Goal: Task Accomplishment & Management: Use online tool/utility

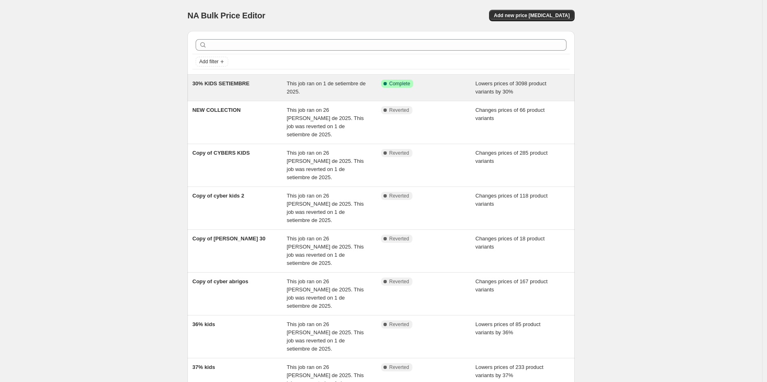
click at [224, 79] on div "30% KIDS SETIEMBRE This job ran on 1 de setiembre de 2025. Success Complete Com…" at bounding box center [381, 88] width 387 height 26
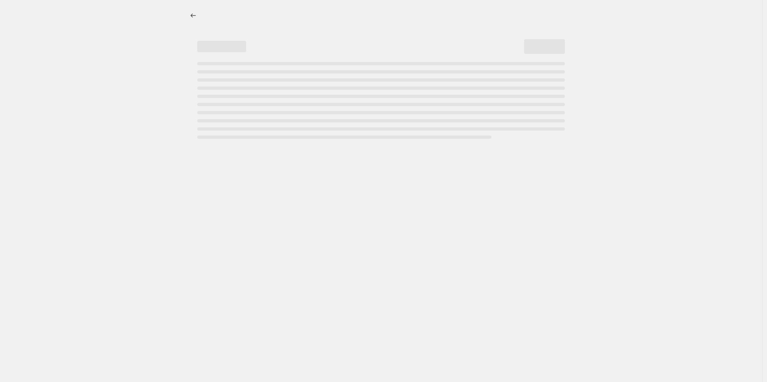
select select "percentage"
select select "collection"
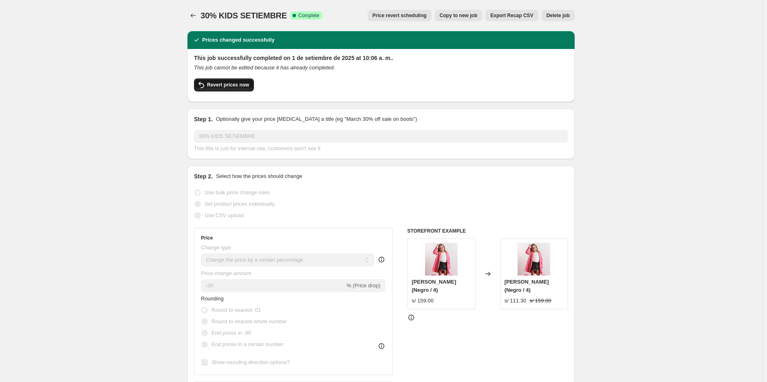
click at [229, 82] on span "Revert prices now" at bounding box center [228, 85] width 42 height 7
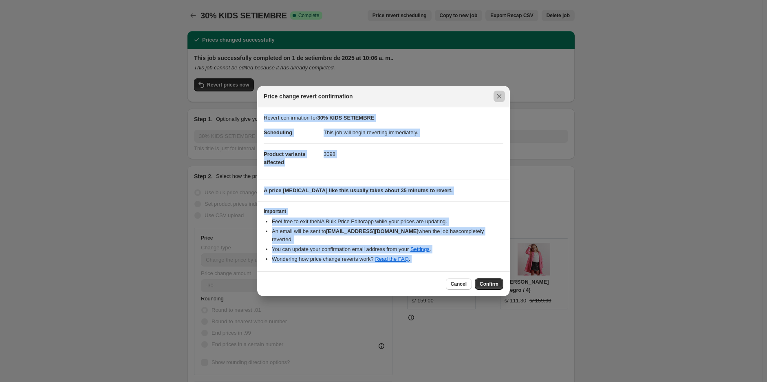
drag, startPoint x: 510, startPoint y: 97, endPoint x: 500, endPoint y: 100, distance: 10.8
click at [499, 100] on icon "Close" at bounding box center [499, 96] width 8 height 8
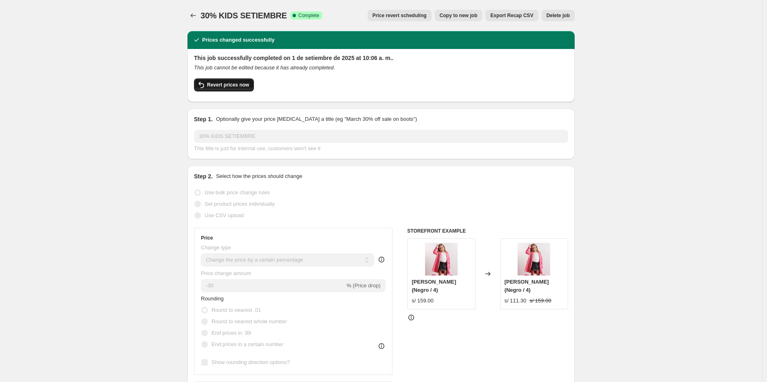
click at [232, 86] on span "Revert prices now" at bounding box center [228, 85] width 42 height 7
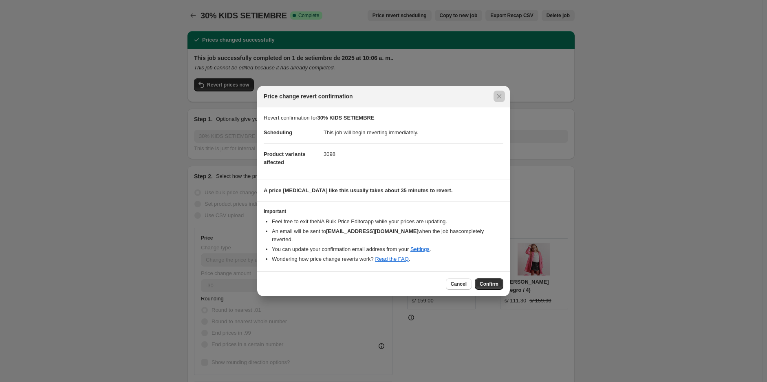
click at [483, 281] on span "Confirm" at bounding box center [489, 284] width 19 height 7
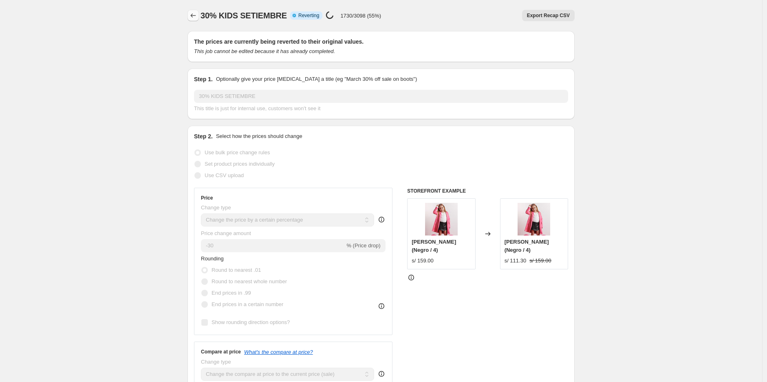
drag, startPoint x: 190, startPoint y: 25, endPoint x: 194, endPoint y: 18, distance: 8.4
click at [190, 25] on div "30% KIDS SETIEMBRE. This page is ready 30% KIDS SETIEMBRE Info Partially comple…" at bounding box center [381, 15] width 387 height 31
click at [194, 18] on icon "Price change jobs" at bounding box center [193, 15] width 8 height 8
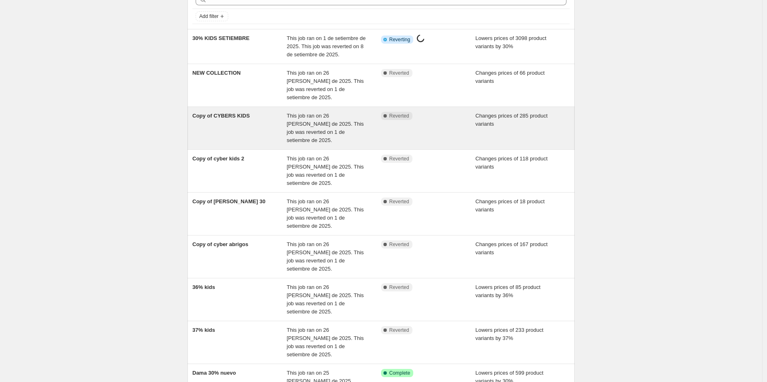
scroll to position [91, 0]
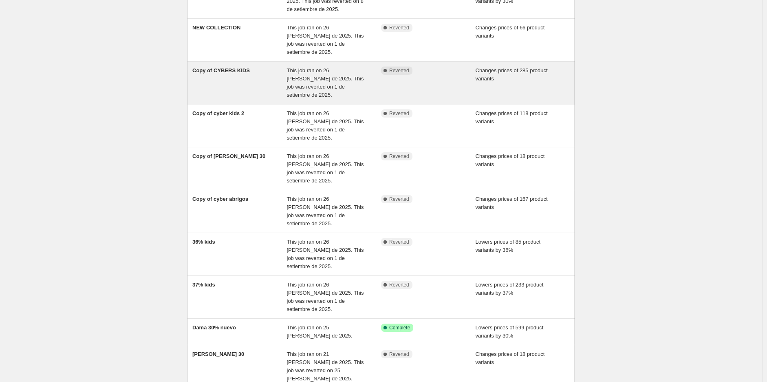
click at [261, 73] on div "Copy of CYBERS KIDS" at bounding box center [239, 82] width 95 height 33
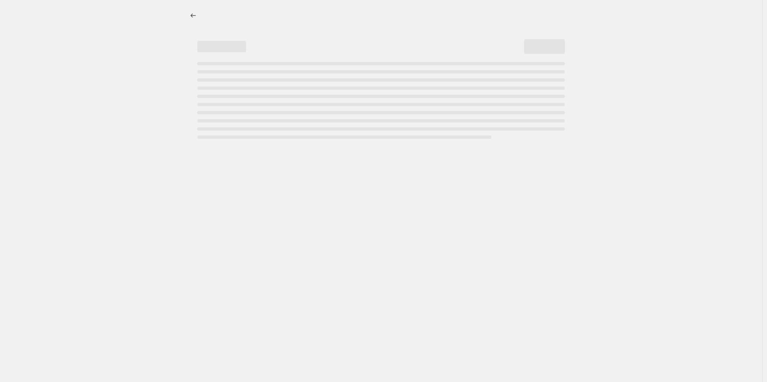
select select "collection"
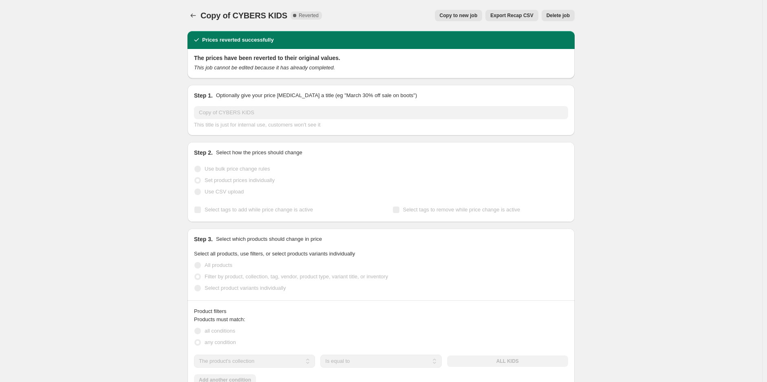
click at [478, 13] on span "Copy to new job" at bounding box center [459, 15] width 38 height 7
select select "collection"
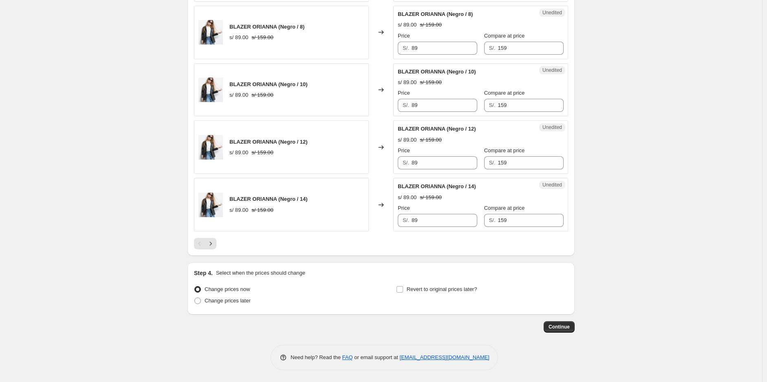
scroll to position [1281, 0]
click at [426, 290] on span "Revert to original prices later?" at bounding box center [442, 288] width 71 height 6
click at [403, 290] on input "Revert to original prices later?" at bounding box center [400, 288] width 7 height 7
checkbox input "true"
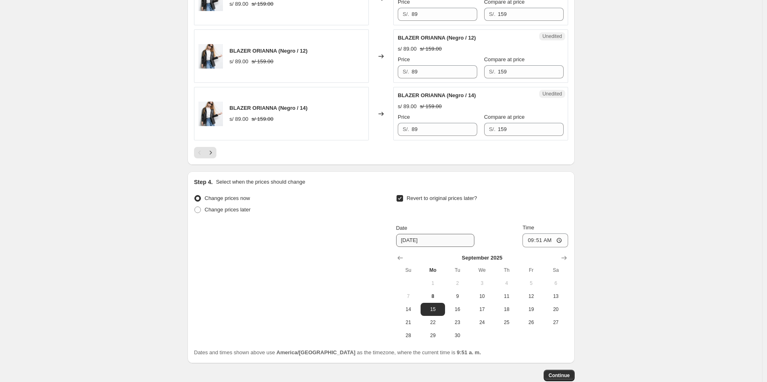
scroll to position [1420, 0]
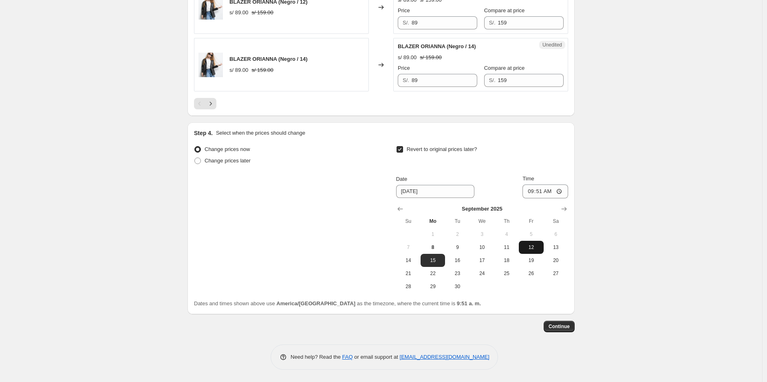
click at [537, 252] on button "12" at bounding box center [531, 247] width 24 height 13
type input "[DATE]"
click at [548, 192] on input "09:51" at bounding box center [546, 191] width 46 height 14
type input "23:59"
click at [557, 327] on span "Continue" at bounding box center [559, 326] width 21 height 7
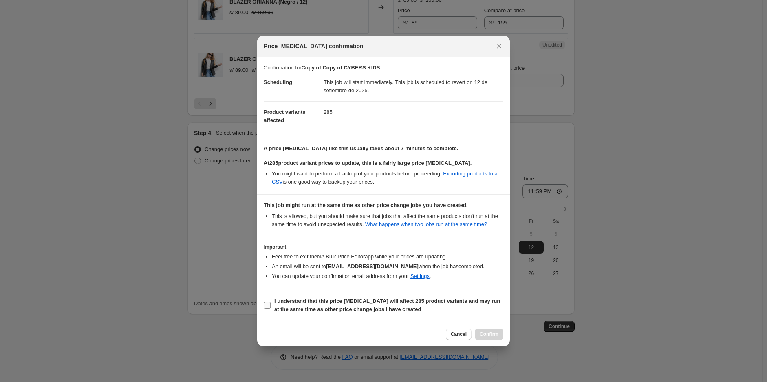
click at [329, 314] on label "I understand that this price change job will affect 285 product variants and ma…" at bounding box center [384, 305] width 240 height 20
click at [271, 308] on input "I understand that this price change job will affect 285 product variants and ma…" at bounding box center [267, 305] width 7 height 7
checkbox input "true"
click at [489, 335] on span "Confirm" at bounding box center [489, 334] width 19 height 7
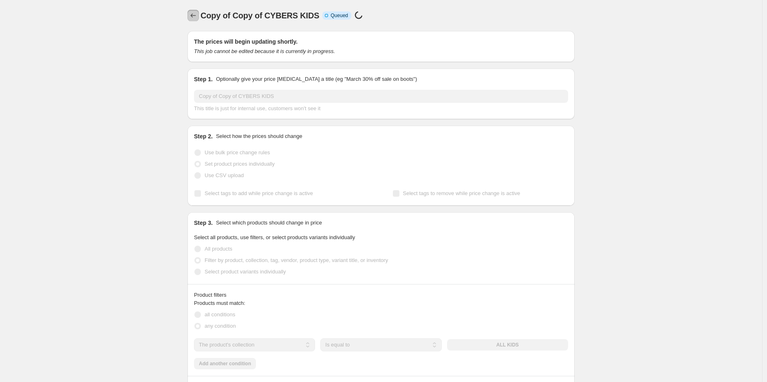
click at [190, 17] on button "Price change jobs" at bounding box center [193, 15] width 11 height 11
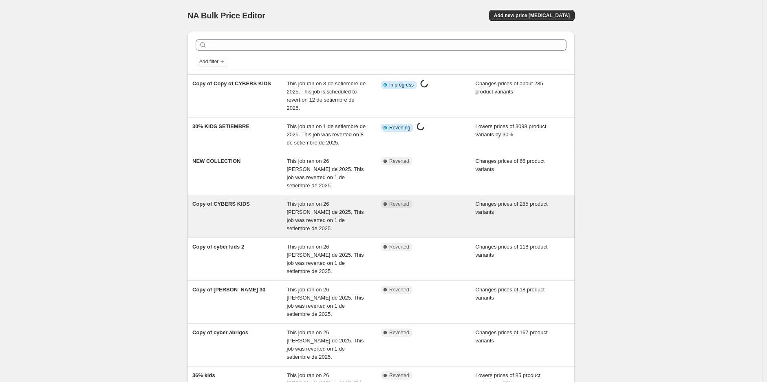
scroll to position [45, 0]
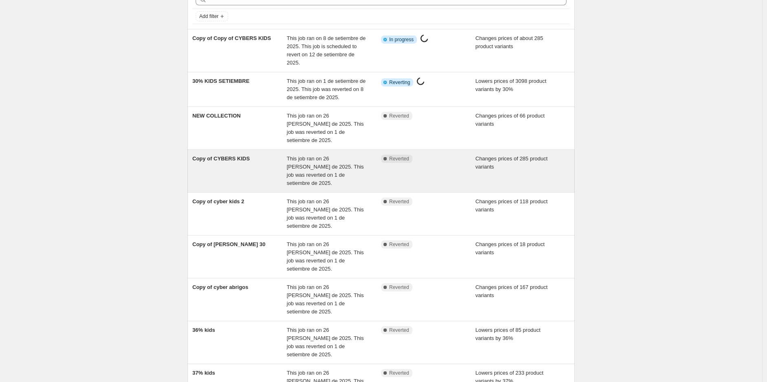
click at [241, 155] on div "Copy of CYBERS KIDS" at bounding box center [239, 171] width 95 height 33
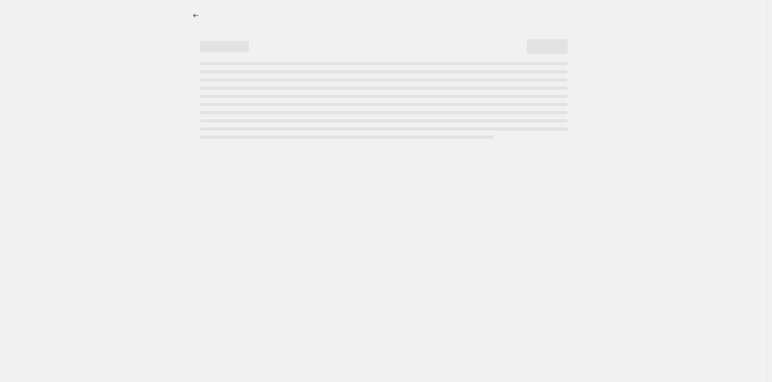
select select "collection"
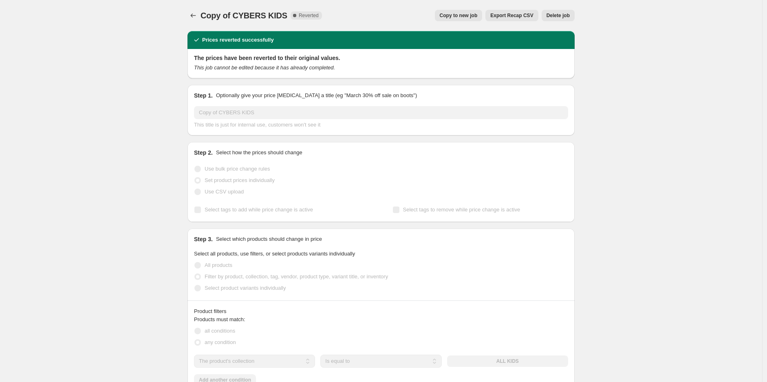
click at [467, 13] on span "Copy to new job" at bounding box center [459, 15] width 38 height 7
select select "collection"
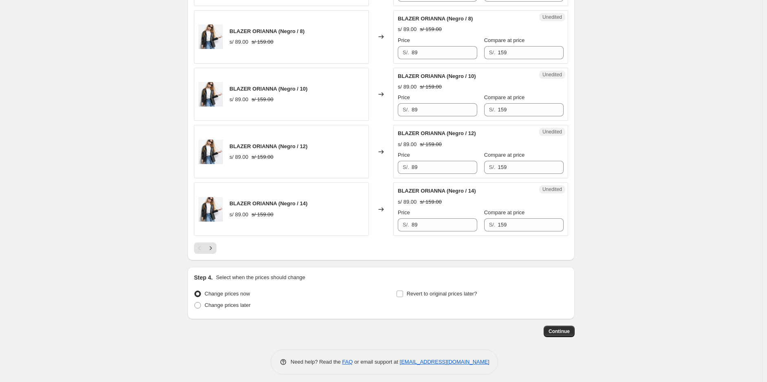
scroll to position [1281, 0]
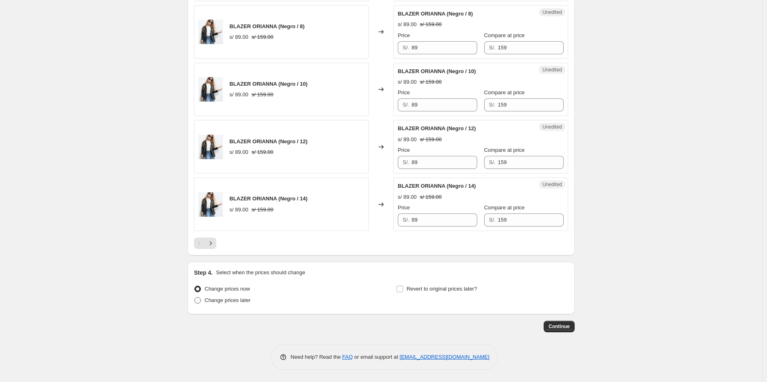
click at [219, 298] on span "Change prices later" at bounding box center [228, 300] width 46 height 6
click at [195, 297] on input "Change prices later" at bounding box center [195, 297] width 0 height 0
radio input "true"
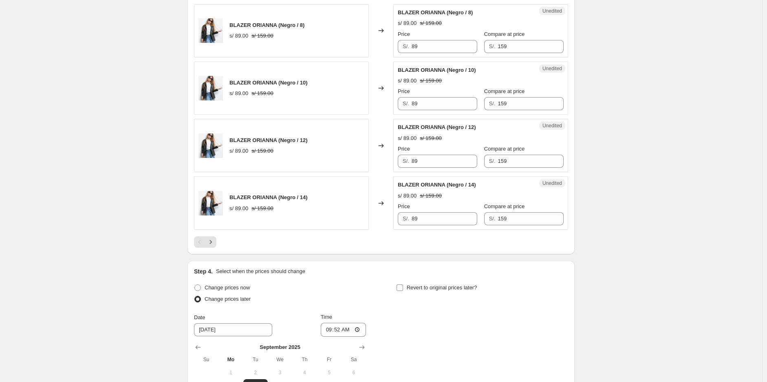
click at [442, 289] on span "Revert to original prices later?" at bounding box center [442, 287] width 71 height 6
click at [403, 289] on input "Revert to original prices later?" at bounding box center [400, 287] width 7 height 7
checkbox input "true"
click at [227, 297] on span "Change prices later" at bounding box center [228, 299] width 46 height 6
click at [195, 296] on input "Change prices later" at bounding box center [195, 296] width 0 height 0
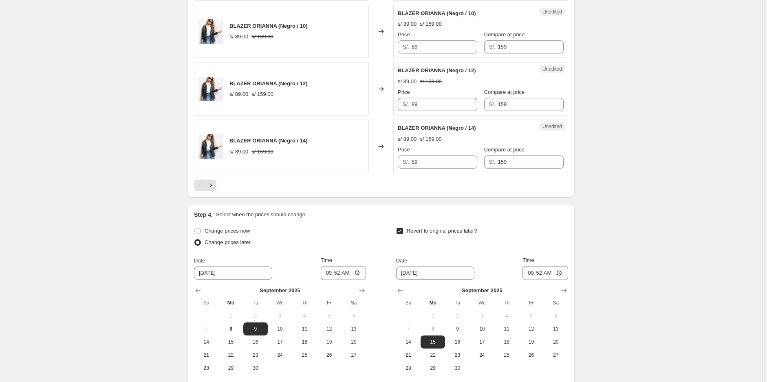
scroll to position [1420, 0]
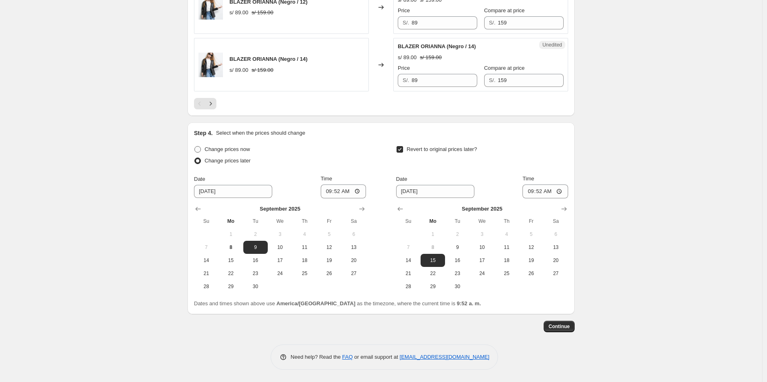
click at [229, 152] on span "Change prices now" at bounding box center [227, 149] width 45 height 6
click at [195, 146] on input "Change prices now" at bounding box center [195, 146] width 0 height 0
radio input "true"
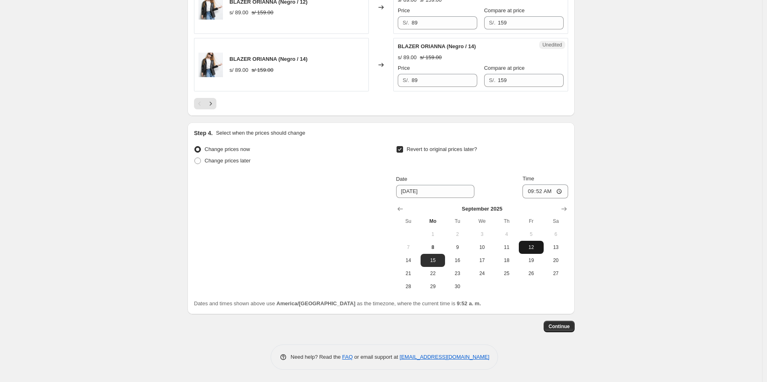
click at [537, 245] on span "12" at bounding box center [531, 247] width 18 height 7
type input "[DATE]"
click at [541, 190] on input "09:52" at bounding box center [546, 191] width 46 height 14
type input "23:59"
click at [564, 325] on span "Continue" at bounding box center [559, 326] width 21 height 7
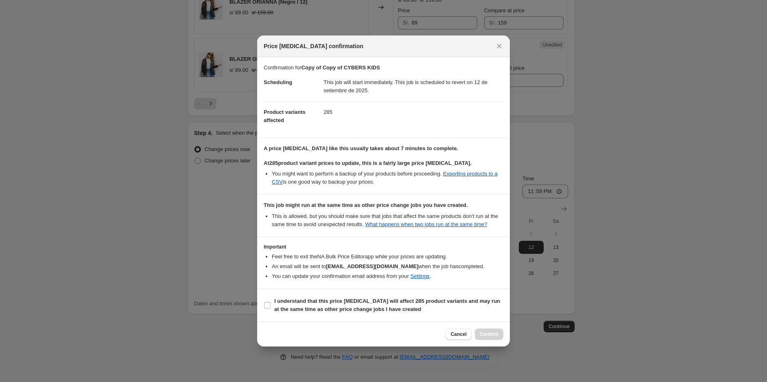
click at [316, 292] on section "I understand that this price change job will affect 285 product variants and ma…" at bounding box center [383, 305] width 253 height 33
click at [312, 306] on b "I understand that this price change job will affect 285 product variants and ma…" at bounding box center [387, 305] width 226 height 14
click at [271, 306] on input "I understand that this price change job will affect 285 product variants and ma…" at bounding box center [267, 305] width 7 height 7
checkbox input "true"
click at [503, 329] on button "Confirm" at bounding box center [489, 333] width 29 height 11
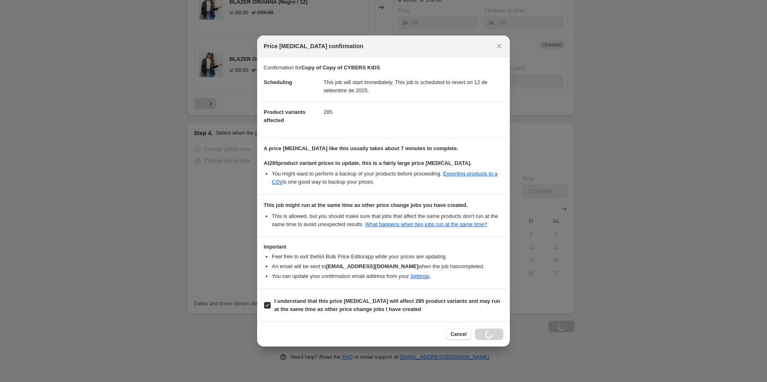
scroll to position [1420, 0]
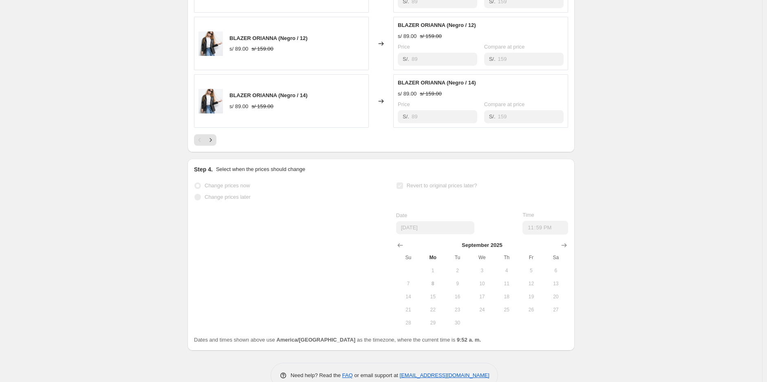
select select "collection"
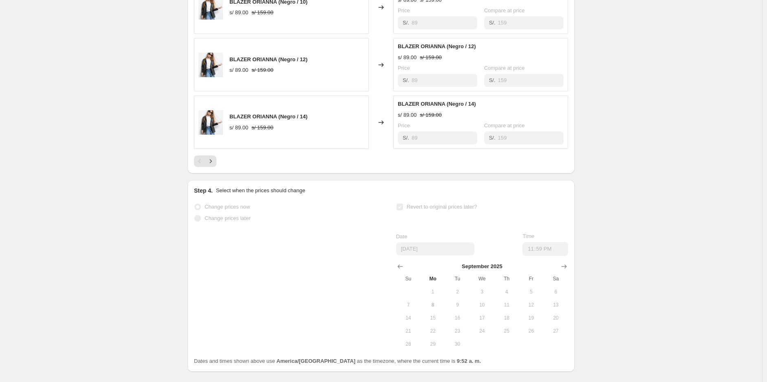
scroll to position [0, 0]
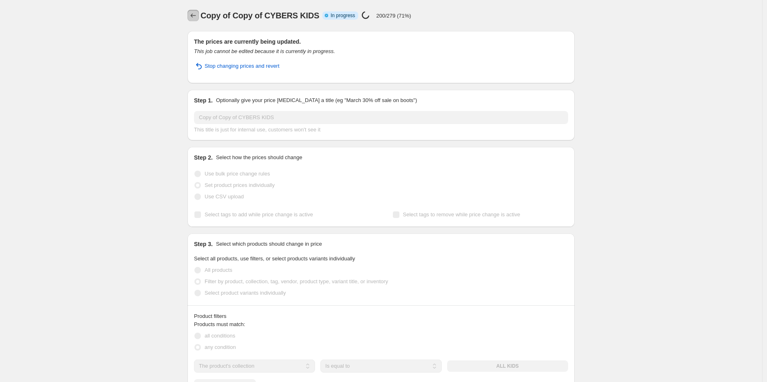
click at [198, 10] on button "Price change jobs" at bounding box center [193, 15] width 11 height 11
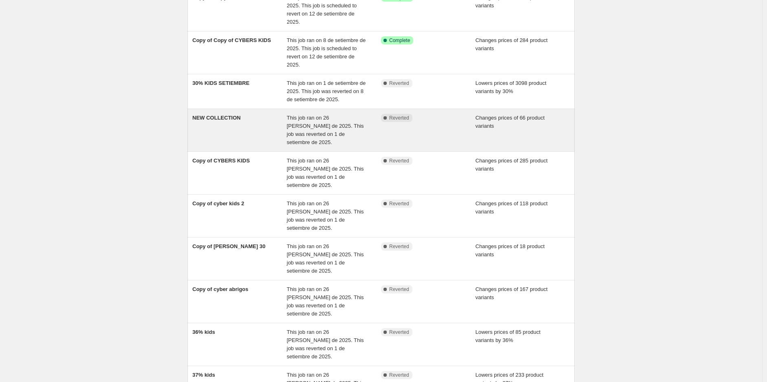
scroll to position [91, 0]
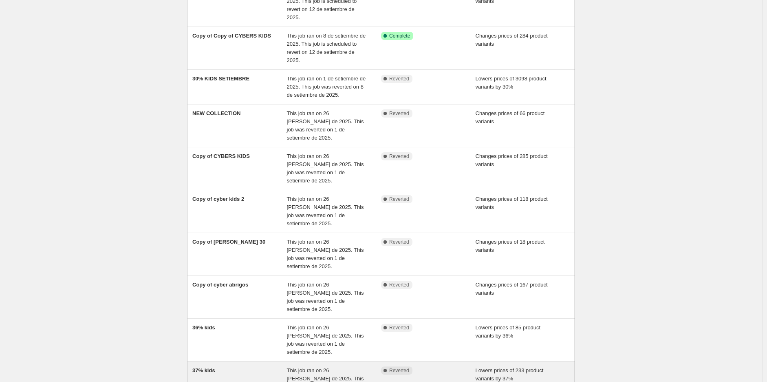
click at [234, 366] on div "37% kids" at bounding box center [239, 382] width 95 height 33
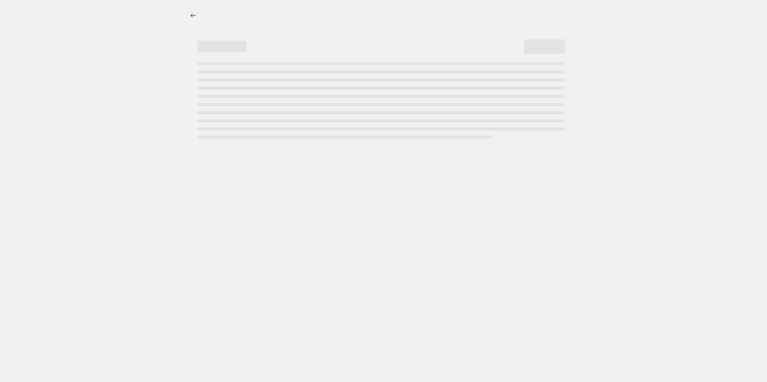
select select "percentage"
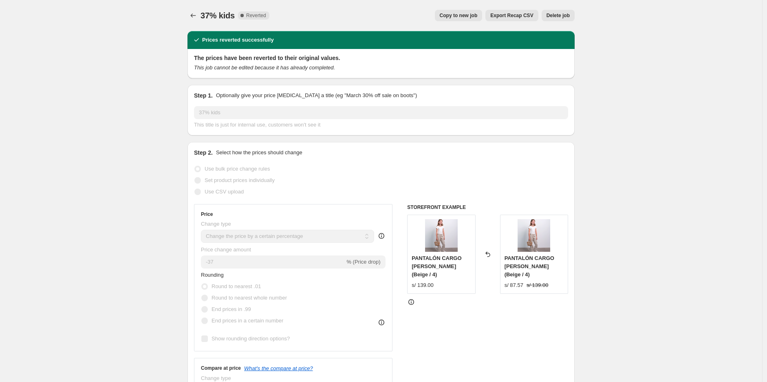
click at [478, 20] on button "Copy to new job" at bounding box center [459, 15] width 48 height 11
select select "percentage"
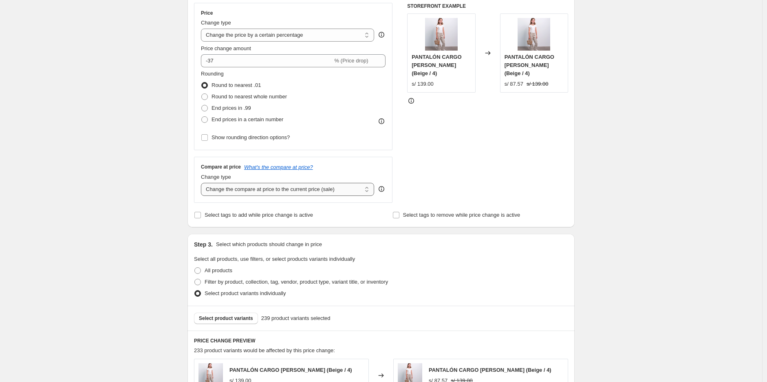
scroll to position [459, 0]
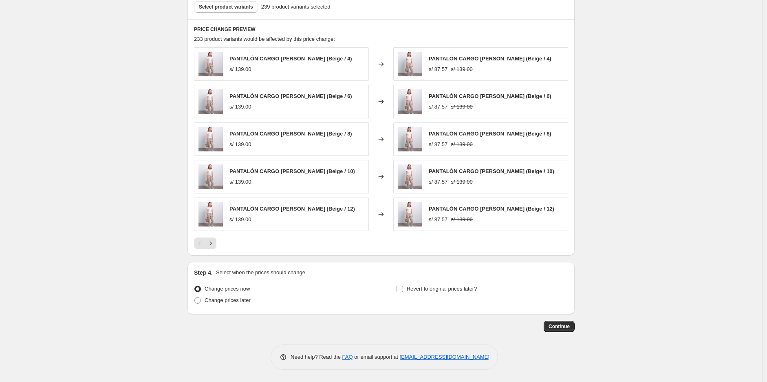
click at [429, 289] on span "Revert to original prices later?" at bounding box center [442, 288] width 71 height 6
click at [403, 289] on input "Revert to original prices later?" at bounding box center [400, 288] width 7 height 7
checkbox input "true"
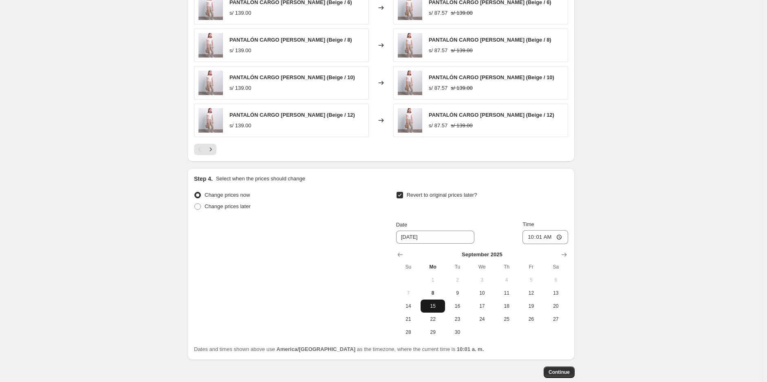
scroll to position [598, 0]
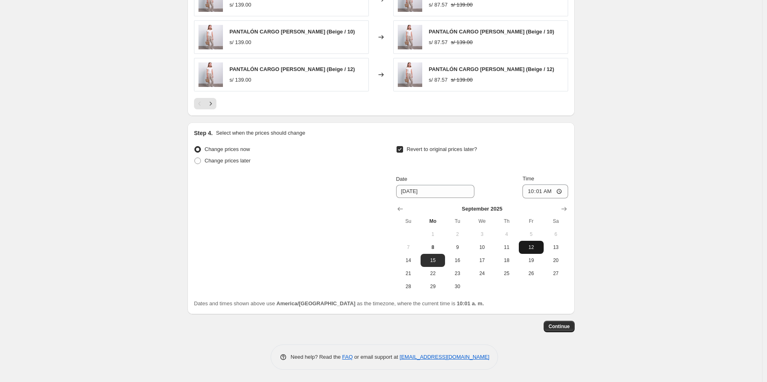
click at [532, 247] on span "12" at bounding box center [531, 247] width 18 height 7
type input "[DATE]"
click at [545, 193] on input "10:01" at bounding box center [546, 191] width 46 height 14
type input "23:59"
click at [574, 311] on div "Step 4. Select when the prices should change Change prices now Change prices la…" at bounding box center [381, 218] width 387 height 192
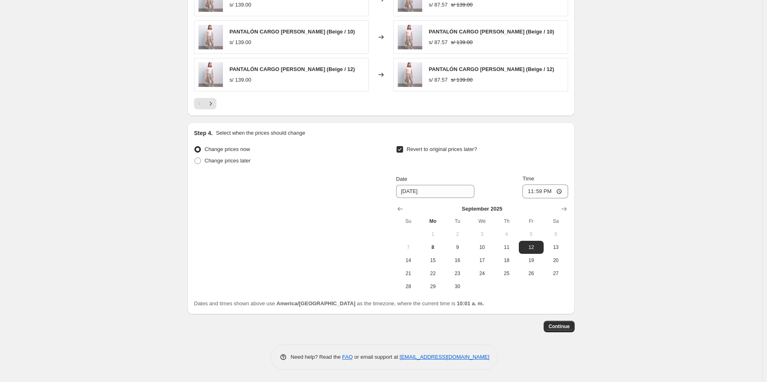
drag, startPoint x: 572, startPoint y: 316, endPoint x: 571, endPoint y: 320, distance: 4.6
click at [568, 324] on span "Continue" at bounding box center [559, 326] width 21 height 7
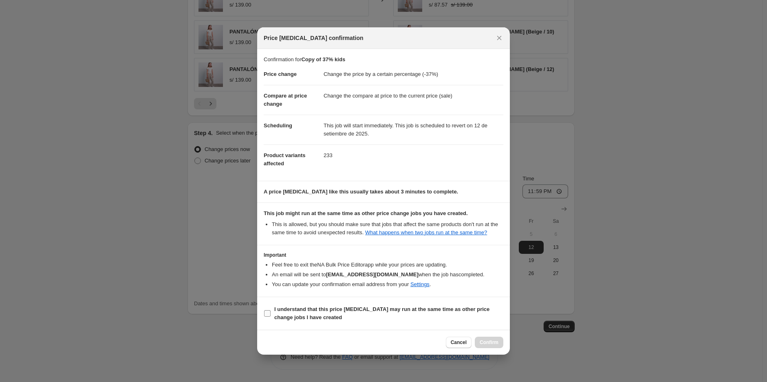
click at [344, 303] on section "I understand that this price change job may run at the same time as other price…" at bounding box center [383, 313] width 253 height 33
click at [343, 310] on b "I understand that this price change job may run at the same time as other price…" at bounding box center [381, 313] width 215 height 14
click at [271, 310] on input "I understand that this price change job may run at the same time as other price…" at bounding box center [267, 313] width 7 height 7
checkbox input "true"
click at [491, 345] on span "Confirm" at bounding box center [489, 342] width 19 height 7
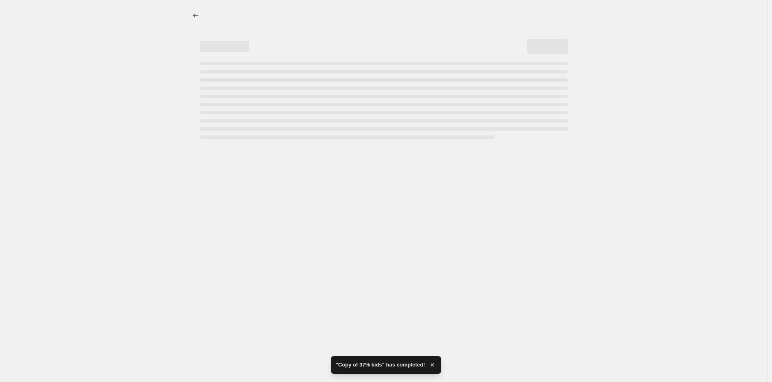
select select "percentage"
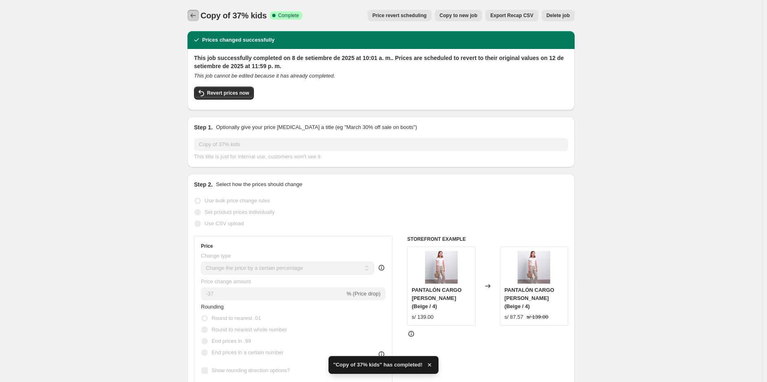
click at [197, 16] on icon "Price change jobs" at bounding box center [193, 15] width 8 height 8
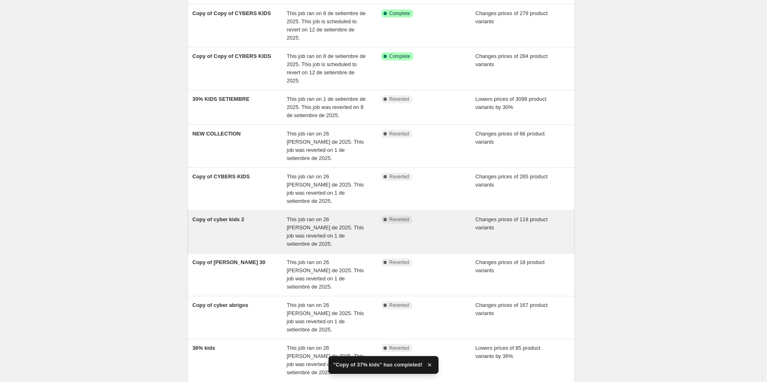
scroll to position [120, 0]
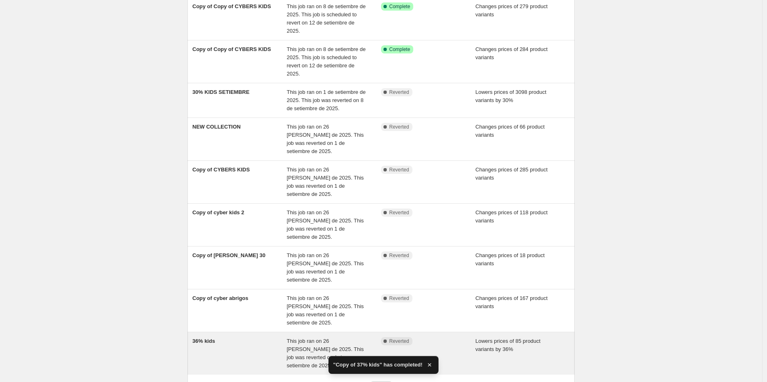
click at [212, 337] on div "36% kids" at bounding box center [239, 353] width 95 height 33
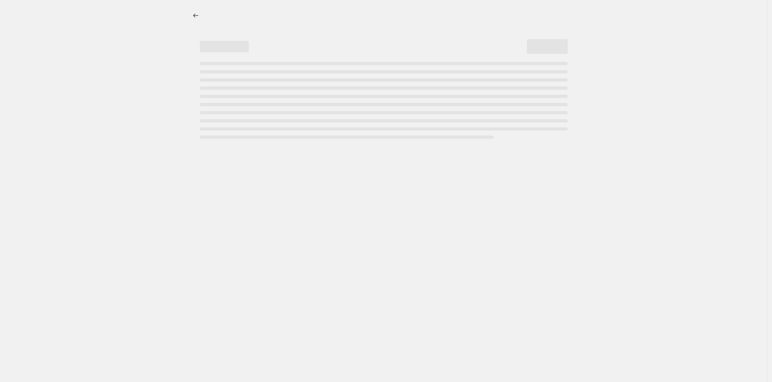
select select "percentage"
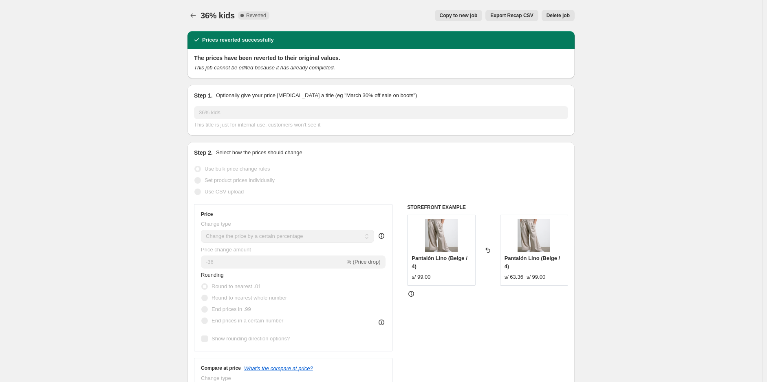
click at [471, 18] on span "Copy to new job" at bounding box center [459, 15] width 38 height 7
select select "percentage"
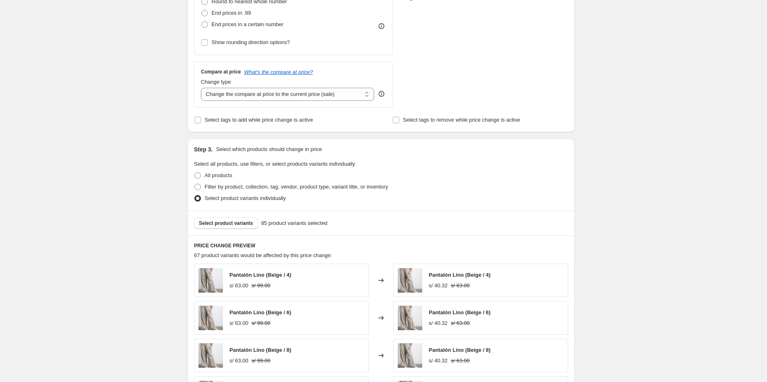
scroll to position [459, 0]
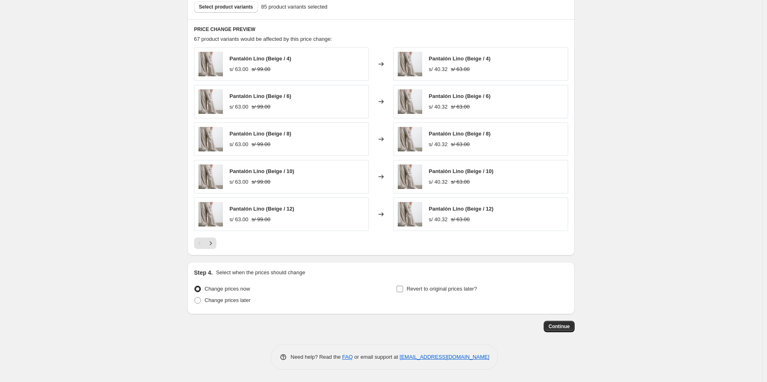
click at [411, 288] on span "Revert to original prices later?" at bounding box center [442, 288] width 71 height 6
click at [403, 288] on input "Revert to original prices later?" at bounding box center [400, 288] width 7 height 7
checkbox input "true"
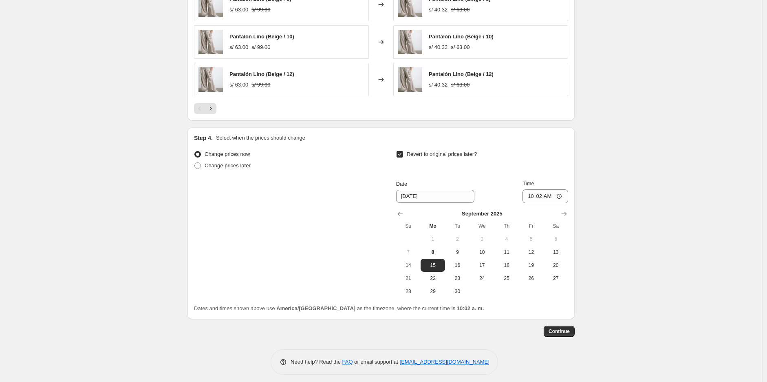
scroll to position [598, 0]
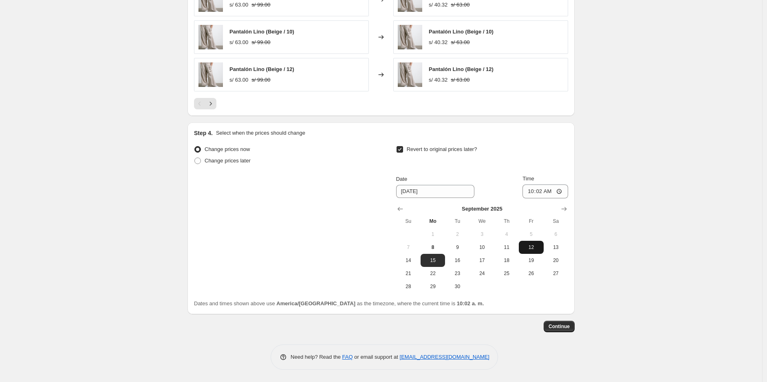
click at [526, 249] on span "12" at bounding box center [531, 247] width 18 height 7
type input "[DATE]"
click at [538, 194] on input "10:02" at bounding box center [546, 191] width 46 height 14
type input "23:59"
drag, startPoint x: 544, startPoint y: 369, endPoint x: 557, endPoint y: 354, distance: 19.9
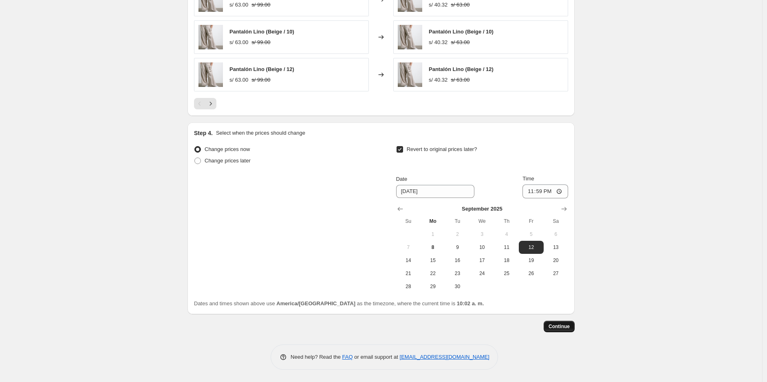
drag, startPoint x: 557, startPoint y: 354, endPoint x: 555, endPoint y: 321, distance: 33.1
click at [555, 321] on button "Continue" at bounding box center [559, 326] width 31 height 11
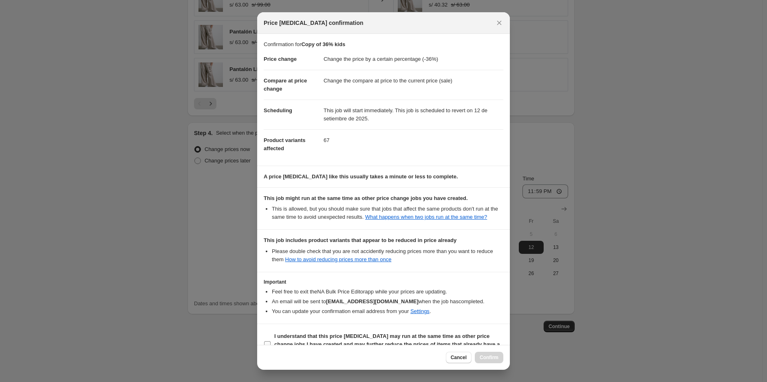
scroll to position [20, 0]
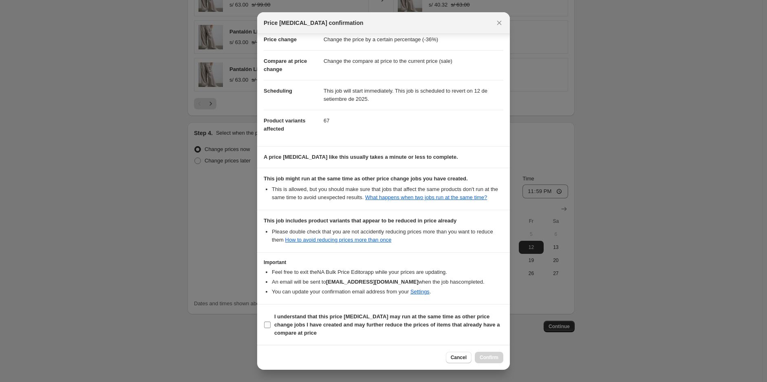
click at [327, 318] on b "I understand that this price change job may run at the same time as other price…" at bounding box center [387, 324] width 226 height 22
click at [271, 321] on input "I understand that this price change job may run at the same time as other price…" at bounding box center [267, 324] width 7 height 7
checkbox input "true"
click at [484, 358] on span "Confirm" at bounding box center [489, 357] width 19 height 7
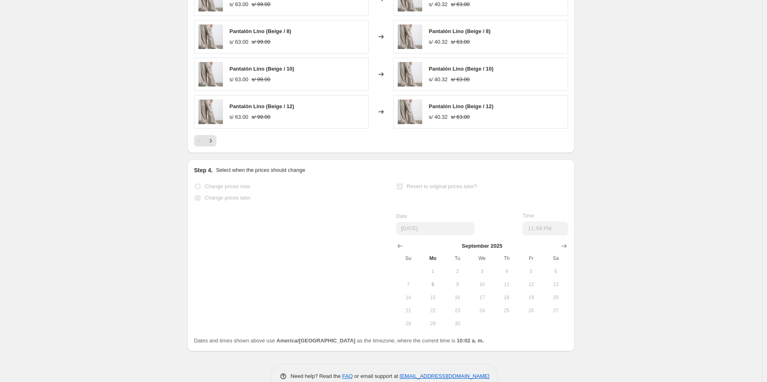
select select "percentage"
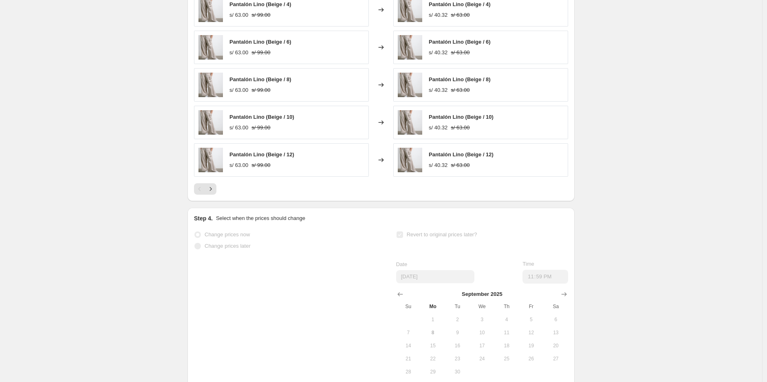
scroll to position [0, 0]
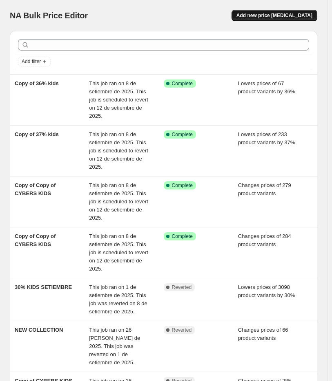
click at [273, 14] on span "Add new price [MEDICAL_DATA]" at bounding box center [274, 15] width 76 height 7
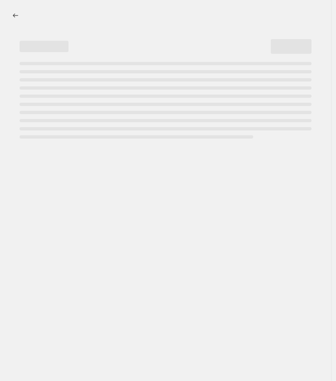
select select "percentage"
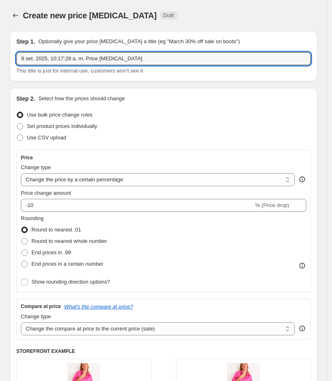
drag, startPoint x: 148, startPoint y: 61, endPoint x: -99, endPoint y: 67, distance: 246.8
click at [0, 67] on html "Home Settings Plans Skip to content Create new price change job. This page is r…" at bounding box center [166, 190] width 332 height 381
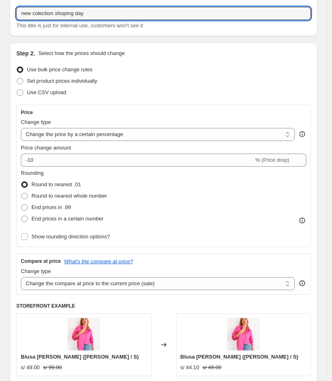
type input "new colection shoping day"
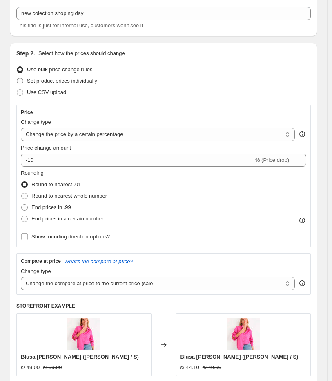
drag, startPoint x: 132, startPoint y: 168, endPoint x: 104, endPoint y: 93, distance: 80.0
click at [104, 93] on div "Use CSV upload" at bounding box center [163, 92] width 294 height 11
click at [67, 83] on span "Set product prices individually" at bounding box center [62, 81] width 70 height 6
click at [17, 78] on input "Set product prices individually" at bounding box center [17, 78] width 0 height 0
radio input "true"
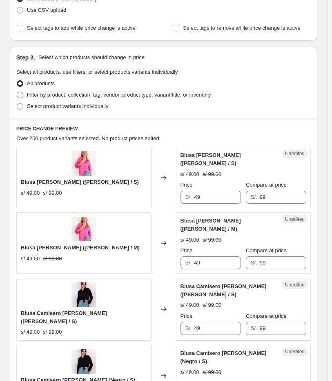
scroll to position [136, 0]
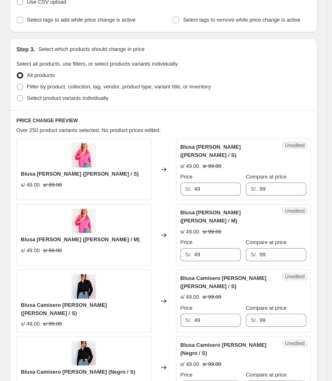
click at [68, 84] on span "Filter by product, collection, tag, vendor, product type, variant title, or inv…" at bounding box center [119, 87] width 184 height 6
click at [17, 84] on input "Filter by product, collection, tag, vendor, product type, variant title, or inv…" at bounding box center [17, 84] width 0 height 0
radio input "true"
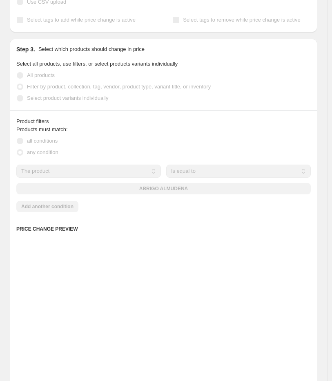
click at [69, 84] on span "Filter by product, collection, tag, vendor, product type, variant title, or inv…" at bounding box center [119, 87] width 184 height 6
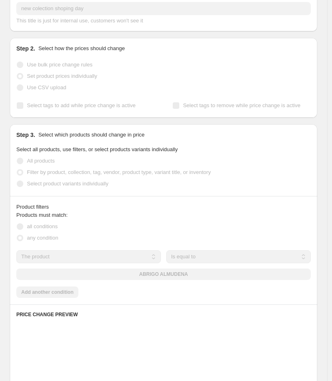
scroll to position [0, 0]
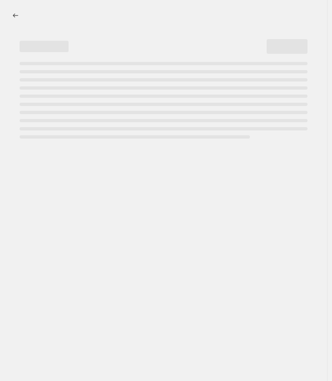
select select "percentage"
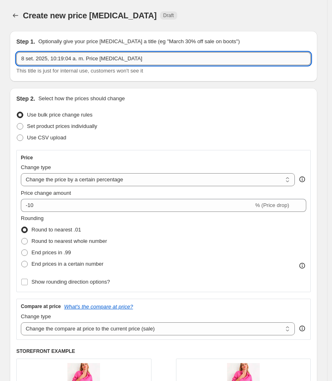
click at [46, 56] on input "8 set. 2025, 10:19:04 a. m. Price change job" at bounding box center [163, 58] width 294 height 13
type input "new colecion en descuento shopping"
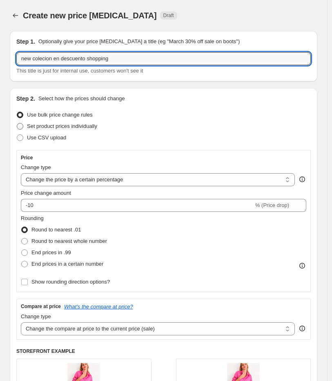
click at [79, 126] on span "Set product prices individually" at bounding box center [62, 126] width 70 height 6
click at [17, 124] on input "Set product prices individually" at bounding box center [17, 123] width 0 height 0
radio input "true"
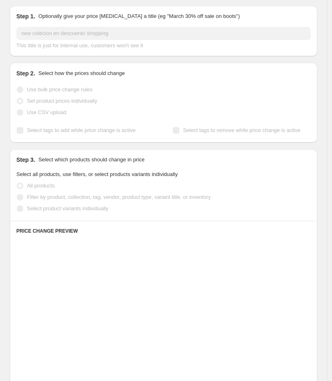
scroll to position [45, 0]
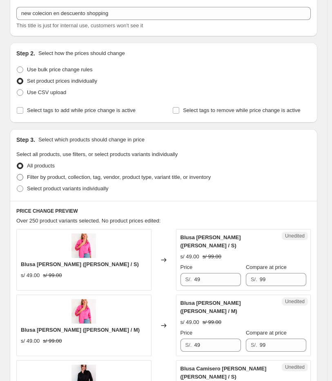
click at [74, 180] on span "Filter by product, collection, tag, vendor, product type, variant title, or inv…" at bounding box center [119, 177] width 184 height 6
click at [17, 175] on input "Filter by product, collection, tag, vendor, product type, variant title, or inv…" at bounding box center [17, 174] width 0 height 0
radio input "true"
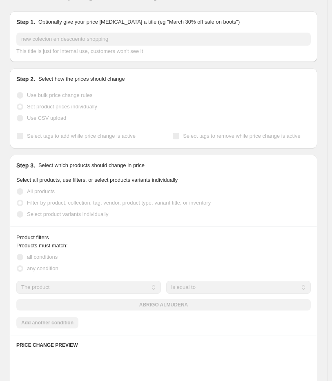
scroll to position [0, 0]
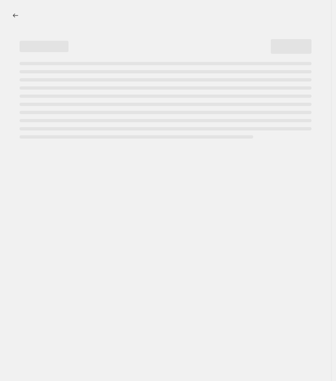
select select "percentage"
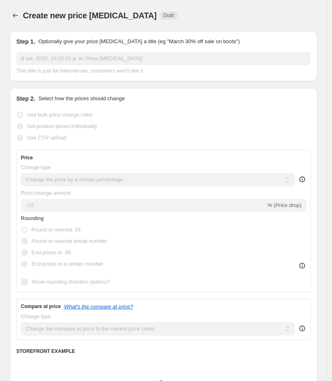
click at [19, 10] on div at bounding box center [16, 15] width 13 height 11
click at [19, 12] on icon "Price change jobs" at bounding box center [15, 15] width 8 height 8
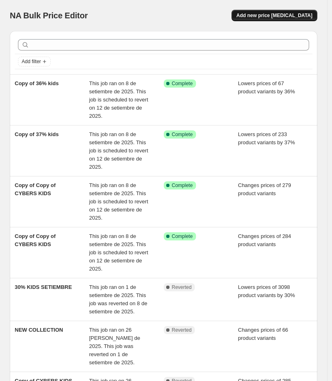
click at [296, 13] on span "Add new price [MEDICAL_DATA]" at bounding box center [274, 15] width 76 height 7
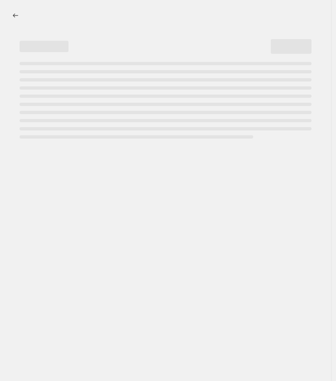
select select "percentage"
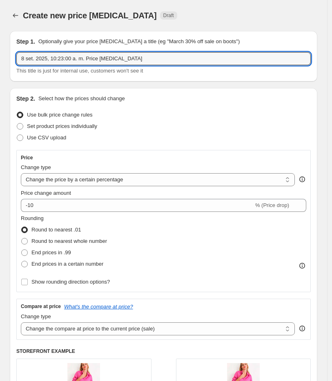
drag, startPoint x: 135, startPoint y: 57, endPoint x: -99, endPoint y: 59, distance: 233.7
click at [0, 59] on html "Home Settings Plans Skip to content Create new price [MEDICAL_DATA]. This page …" at bounding box center [166, 190] width 332 height 381
type input "new colection shoping day"
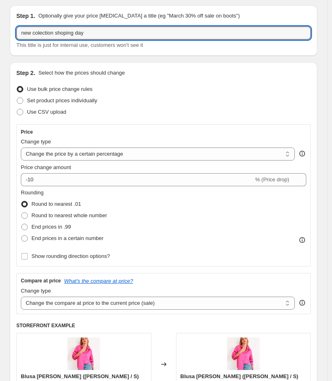
scroll to position [45, 0]
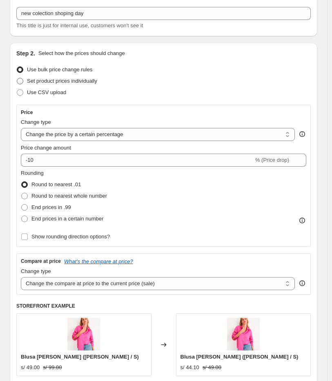
click at [92, 81] on span "Set product prices individually" at bounding box center [62, 81] width 70 height 6
click at [17, 78] on input "Set product prices individually" at bounding box center [17, 78] width 0 height 0
radio input "true"
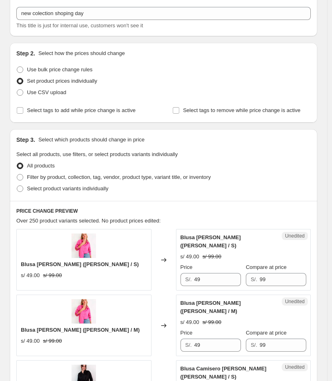
scroll to position [181, 0]
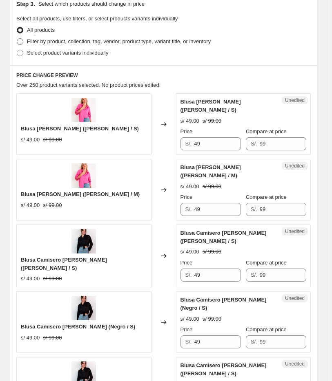
click at [93, 44] on span "Filter by product, collection, tag, vendor, product type, variant title, or inv…" at bounding box center [119, 41] width 184 height 6
click at [17, 39] on input "Filter by product, collection, tag, vendor, product type, variant title, or inv…" at bounding box center [17, 38] width 0 height 0
radio input "true"
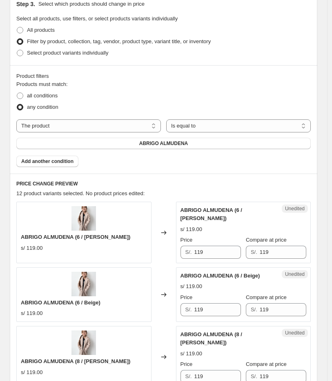
click at [168, 151] on div "Products must match: all conditions any condition The product The product's col…" at bounding box center [163, 123] width 294 height 87
click at [169, 149] on div "Products must match: all conditions any condition The product The product's col…" at bounding box center [163, 123] width 294 height 87
click at [86, 139] on button "ABRIGO ALMUDENA" at bounding box center [163, 143] width 294 height 11
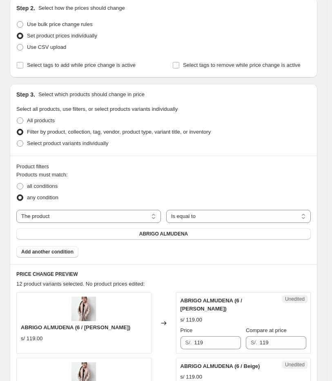
click at [110, 204] on div "Products must match: all conditions any condition The product The product's col…" at bounding box center [163, 214] width 294 height 87
click at [108, 215] on select "The product The product's collection The product's tag The product's vendor The…" at bounding box center [88, 216] width 144 height 13
select select "collection"
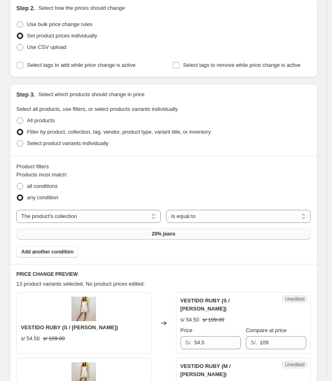
click at [208, 230] on button "20% jeans" at bounding box center [163, 233] width 294 height 11
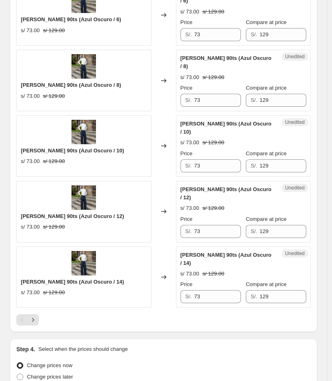
scroll to position [1344, 0]
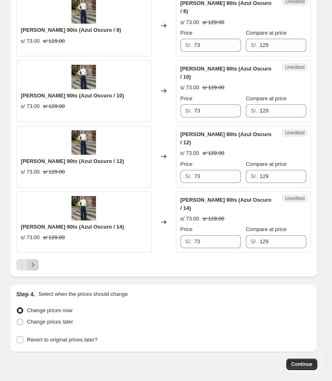
click at [30, 261] on icon "Next" at bounding box center [33, 265] width 8 height 8
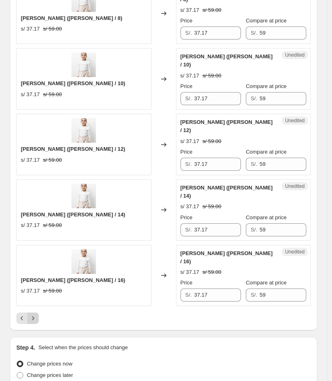
click at [31, 314] on icon "Next" at bounding box center [33, 318] width 8 height 8
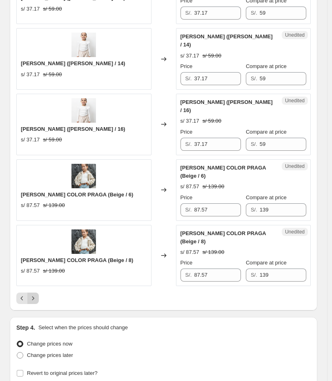
click at [29, 294] on icon "Next" at bounding box center [33, 298] width 8 height 8
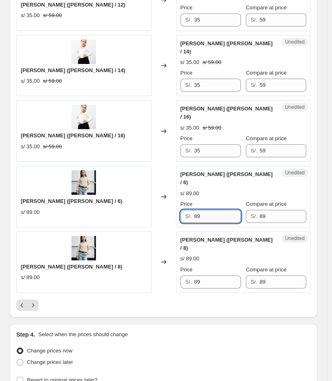
click at [219, 210] on input "89" at bounding box center [217, 216] width 46 height 13
drag, startPoint x: 219, startPoint y: 168, endPoint x: 147, endPoint y: 166, distance: 71.8
click at [147, 166] on div "CHOMPERO PIERINA (Rosado / 6) s/ 89.00 Changed to Unedited CHOMPERO PIERINA (Ro…" at bounding box center [163, 197] width 294 height 62
type input "59"
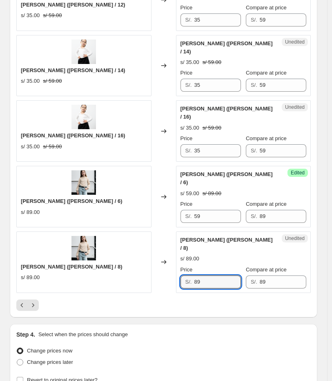
drag, startPoint x: 210, startPoint y: 229, endPoint x: 170, endPoint y: 228, distance: 40.4
click at [170, 232] on div "CHOMPERO PIERINA (Rosado / 8) s/ 89.00 Changed to Unedited CHOMPERO PIERINA (Ro…" at bounding box center [163, 263] width 294 height 62
type input "59"
click at [31, 301] on icon "Next" at bounding box center [33, 305] width 8 height 8
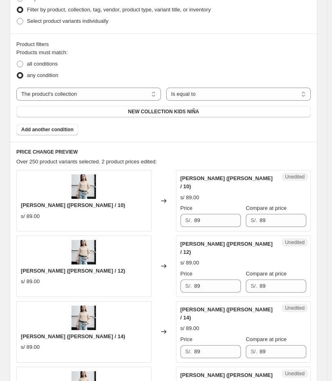
scroll to position [211, 0]
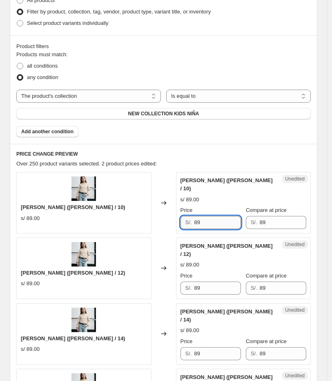
click at [210, 219] on input "89" at bounding box center [217, 222] width 46 height 13
drag, startPoint x: 208, startPoint y: 218, endPoint x: 165, endPoint y: 217, distance: 43.2
click at [165, 217] on div "CHOMPERO PIERINA (Rosado / 10) s/ 89.00 Changed to Unedited CHOMPERO PIERINA (R…" at bounding box center [163, 203] width 294 height 62
type input "59"
drag, startPoint x: 215, startPoint y: 278, endPoint x: 188, endPoint y: 278, distance: 26.9
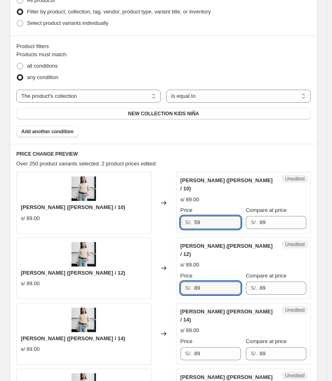
click at [188, 282] on div "S/. 89" at bounding box center [210, 288] width 60 height 13
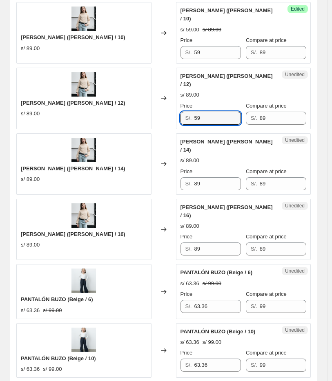
scroll to position [392, 0]
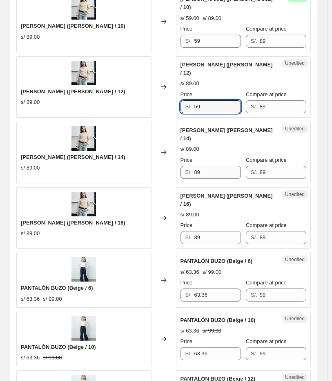
type input "59"
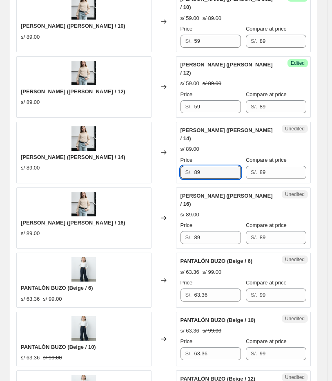
drag, startPoint x: 223, startPoint y: 149, endPoint x: 174, endPoint y: 209, distance: 77.3
click at [168, 156] on div "CHOMPERO PIERINA (Rosado / 14) s/ 89.00 Changed to Unedited CHOMPERO PIERINA (R…" at bounding box center [163, 153] width 294 height 62
type input "59"
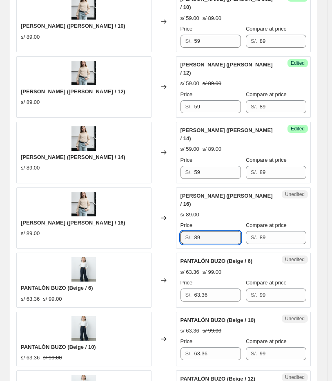
drag, startPoint x: 217, startPoint y: 210, endPoint x: 143, endPoint y: 209, distance: 73.8
click at [143, 209] on div "CHOMPERO PIERINA (Rosado / 16) s/ 89.00 Changed to Unedited CHOMPERO PIERINA (R…" at bounding box center [163, 219] width 294 height 62
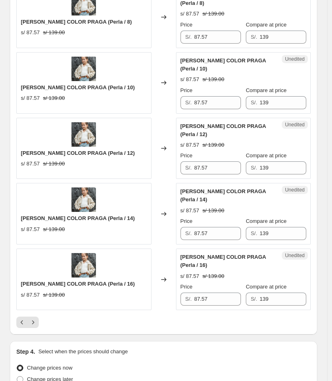
scroll to position [1384, 0]
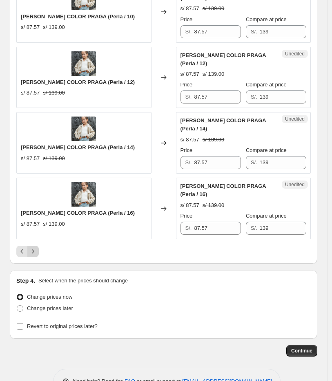
type input "59"
click at [35, 248] on icon "Next" at bounding box center [33, 252] width 8 height 8
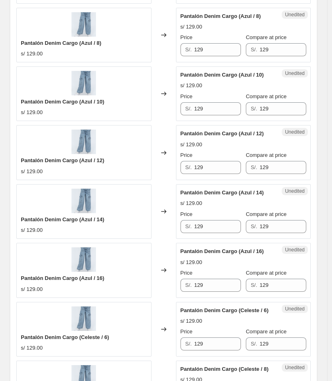
scroll to position [256, 0]
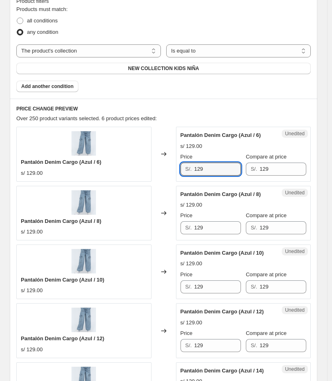
drag, startPoint x: 208, startPoint y: 174, endPoint x: 191, endPoint y: 175, distance: 17.1
click at [191, 175] on div "S/. 129" at bounding box center [210, 169] width 60 height 13
type input "79"
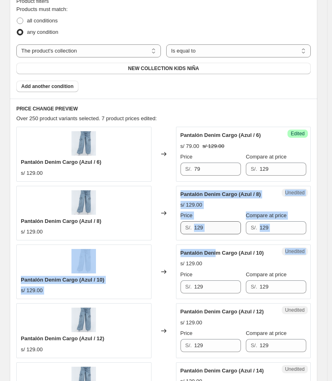
drag, startPoint x: 219, startPoint y: 241, endPoint x: 199, endPoint y: 230, distance: 23.5
click at [199, 228] on input "129" at bounding box center [217, 227] width 46 height 13
click at [222, 229] on input "129" at bounding box center [217, 227] width 46 height 13
click at [221, 228] on input "129" at bounding box center [217, 227] width 46 height 13
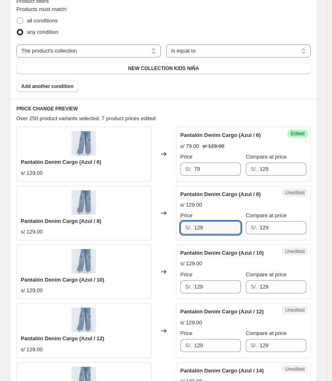
click at [148, 227] on div "Pantalón Denim Cargo (Azul / 8) s/ 129.00 Changed to Unedited Pantalón Denim Ca…" at bounding box center [163, 213] width 294 height 55
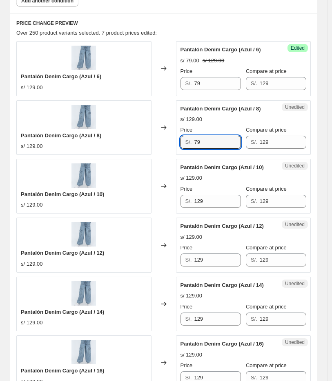
scroll to position [347, 0]
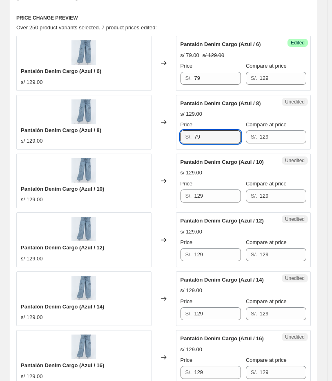
type input "79"
drag, startPoint x: 142, startPoint y: 193, endPoint x: 113, endPoint y: 192, distance: 29.0
click at [114, 193] on div "Pantalón Denim Cargo (Azul / 10) s/ 129.00 Changed to Unedited Pantalón Denim C…" at bounding box center [163, 181] width 294 height 55
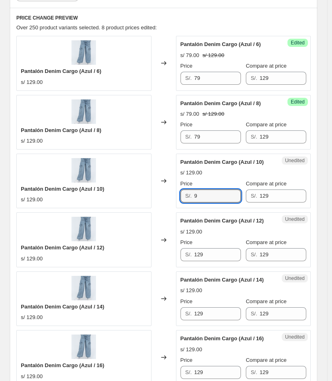
drag, startPoint x: 209, startPoint y: 197, endPoint x: 144, endPoint y: 203, distance: 65.1
click at [144, 203] on div "Pantalón Denim Cargo (Azul / 10) s/ 129.00 Changed to Unedited Pantalón Denim C…" at bounding box center [163, 181] width 294 height 55
type input "79"
drag, startPoint x: 170, startPoint y: 256, endPoint x: 151, endPoint y: 256, distance: 19.6
click at [151, 256] on div "Pantalón Denim Cargo (Azul / 12) s/ 129.00 Changed to Unedited Pantalón Denim C…" at bounding box center [163, 239] width 294 height 55
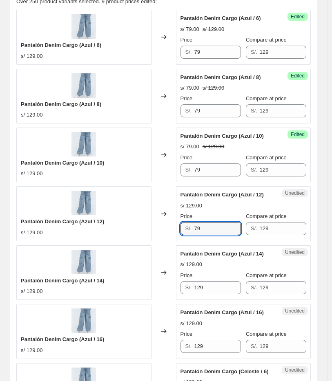
scroll to position [392, 0]
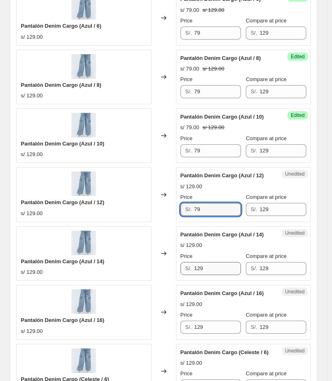
type input "79"
drag, startPoint x: 209, startPoint y: 267, endPoint x: 156, endPoint y: 270, distance: 53.1
click at [158, 270] on div "Pantalón Denim Cargo (Azul / 14) s/ 129.00 Changed to Unedited Pantalón Denim C…" at bounding box center [163, 253] width 294 height 55
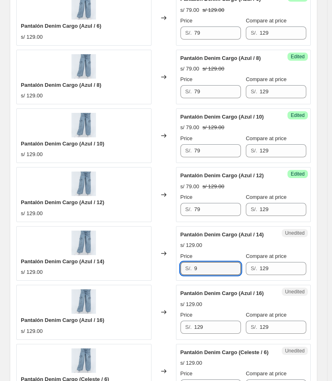
drag, startPoint x: 206, startPoint y: 269, endPoint x: 165, endPoint y: 274, distance: 41.9
click at [165, 274] on div "Pantalón Denim Cargo (Azul / 14) s/ 129.00 Changed to Unedited Pantalón Denim C…" at bounding box center [163, 253] width 294 height 55
type input "79"
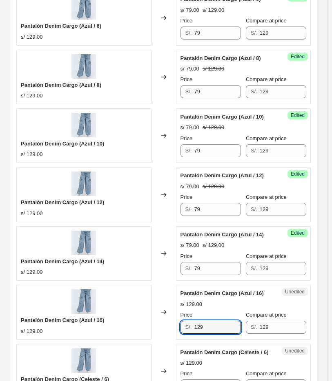
drag, startPoint x: 228, startPoint y: 328, endPoint x: 136, endPoint y: 320, distance: 93.0
click at [136, 320] on div "Pantalón Denim Cargo (Azul / 16) s/ 129.00 Changed to Unedited Pantalón Denim C…" at bounding box center [163, 312] width 294 height 55
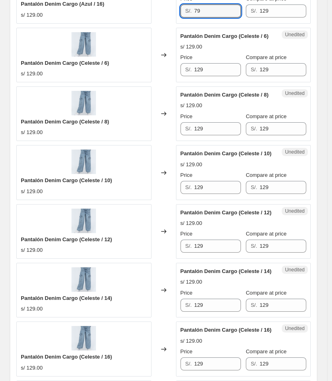
scroll to position [710, 0]
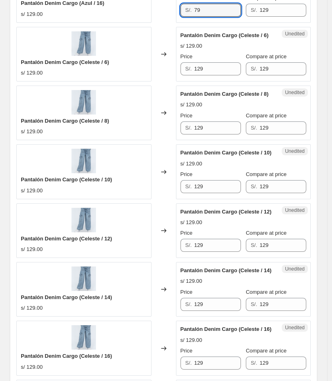
type input "79"
drag, startPoint x: 174, startPoint y: 72, endPoint x: 130, endPoint y: 72, distance: 44.4
click at [130, 72] on div "Pantalón Denim Cargo (Celeste / 6) s/ 129.00 Changed to Unedited Pantalón Denim…" at bounding box center [163, 54] width 294 height 55
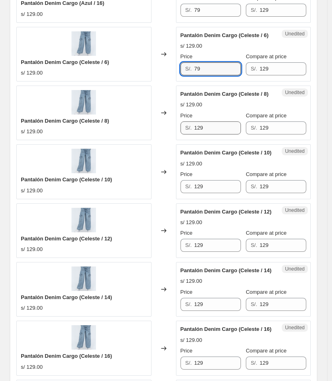
type input "79"
drag, startPoint x: 206, startPoint y: 134, endPoint x: 147, endPoint y: 133, distance: 58.7
click at [148, 133] on div "Pantalón Denim Cargo (Celeste / 8) s/ 129.00 Changed to Unedited Pantalón Denim…" at bounding box center [163, 113] width 294 height 55
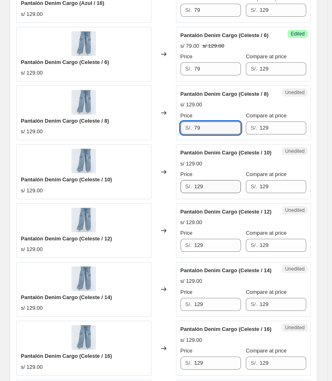
type input "79"
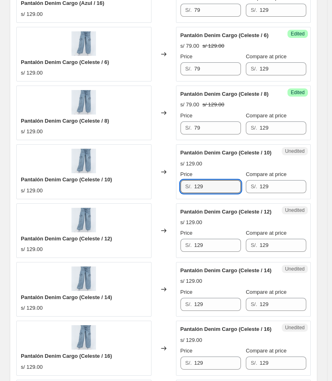
drag, startPoint x: 223, startPoint y: 184, endPoint x: 104, endPoint y: 187, distance: 119.1
click at [104, 190] on div "Pantalón Denim Cargo (Celeste / 10) s/ 129.00 Changed to Unedited Pantalón Deni…" at bounding box center [163, 171] width 294 height 55
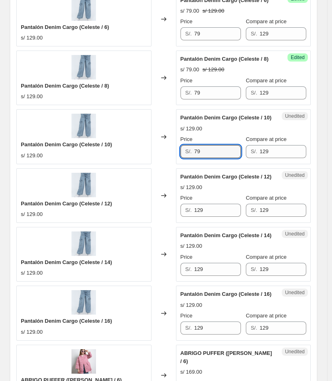
scroll to position [800, 0]
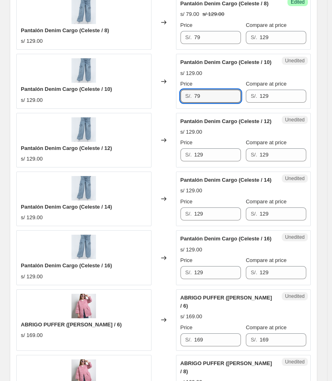
type input "79"
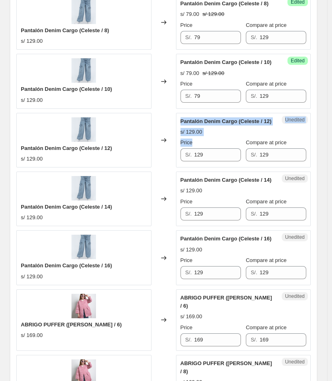
drag, startPoint x: 208, startPoint y: 148, endPoint x: 168, endPoint y: 153, distance: 40.4
click at [168, 153] on div "Pantalón Denim Cargo (Celeste / 12) s/ 129.00 Changed to Unedited Pantalón Deni…" at bounding box center [163, 140] width 294 height 55
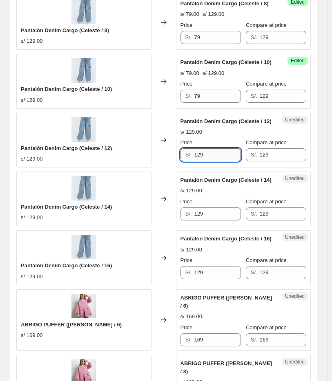
click at [216, 158] on input "129" at bounding box center [217, 154] width 46 height 13
drag, startPoint x: 180, startPoint y: 158, endPoint x: 146, endPoint y: 155, distance: 34.0
click at [147, 157] on div "Pantalón Denim Cargo (Celeste / 12) s/ 129.00 Changed to Unedited Pantalón Deni…" at bounding box center [163, 140] width 294 height 55
type input "79"
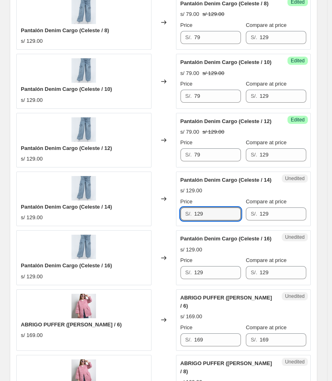
drag, startPoint x: 215, startPoint y: 217, endPoint x: 141, endPoint y: 204, distance: 75.4
click at [141, 207] on div "Pantalón Denim Cargo (Celeste / 14) s/ 129.00 Changed to Unedited Pantalón Deni…" at bounding box center [163, 199] width 294 height 55
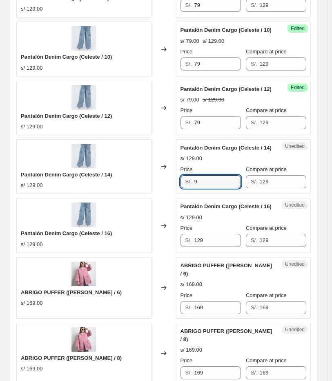
scroll to position [891, 0]
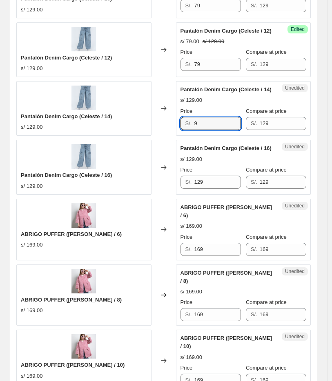
drag, startPoint x: 212, startPoint y: 123, endPoint x: 154, endPoint y: 123, distance: 57.9
click at [157, 125] on div "Pantalón Denim Cargo (Celeste / 14) s/ 129.00 Changed to Unedited Pantalón Deni…" at bounding box center [163, 108] width 294 height 55
type input "79"
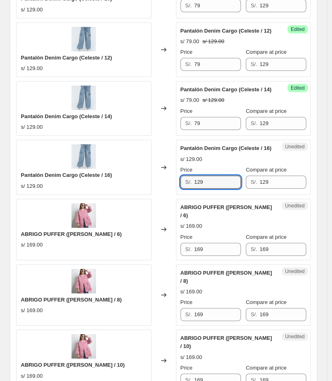
drag, startPoint x: 212, startPoint y: 180, endPoint x: 131, endPoint y: 173, distance: 81.0
click at [132, 176] on div "Pantalón Denim Cargo (Celeste / 16) s/ 129.00 Changed to Unedited Pantalón Deni…" at bounding box center [163, 167] width 294 height 55
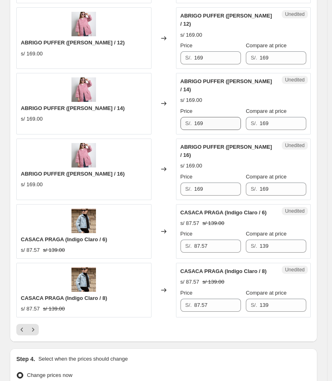
scroll to position [1298, 0]
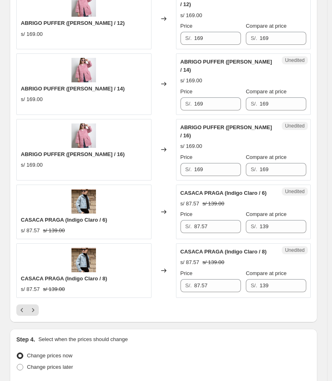
type input "79"
drag, startPoint x: 214, startPoint y: 125, endPoint x: 158, endPoint y: 130, distance: 55.8
click at [158, 132] on div "ABRIGO PUFFER (Rosa / 16) s/ 169.00 Changed to Unedited ABRIGO PUFFER (Rosa / 1…" at bounding box center [163, 150] width 294 height 62
type input "97"
drag, startPoint x: 214, startPoint y: 69, endPoint x: 159, endPoint y: 69, distance: 55.1
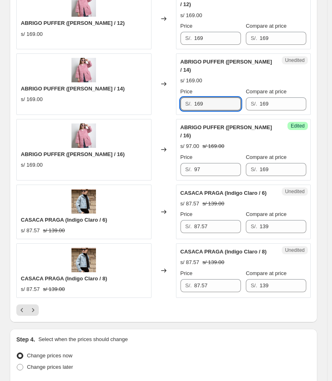
click at [159, 68] on div "ABRIGO PUFFER (Rosa / 14) s/ 169.00 Changed to Unedited ABRIGO PUFFER (Rosa / 1…" at bounding box center [163, 84] width 294 height 62
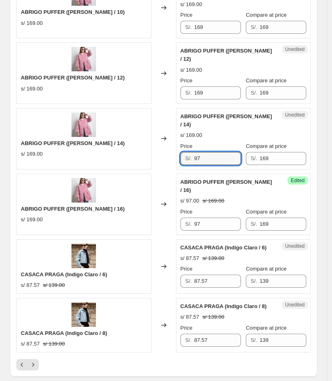
scroll to position [1208, 0]
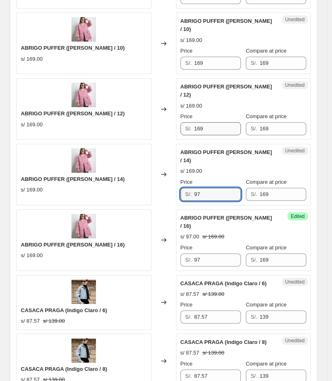
type input "97"
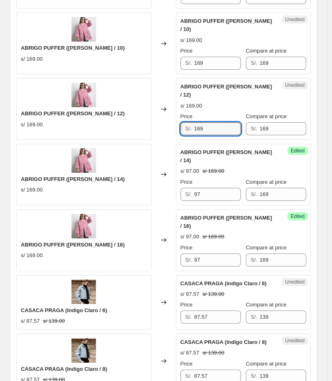
drag, startPoint x: 226, startPoint y: 104, endPoint x: 165, endPoint y: 92, distance: 61.5
click at [158, 100] on div "ABRIGO PUFFER (Rosa / 12) s/ 169.00 Changed to Unedited ABRIGO PUFFER (Rosa / 1…" at bounding box center [163, 109] width 294 height 62
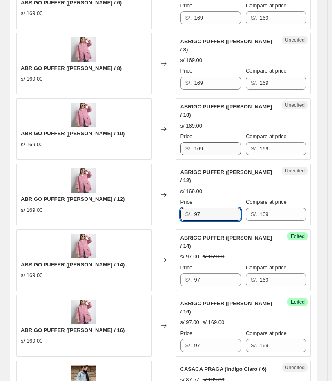
scroll to position [1117, 0]
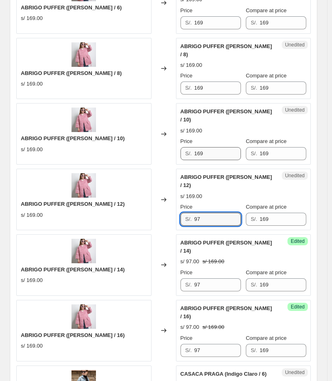
type input "97"
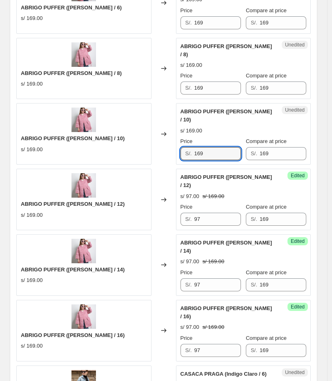
drag, startPoint x: 218, startPoint y: 137, endPoint x: 179, endPoint y: 137, distance: 38.3
click at [181, 137] on div "Unedited ABRIGO PUFFER (Rosa / 10) s/ 169.00 Price S/. 169 Compare at price S/.…" at bounding box center [243, 134] width 135 height 62
type input "97"
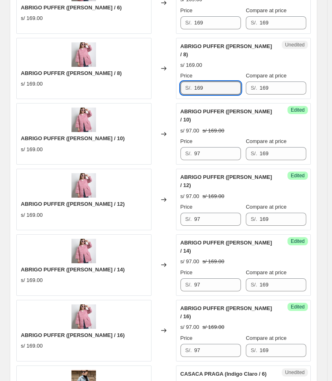
drag, startPoint x: 217, startPoint y: 69, endPoint x: 168, endPoint y: 73, distance: 48.7
click at [178, 73] on div "Unedited ABRIGO PUFFER (Rosa / 8) s/ 169.00 Price S/. 169 Compare at price S/. …" at bounding box center [243, 69] width 135 height 62
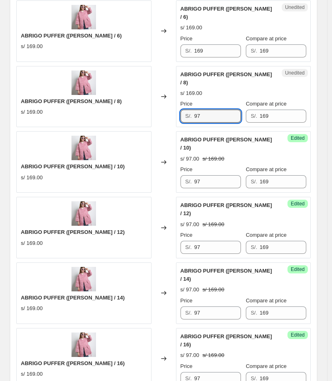
scroll to position [1026, 0]
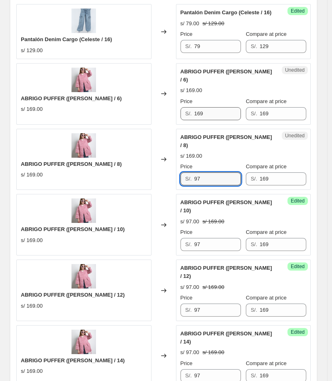
type input "97"
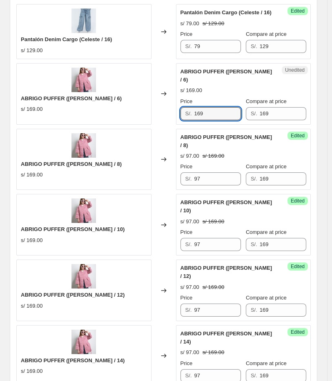
drag, startPoint x: 214, startPoint y: 106, endPoint x: 168, endPoint y: 104, distance: 45.7
click at [170, 105] on div "ABRIGO PUFFER (Rosa / 6) s/ 169.00 Changed to Unedited ABRIGO PUFFER (Rosa / 6)…" at bounding box center [163, 94] width 294 height 62
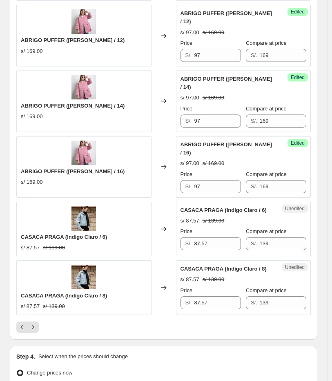
scroll to position [1298, 0]
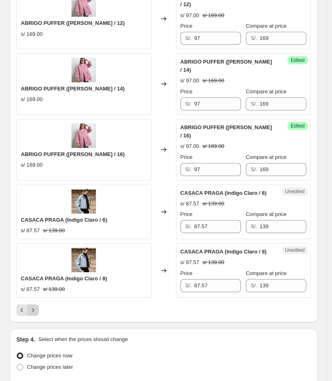
type input "97"
click at [34, 306] on icon "Next" at bounding box center [33, 310] width 8 height 8
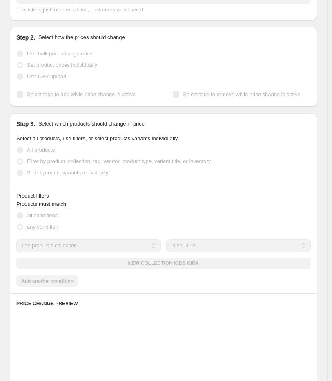
scroll to position [226, 0]
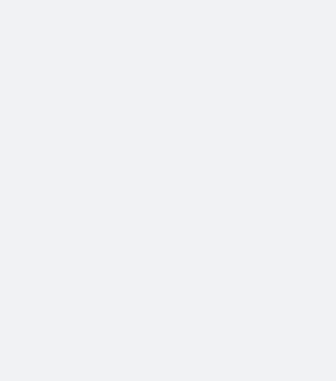
select select "percentage"
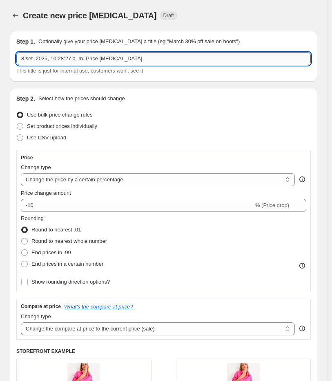
click at [122, 60] on input "8 set. 2025, 10:28:27 a. m. Price [MEDICAL_DATA]" at bounding box center [163, 58] width 294 height 13
click at [124, 55] on input "new" at bounding box center [163, 58] width 294 height 13
type input "new collection en shoping"
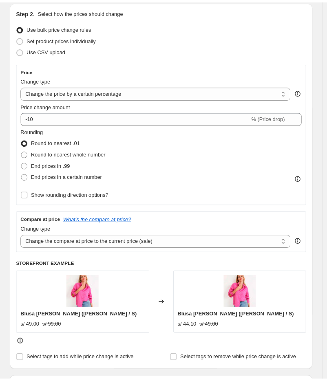
scroll to position [91, 0]
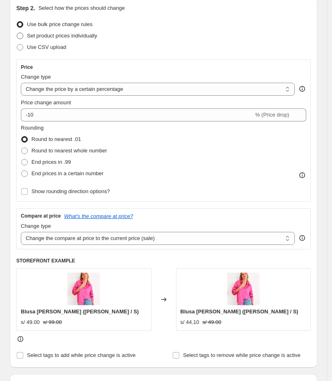
click at [68, 38] on span "Set product prices individually" at bounding box center [62, 36] width 70 height 6
click at [17, 33] on input "Set product prices individually" at bounding box center [17, 33] width 0 height 0
radio input "true"
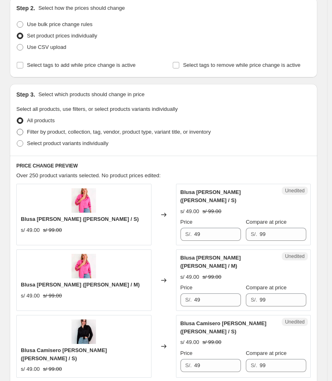
click at [70, 130] on span "Filter by product, collection, tag, vendor, product type, variant title, or inv…" at bounding box center [119, 132] width 184 height 6
click at [17, 129] on input "Filter by product, collection, tag, vendor, product type, variant title, or inv…" at bounding box center [17, 129] width 0 height 0
radio input "true"
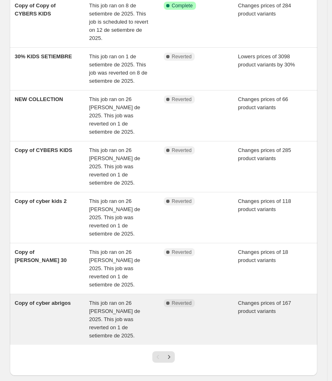
scroll to position [234, 0]
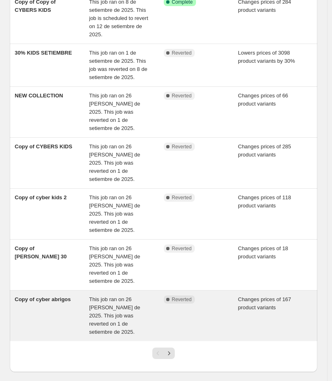
click at [71, 296] on div "Copy of cyber abrigos" at bounding box center [52, 316] width 74 height 41
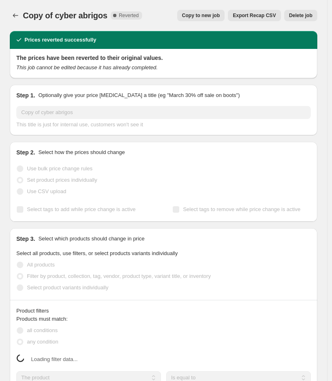
select select "collection"
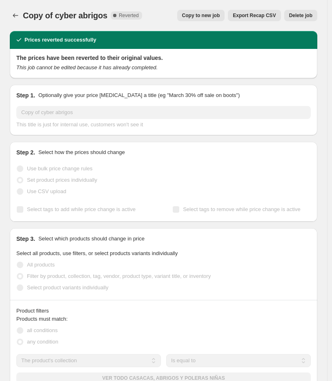
click at [209, 13] on span "Copy to new job" at bounding box center [201, 15] width 38 height 7
select select "collection"
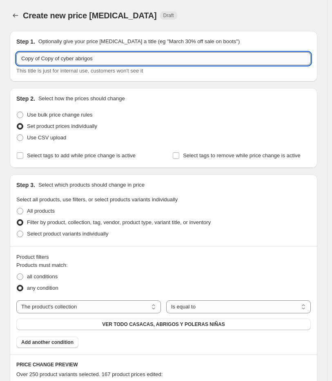
click at [80, 62] on input "Copy of Copy of cyber abrigos" at bounding box center [163, 58] width 294 height 13
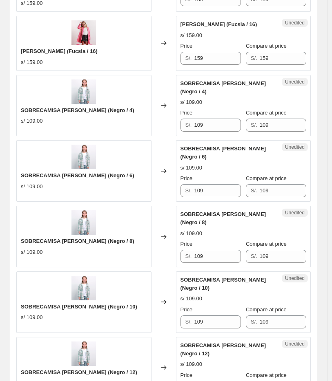
scroll to position [1364, 0]
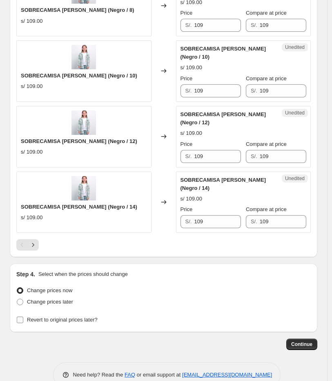
type input "abrigos shopping"
click at [56, 317] on span "Revert to original prices later?" at bounding box center [62, 320] width 71 height 6
click at [23, 317] on input "Revert to original prices later?" at bounding box center [20, 320] width 7 height 7
checkbox input "true"
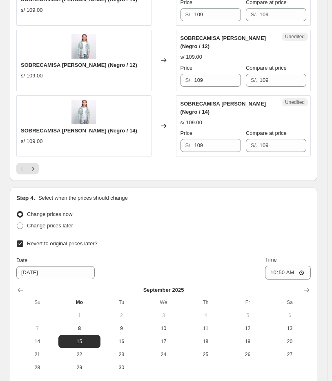
scroll to position [1503, 0]
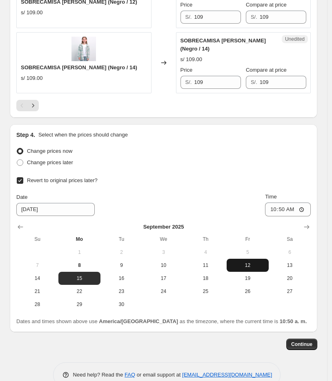
click at [247, 262] on span "12" at bounding box center [247, 265] width 35 height 7
type input "[DATE]"
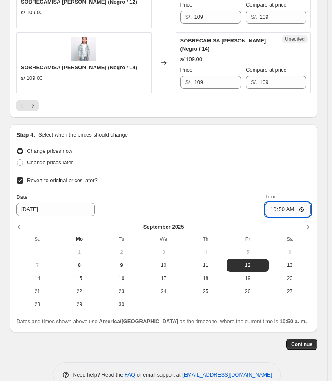
click at [287, 203] on input "10:50" at bounding box center [288, 210] width 46 height 14
type input "23:59"
click at [305, 339] on button "Continue" at bounding box center [301, 344] width 31 height 11
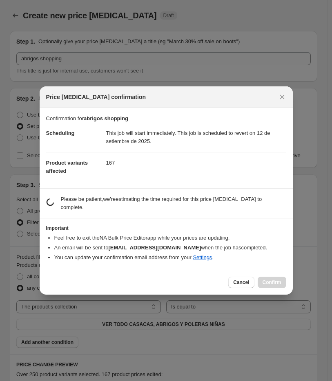
scroll to position [0, 0]
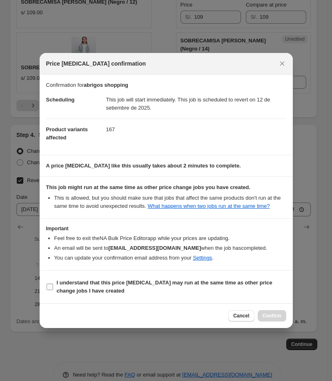
click at [79, 289] on b "I understand that this price [MEDICAL_DATA] may run at the same time as other p…" at bounding box center [164, 287] width 215 height 14
click at [53, 289] on input "I understand that this price [MEDICAL_DATA] may run at the same time as other p…" at bounding box center [49, 287] width 7 height 7
checkbox input "true"
click at [274, 310] on button "Confirm" at bounding box center [271, 315] width 29 height 11
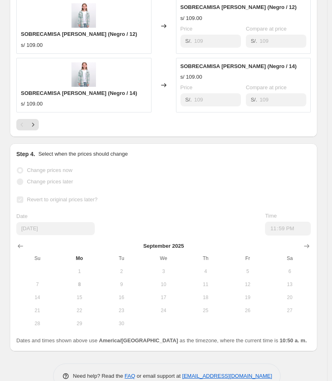
scroll to position [1524, 0]
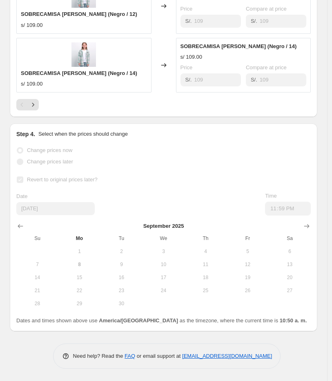
select select "collection"
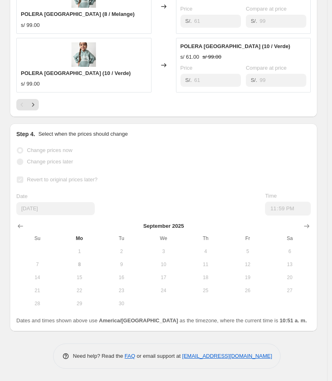
scroll to position [0, 0]
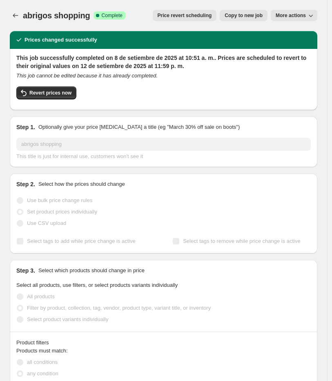
drag, startPoint x: 38, startPoint y: 86, endPoint x: 103, endPoint y: -11, distance: 116.8
click at [103, 0] on html "Home Settings Plans Skip to content abrigos shopping. This page is ready abrigo…" at bounding box center [166, 190] width 332 height 381
click at [16, 18] on icon "Price change jobs" at bounding box center [15, 15] width 8 height 8
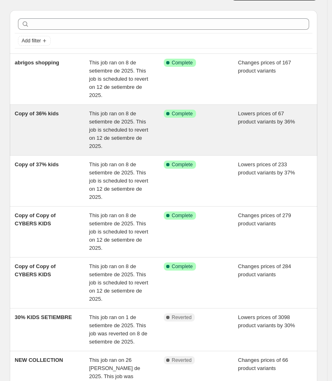
scroll to position [243, 0]
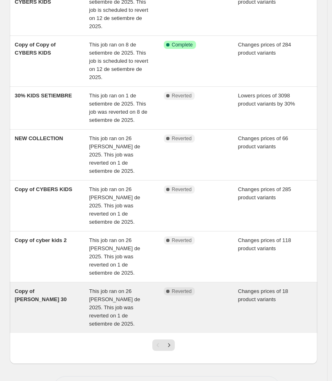
click at [83, 287] on div "Copy of [PERSON_NAME] 30" at bounding box center [52, 307] width 74 height 41
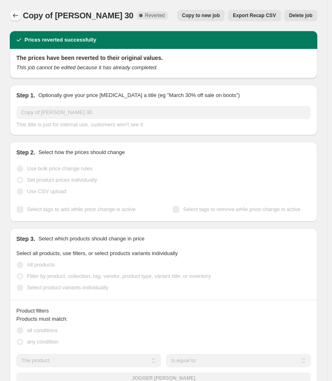
click at [17, 18] on icon "Price change jobs" at bounding box center [15, 15] width 8 height 8
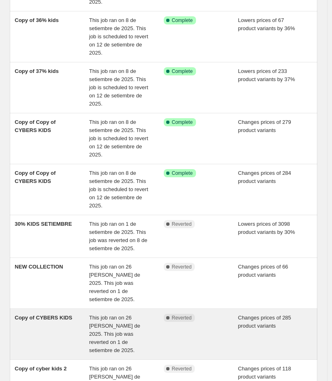
scroll to position [243, 0]
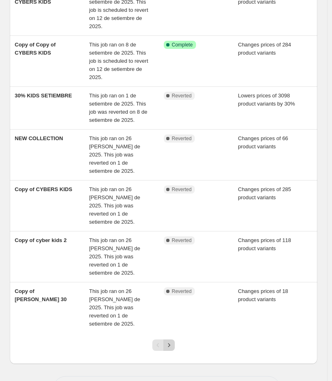
click at [175, 340] on button "Next" at bounding box center [168, 345] width 11 height 11
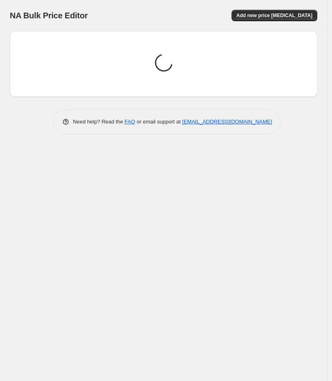
scroll to position [0, 0]
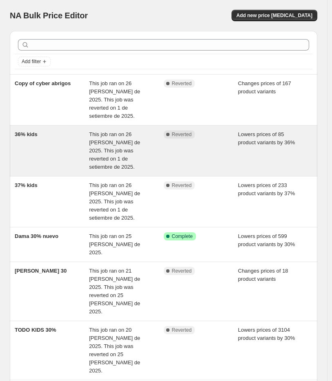
click at [68, 133] on div "36% kids" at bounding box center [52, 150] width 74 height 41
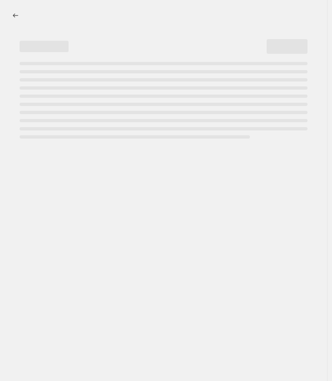
select select "percentage"
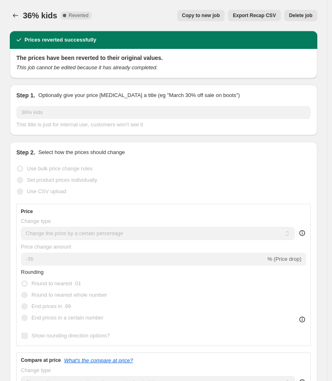
click at [212, 13] on span "Copy to new job" at bounding box center [201, 15] width 38 height 7
select select "percentage"
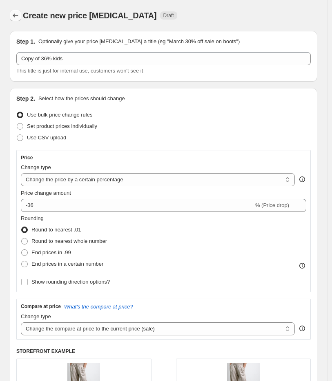
click at [11, 16] on button "Price change jobs" at bounding box center [15, 15] width 11 height 11
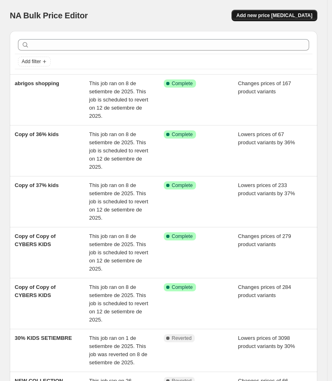
click at [306, 19] on button "Add new price [MEDICAL_DATA]" at bounding box center [274, 15] width 86 height 11
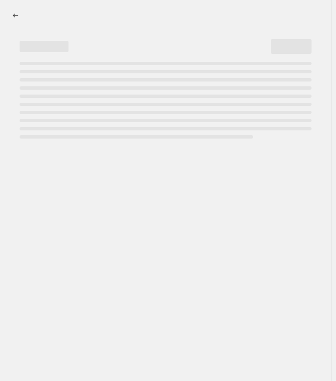
select select "percentage"
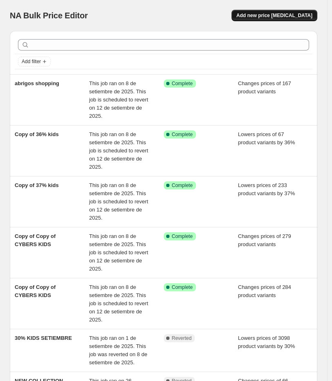
click at [306, 18] on span "Add new price [MEDICAL_DATA]" at bounding box center [274, 15] width 76 height 7
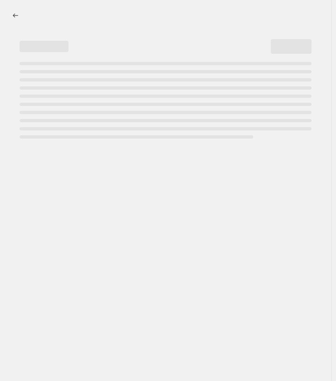
select select "percentage"
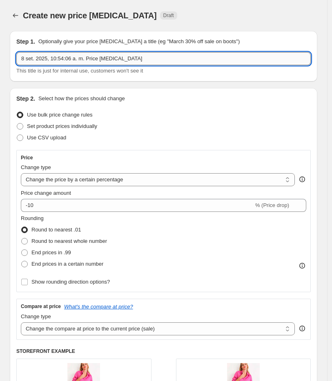
click at [128, 58] on input "8 set. 2025, 10:54:06 a. m. Price [MEDICAL_DATA]" at bounding box center [163, 58] width 294 height 13
click at [128, 59] on input "8 set. 2025, 10:54:06 a. m. Price [MEDICAL_DATA]" at bounding box center [163, 58] width 294 height 13
type input "productos sueltos"
drag, startPoint x: 83, startPoint y: 122, endPoint x: 88, endPoint y: 123, distance: 5.0
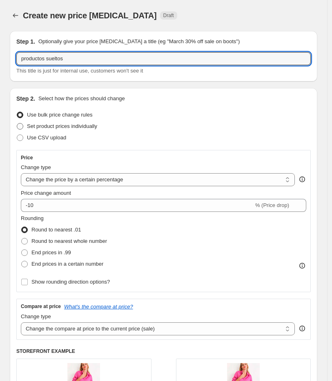
click at [82, 121] on label "Set product prices individually" at bounding box center [56, 126] width 81 height 11
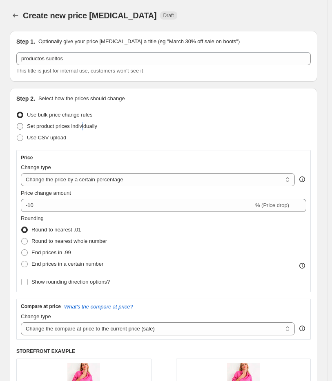
click at [82, 125] on span "Set product prices individually" at bounding box center [62, 126] width 70 height 6
click at [17, 124] on input "Set product prices individually" at bounding box center [17, 123] width 0 height 0
radio input "true"
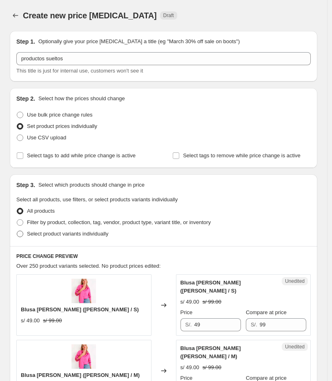
click at [49, 235] on span "Select product variants individually" at bounding box center [67, 234] width 81 height 6
click at [17, 231] on input "Select product variants individually" at bounding box center [17, 231] width 0 height 0
radio input "true"
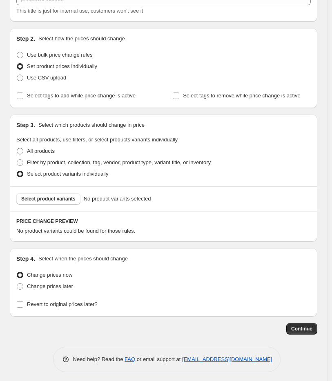
scroll to position [63, 0]
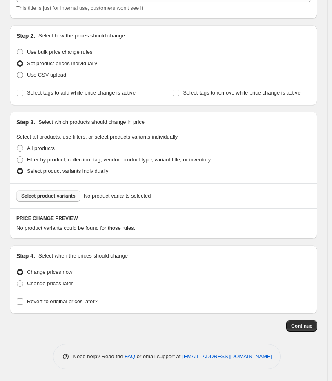
click at [49, 198] on span "Select product variants" at bounding box center [48, 196] width 54 height 7
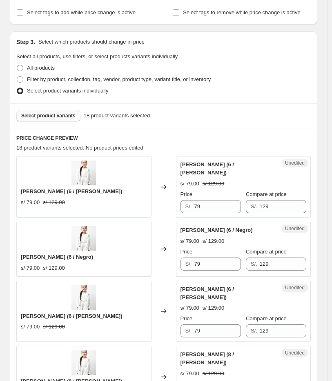
scroll to position [153, 0]
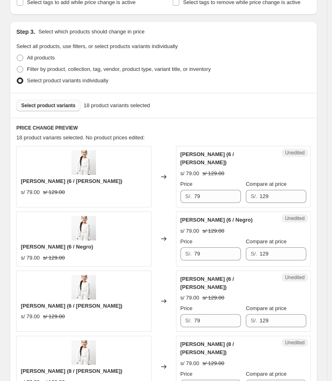
click at [69, 102] on span "Select product variants" at bounding box center [48, 105] width 54 height 7
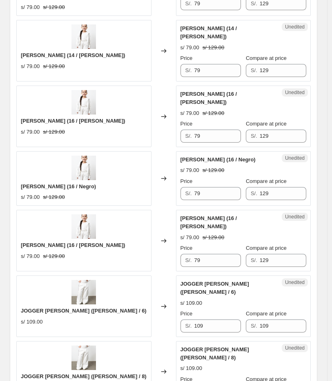
scroll to position [1260, 0]
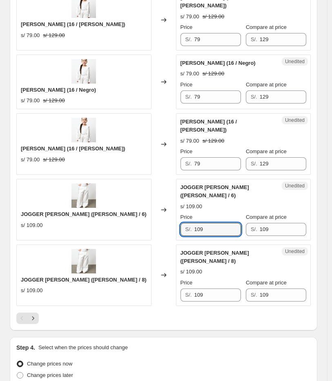
drag, startPoint x: 183, startPoint y: 144, endPoint x: 178, endPoint y: 144, distance: 4.5
click at [166, 179] on div "JOGGER [PERSON_NAME] ([PERSON_NAME] / 6) s/ 109.00 Changed to Unedited JOGGER […" at bounding box center [163, 210] width 294 height 62
type input "69"
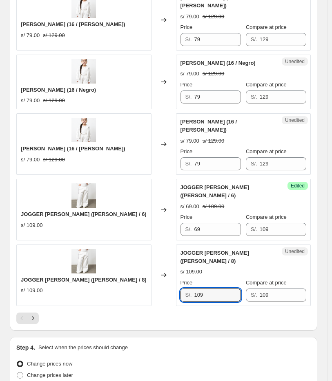
drag, startPoint x: 230, startPoint y: 201, endPoint x: 164, endPoint y: 212, distance: 66.6
click at [164, 245] on div "JOGGER [PERSON_NAME] ([PERSON_NAME] / 8) s/ 109.00 Changed to Unedited JOGGER […" at bounding box center [163, 276] width 294 height 62
type input "69"
click at [33, 316] on icon "Next" at bounding box center [33, 318] width 2 height 4
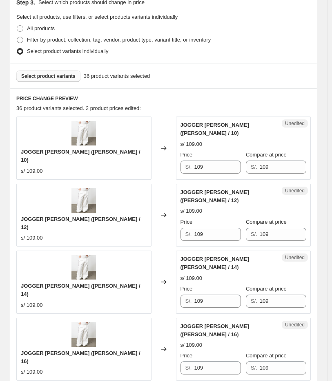
scroll to position [73, 0]
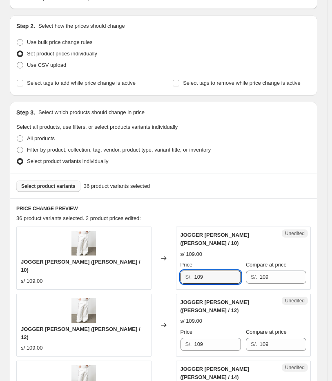
drag, startPoint x: 208, startPoint y: 264, endPoint x: 183, endPoint y: 267, distance: 25.4
click at [183, 271] on div "S/. 109" at bounding box center [210, 277] width 60 height 13
drag, startPoint x: 224, startPoint y: 274, endPoint x: 183, endPoint y: 268, distance: 42.1
click at [183, 271] on div "S/. 69" at bounding box center [210, 277] width 60 height 13
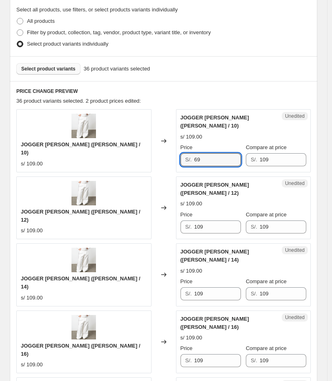
scroll to position [345, 0]
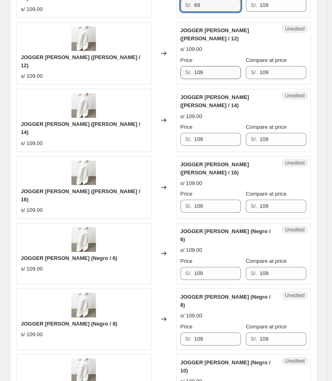
type input "69"
drag, startPoint x: 213, startPoint y: 53, endPoint x: 184, endPoint y: 56, distance: 28.7
click at [185, 66] on div "S/. 109" at bounding box center [210, 72] width 60 height 13
paste input "6"
type input "69"
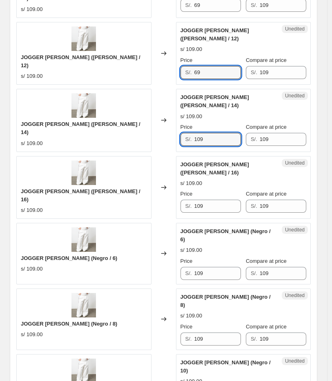
drag, startPoint x: 175, startPoint y: 115, endPoint x: 172, endPoint y: 119, distance: 5.3
click at [168, 115] on div "JOGGER PALAZO TAMY (Perla / 14) s/ 109.00 Changed to Unedited JOGGER PALAZO TAM…" at bounding box center [163, 120] width 294 height 63
paste input "6"
type input "69"
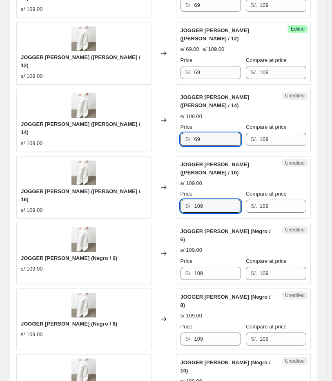
drag, startPoint x: 188, startPoint y: 170, endPoint x: 181, endPoint y: 170, distance: 7.3
click at [181, 170] on div "Unedited JOGGER PALAZO TAMY (Perla / 16) s/ 109.00 Price S/. 109 Compare at pri…" at bounding box center [243, 187] width 135 height 63
paste input "6"
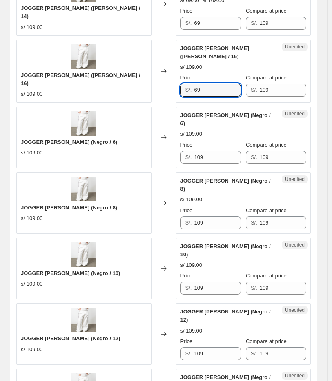
scroll to position [480, 0]
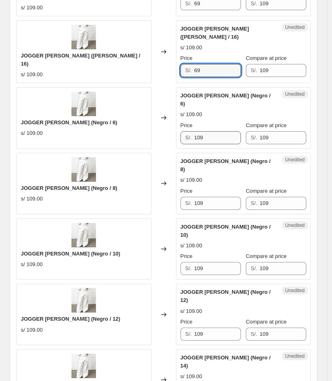
type input "69"
drag, startPoint x: 219, startPoint y: 95, endPoint x: 175, endPoint y: 93, distance: 44.9
click at [179, 95] on div "Unedited JOGGER PALAZO TAMY (Negro / 6) s/ 109.00 Price S/. 109 Compare at pric…" at bounding box center [243, 118] width 135 height 62
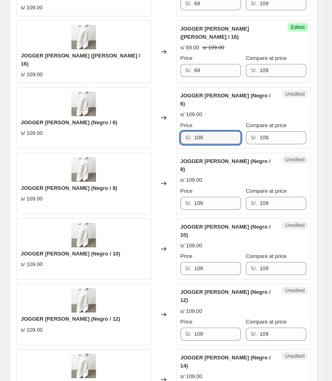
paste input "6"
type input "69"
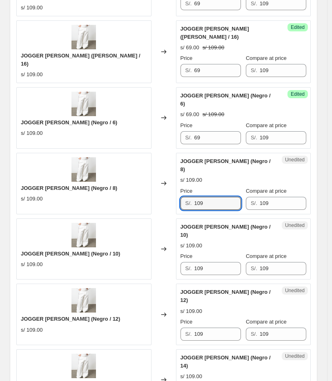
drag, startPoint x: 223, startPoint y: 157, endPoint x: 160, endPoint y: 157, distance: 62.8
click at [160, 157] on div "JOGGER PALAZO TAMY (Negro / 8) s/ 109.00 Changed to Unedited JOGGER PALAZO TAMY…" at bounding box center [163, 184] width 294 height 62
paste input "6"
type input "69"
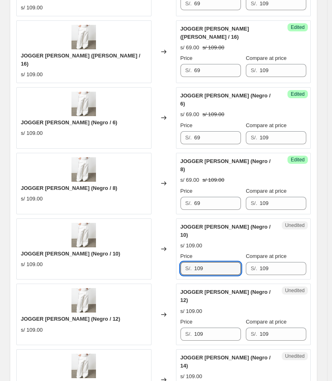
drag, startPoint x: 221, startPoint y: 220, endPoint x: 104, endPoint y: 203, distance: 117.9
click at [104, 219] on div "JOGGER PALAZO TAMY (Negro / 10) s/ 109.00 Changed to Unedited JOGGER PALAZO TAM…" at bounding box center [163, 250] width 294 height 62
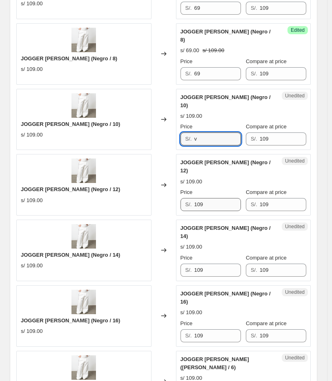
scroll to position [617, 0]
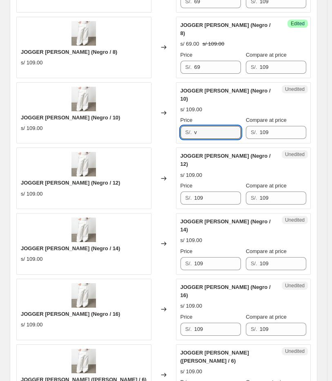
drag, startPoint x: 217, startPoint y: 75, endPoint x: 82, endPoint y: 75, distance: 135.0
click at [83, 82] on div "JOGGER PALAZO TAMY (Negro / 10) s/ 109.00 Changed to Unedited JOGGER PALAZO TAM…" at bounding box center [163, 113] width 294 height 62
paste input "69"
type input "69"
drag, startPoint x: 218, startPoint y: 136, endPoint x: 135, endPoint y: 137, distance: 83.2
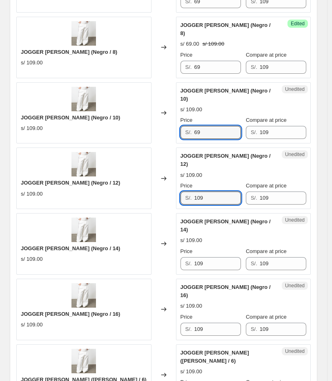
click at [135, 148] on div "JOGGER PALAZO TAMY (Negro / 12) s/ 109.00 Changed to Unedited JOGGER PALAZO TAM…" at bounding box center [163, 179] width 294 height 62
paste input "6"
type input "69"
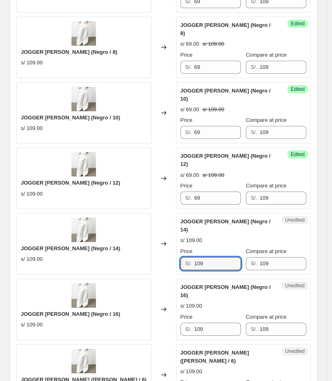
drag, startPoint x: 225, startPoint y: 203, endPoint x: 149, endPoint y: 200, distance: 75.9
click at [149, 213] on div "JOGGER PALAZO TAMY (Negro / 14) s/ 109.00 Changed to Unedited JOGGER PALAZO TAM…" at bounding box center [163, 244] width 294 height 62
paste input "6"
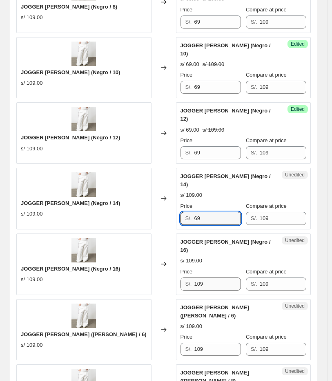
type input "69"
drag, startPoint x: 216, startPoint y: 210, endPoint x: 104, endPoint y: 209, distance: 111.7
click at [109, 234] on div "JOGGER [PERSON_NAME] (Negro / 16) s/ 109.00 Changed to Unedited JOGGER [PERSON_…" at bounding box center [163, 265] width 294 height 62
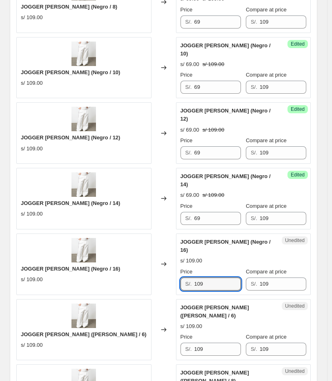
paste input "6"
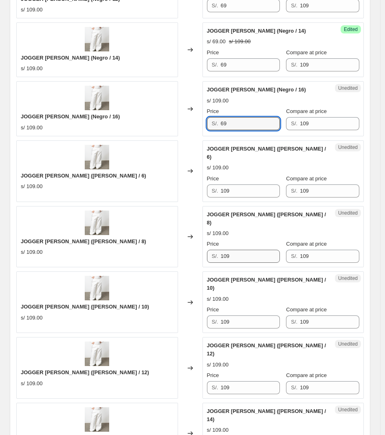
scroll to position [796, 0]
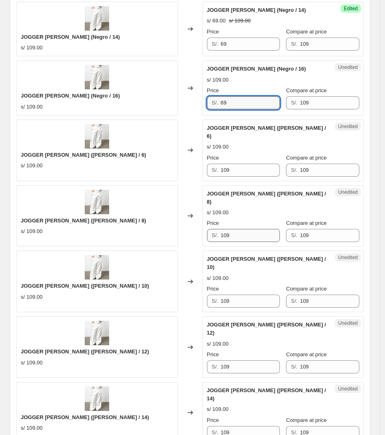
type input "69"
drag, startPoint x: 256, startPoint y: 196, endPoint x: 178, endPoint y: 201, distance: 78.0
click at [178, 201] on div "JOGGER [PERSON_NAME] ([PERSON_NAME] / 8) s/ 109.00 Changed to Unedited JOGGER […" at bounding box center [190, 216] width 348 height 62
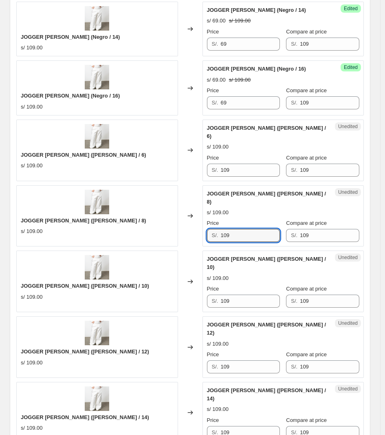
paste input "6"
type input "69"
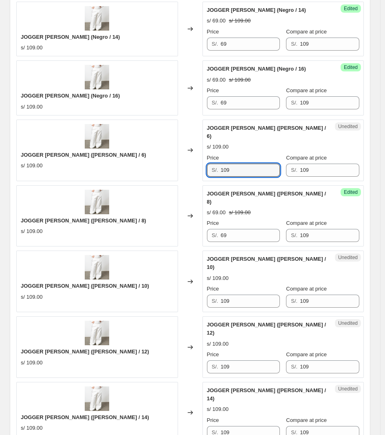
drag, startPoint x: 237, startPoint y: 134, endPoint x: 160, endPoint y: 133, distance: 76.7
click at [160, 133] on div "JOGGER [PERSON_NAME] ([PERSON_NAME] / 6) s/ 109.00 Changed to Unedited JOGGER […" at bounding box center [190, 150] width 348 height 62
paste input "6"
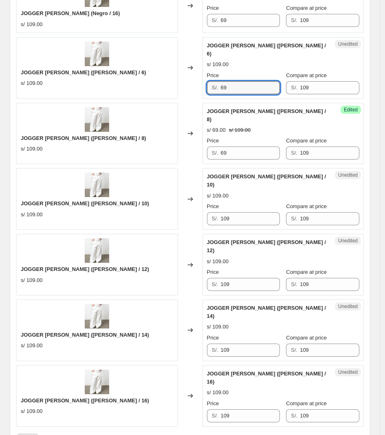
scroll to position [898, 0]
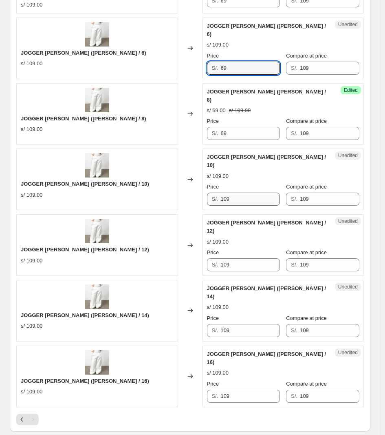
type input "69"
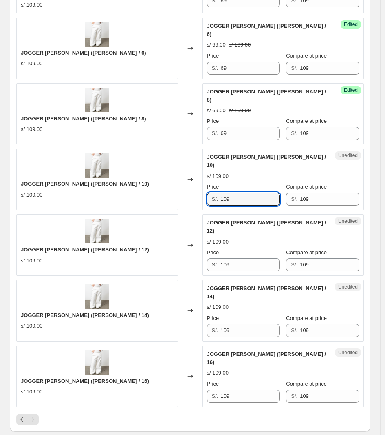
drag, startPoint x: 258, startPoint y: 150, endPoint x: 168, endPoint y: 156, distance: 89.9
click at [168, 156] on div "JOGGER [PERSON_NAME] ([PERSON_NAME] / 10) s/ 109.00 Changed to Unedited JOGGER …" at bounding box center [190, 179] width 348 height 62
paste input "6"
type input "69"
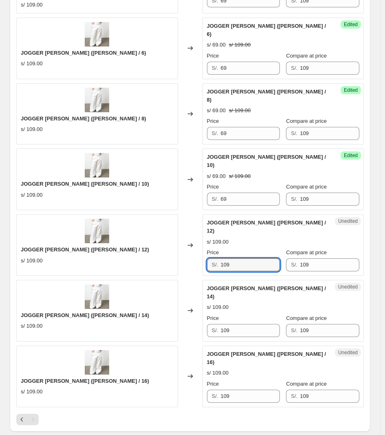
drag, startPoint x: 239, startPoint y: 214, endPoint x: 162, endPoint y: 214, distance: 76.3
click at [162, 214] on div "JOGGER [PERSON_NAME] ([PERSON_NAME] / 12) s/ 109.00 Changed to Unedited JOGGER …" at bounding box center [190, 245] width 348 height 62
paste input "6"
type input "69"
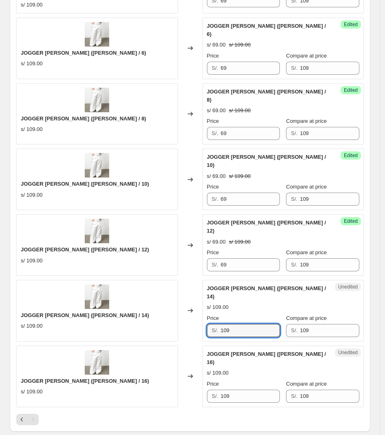
drag, startPoint x: 248, startPoint y: 277, endPoint x: 192, endPoint y: 280, distance: 56.3
click at [157, 280] on div "JOGGER [PERSON_NAME] ([PERSON_NAME] / 14) s/ 109.00 Changed to Unedited JOGGER …" at bounding box center [190, 311] width 348 height 62
paste input "6"
type input "69"
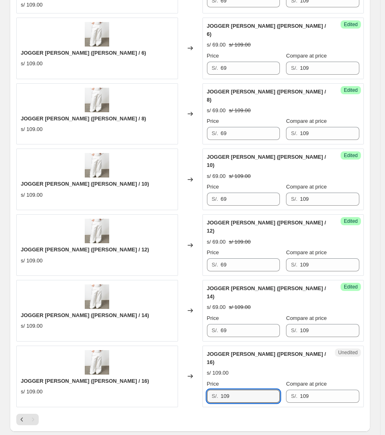
drag, startPoint x: 252, startPoint y: 333, endPoint x: 196, endPoint y: 321, distance: 57.0
click at [197, 345] on div "JOGGER [PERSON_NAME] ([PERSON_NAME] / 16) s/ 109.00 Changed to Unedited JOGGER …" at bounding box center [190, 376] width 348 height 62
paste input "6"
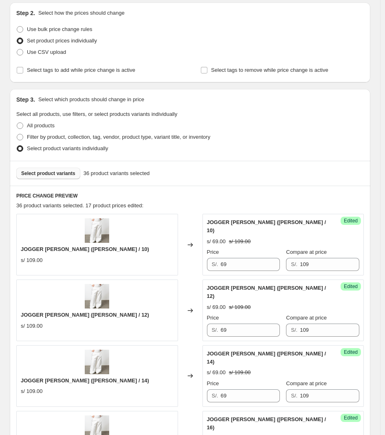
scroll to position [0, 0]
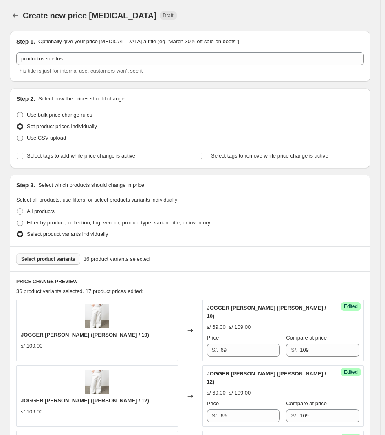
type input "69"
click at [62, 262] on button "Select product variants" at bounding box center [48, 258] width 64 height 11
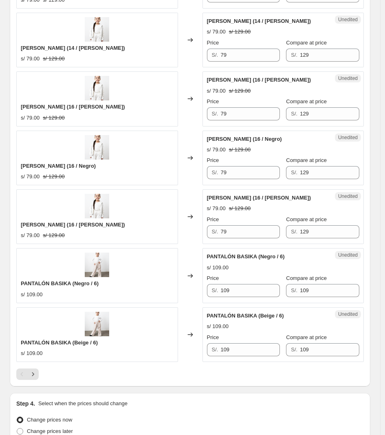
scroll to position [1209, 0]
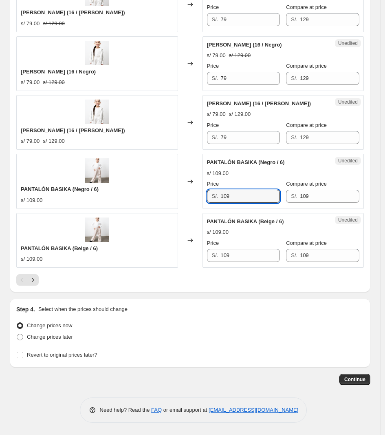
drag, startPoint x: 231, startPoint y: 194, endPoint x: 159, endPoint y: 183, distance: 72.6
click at [159, 183] on div "PANTALÓN BASIKA (Negro / 6) s/ 109.00 Changed to Unedited PANTALÓN BASIKA (Negr…" at bounding box center [190, 181] width 348 height 55
drag, startPoint x: 245, startPoint y: 196, endPoint x: 200, endPoint y: 194, distance: 45.3
click at [200, 194] on div "PANTALÓN BASIKA (Negro / 6) s/ 109.00 Changed to Unedited PANTALÓN BASIKA (Negr…" at bounding box center [190, 181] width 348 height 55
type input "73"
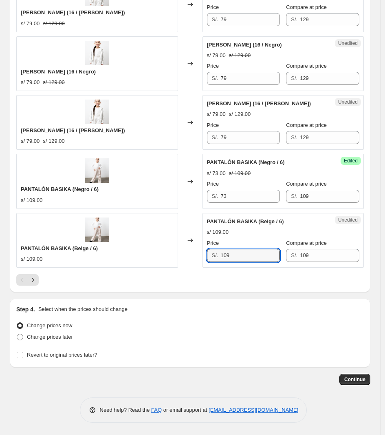
drag, startPoint x: 263, startPoint y: 257, endPoint x: 181, endPoint y: 246, distance: 82.7
click at [181, 247] on div "PANTALÓN BASIKA (Beige / 6) s/ 109.00 Changed to Unedited PANTALÓN BASIKA (Beig…" at bounding box center [190, 240] width 348 height 55
paste input "73"
type input "73"
click at [35, 279] on icon "Next" at bounding box center [33, 280] width 8 height 8
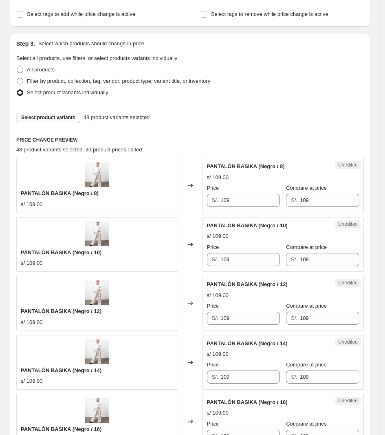
scroll to position [139, 0]
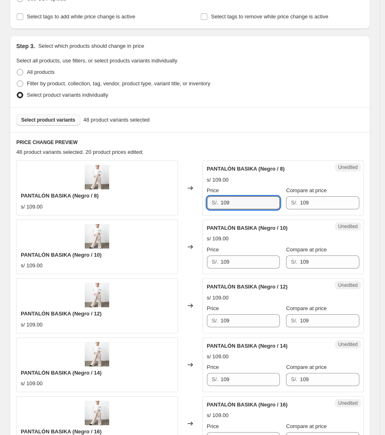
drag, startPoint x: 243, startPoint y: 205, endPoint x: 154, endPoint y: 206, distance: 88.5
click at [154, 206] on div "PANTALÓN BASIKA (Negro / 8) s/ 109.00 Changed to Unedited PANTALÓN BASIKA (Negr…" at bounding box center [190, 187] width 348 height 55
paste input "73"
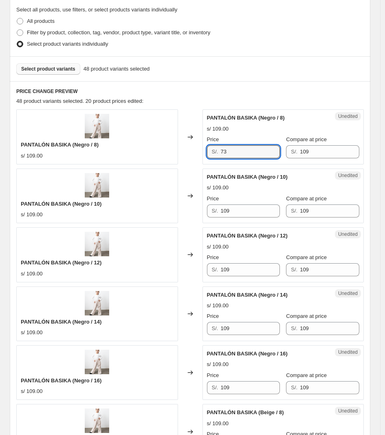
type input "73"
drag, startPoint x: 162, startPoint y: 210, endPoint x: 133, endPoint y: 206, distance: 28.8
click at [135, 207] on div "PANTALÓN BASIKA (Negro / 10) s/ 109.00 Changed to Unedited PANTALÓN BASIKA (Neg…" at bounding box center [190, 195] width 348 height 55
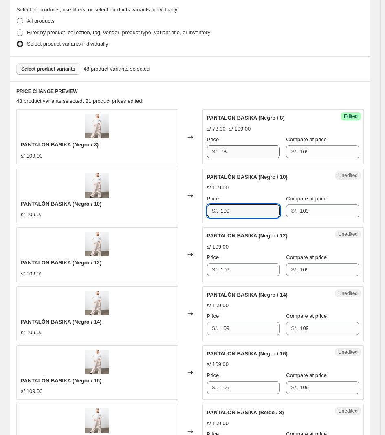
paste input "73"
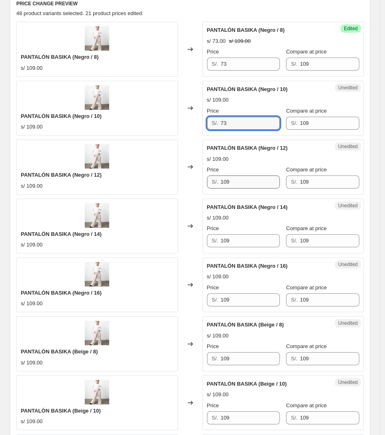
scroll to position [292, 0]
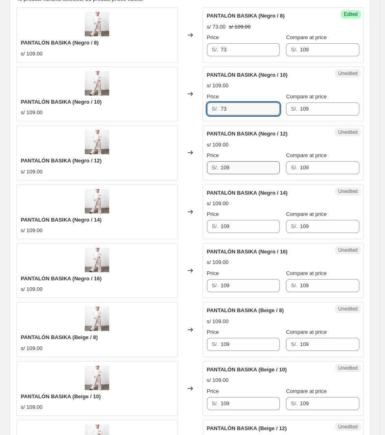
type input "73"
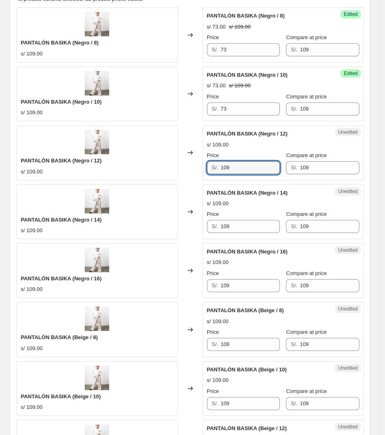
drag, startPoint x: 241, startPoint y: 168, endPoint x: 122, endPoint y: 153, distance: 120.1
click at [124, 153] on div "PANTALÓN BASIKA (Negro / 12) s/ 109.00 Changed to Unedited PANTALÓN BASIKA (Neg…" at bounding box center [190, 152] width 348 height 55
paste input "73"
type input "73"
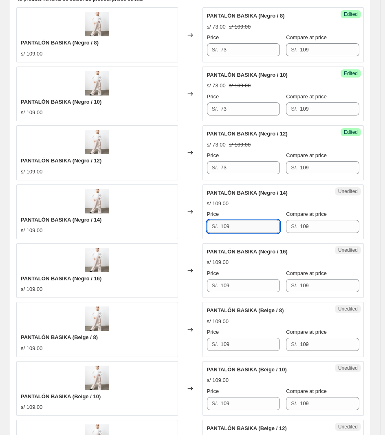
drag, startPoint x: 251, startPoint y: 228, endPoint x: 264, endPoint y: 221, distance: 14.8
click at [186, 228] on div "PANTALÓN BASIKA (Negro / 14) s/ 109.00 Changed to Unedited PANTALÓN BASIKA (Neg…" at bounding box center [190, 211] width 348 height 55
paste input "73"
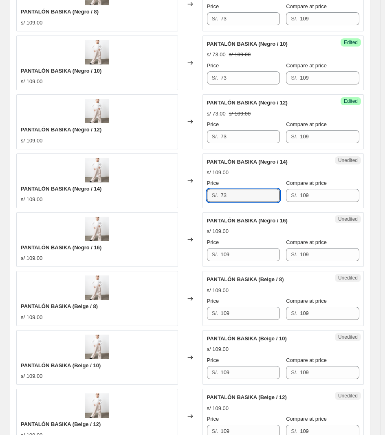
scroll to position [343, 0]
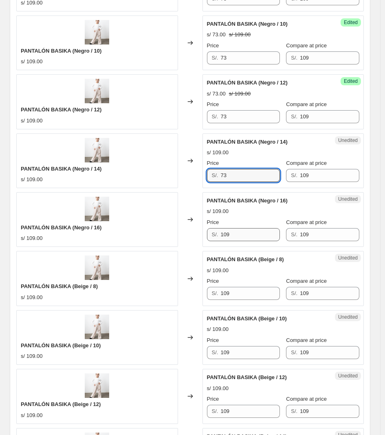
type input "73"
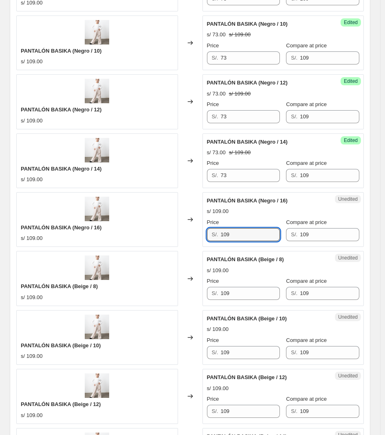
drag, startPoint x: 253, startPoint y: 230, endPoint x: 160, endPoint y: 218, distance: 93.7
click at [160, 219] on div "PANTALÓN BASIKA (Negro / 16) s/ 109.00 Changed to Unedited PANTALÓN BASIKA (Neg…" at bounding box center [190, 219] width 348 height 55
paste input "73"
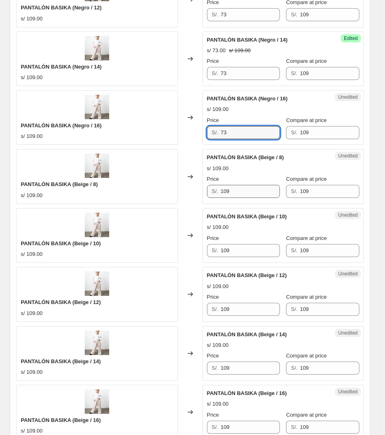
type input "73"
drag, startPoint x: 260, startPoint y: 195, endPoint x: 95, endPoint y: 193, distance: 165.2
click at [96, 194] on div "PANTALÓN BASIKA (Beige / 8) s/ 109.00 Changed to Unedited PANTALÓN BASIKA (Beig…" at bounding box center [190, 176] width 348 height 55
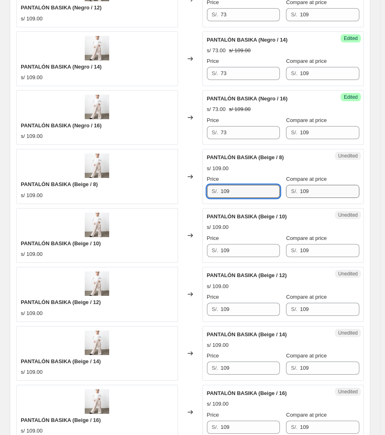
paste input "73"
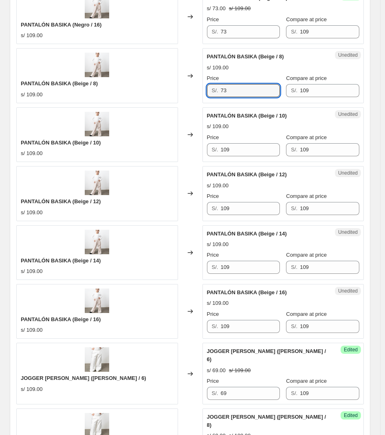
scroll to position [547, 0]
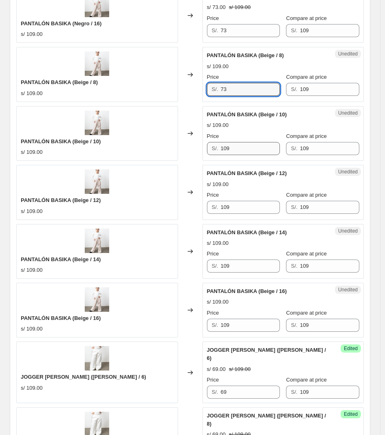
type input "73"
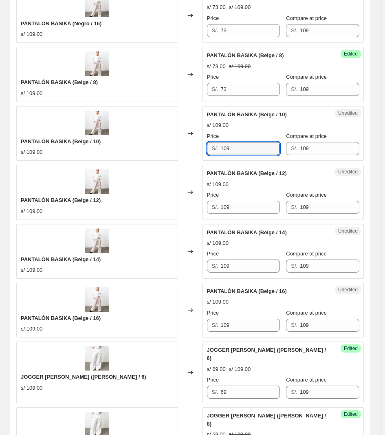
drag, startPoint x: 248, startPoint y: 149, endPoint x: 189, endPoint y: 202, distance: 78.8
click at [154, 149] on div "PANTALÓN BASIKA (Beige / 10) s/ 109.00 Changed to Unedited PANTALÓN BASIKA (Bei…" at bounding box center [190, 133] width 348 height 55
paste input "73"
type input "73"
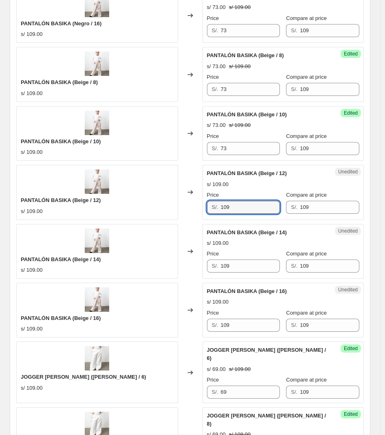
drag, startPoint x: 252, startPoint y: 212, endPoint x: 186, endPoint y: 210, distance: 66.1
click at [184, 210] on div "PANTALÓN BASIKA (Beige / 12) s/ 109.00 Changed to Unedited PANTALÓN BASIKA (Bei…" at bounding box center [190, 192] width 348 height 55
paste input "73"
type input "73"
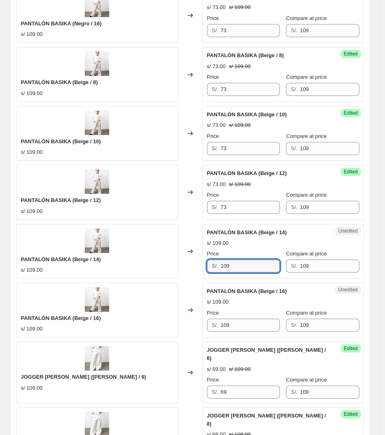
drag, startPoint x: 264, startPoint y: 265, endPoint x: 168, endPoint y: 254, distance: 96.8
click at [168, 257] on div "PANTALÓN BASIKA (Beige / 14) s/ 109.00 Changed to Unedited PANTALÓN BASIKA (Bei…" at bounding box center [190, 251] width 348 height 55
paste input "73"
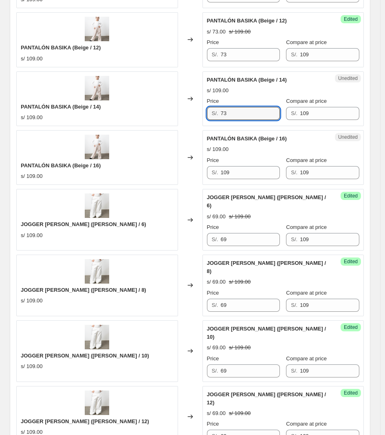
scroll to position [700, 0]
type input "73"
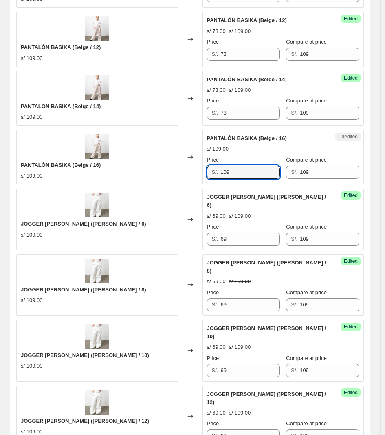
drag, startPoint x: 246, startPoint y: 175, endPoint x: 158, endPoint y: 176, distance: 87.7
click at [159, 176] on div "PANTALÓN BASIKA (Beige / 16) s/ 109.00 Changed to Unedited PANTALÓN BASIKA (Bei…" at bounding box center [190, 157] width 348 height 55
paste input "73"
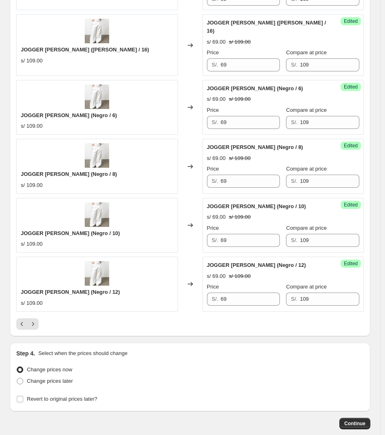
scroll to position [1209, 0]
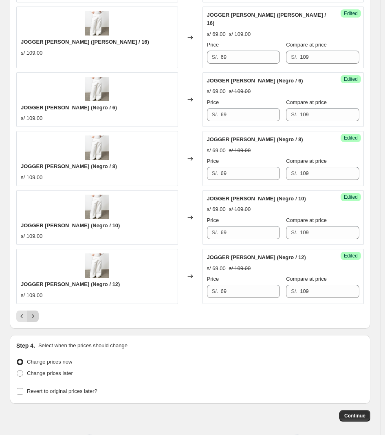
type input "73"
click at [31, 312] on icon "Next" at bounding box center [33, 316] width 8 height 8
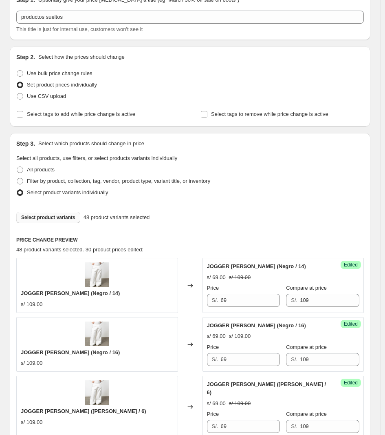
scroll to position [0, 0]
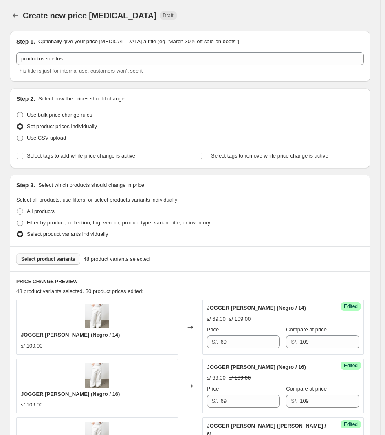
click at [46, 263] on button "Select product variants" at bounding box center [48, 258] width 64 height 11
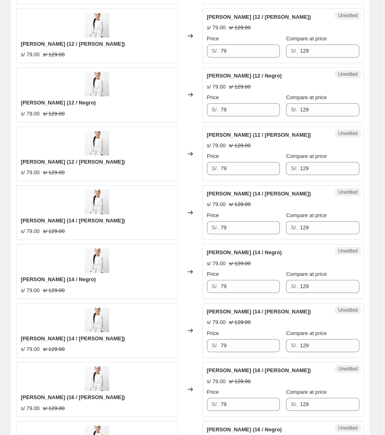
scroll to position [1209, 0]
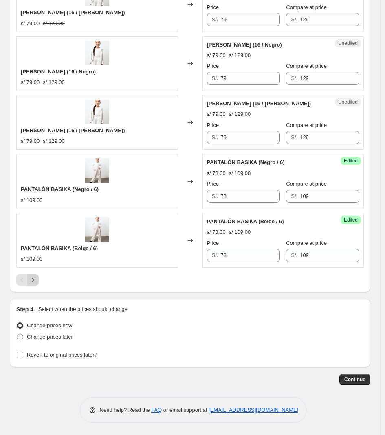
click at [34, 282] on icon "Next" at bounding box center [33, 280] width 8 height 8
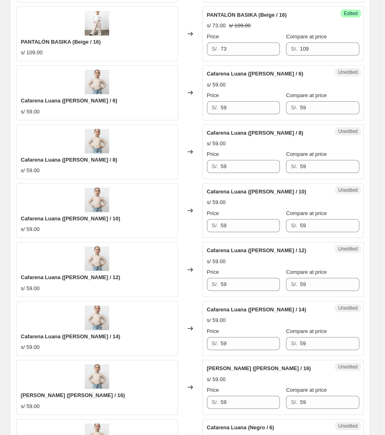
scroll to position [802, 0]
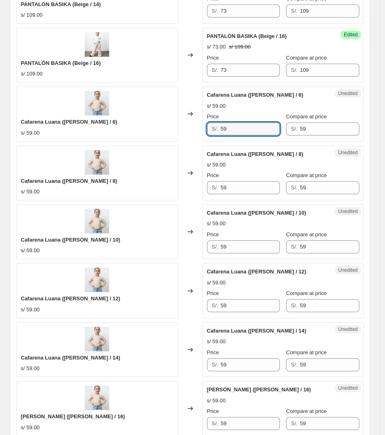
drag, startPoint x: 245, startPoint y: 129, endPoint x: 153, endPoint y: 141, distance: 93.0
click at [153, 141] on div "Cafarena Luana ([PERSON_NAME] / 6) s/ 59.00 Changed to Unedited Cafarena Luana …" at bounding box center [190, 113] width 348 height 55
type input "37"
drag, startPoint x: 244, startPoint y: 141, endPoint x: 241, endPoint y: 133, distance: 8.8
click at [243, 139] on div "Success Edited Cafarena Luana (Palo rosa / 6) s/ 37.00 s/ 59.00 Price S/. 37 Co…" at bounding box center [284, 113] width 162 height 55
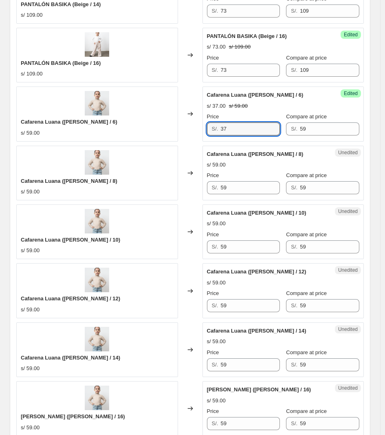
drag, startPoint x: 233, startPoint y: 131, endPoint x: 206, endPoint y: 137, distance: 27.6
click at [206, 137] on div "Success Edited Cafarena Luana (Palo rosa / 6) s/ 37.00 s/ 59.00 Price S/. 37 Co…" at bounding box center [284, 113] width 162 height 55
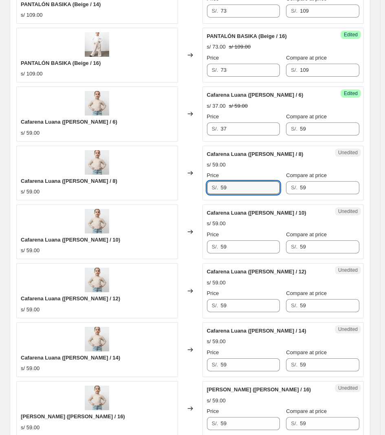
drag, startPoint x: 241, startPoint y: 188, endPoint x: 200, endPoint y: 181, distance: 41.8
click at [201, 181] on div "Cafarena Luana ([PERSON_NAME] / 8) s/ 59.00 Changed to Unedited Cafarena Luana …" at bounding box center [190, 173] width 348 height 55
paste input "37"
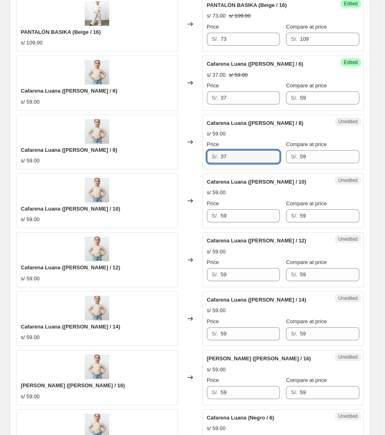
scroll to position [904, 0]
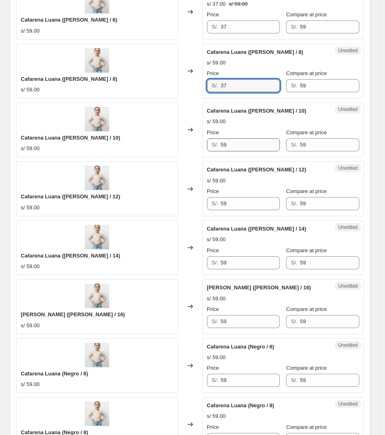
type input "37"
drag, startPoint x: 241, startPoint y: 145, endPoint x: 178, endPoint y: 144, distance: 62.8
click at [179, 144] on div "Cafarena Luana ([PERSON_NAME] / 10) s/ 59.00 Changed to Unedited Cafarena Luana…" at bounding box center [190, 129] width 348 height 55
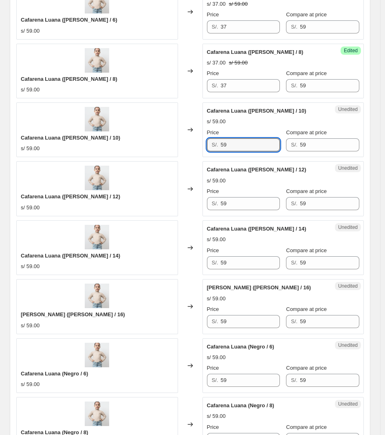
paste input "37"
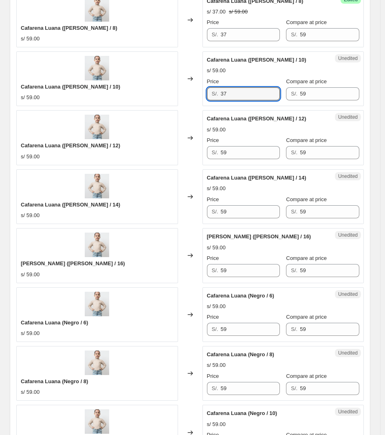
type input "37"
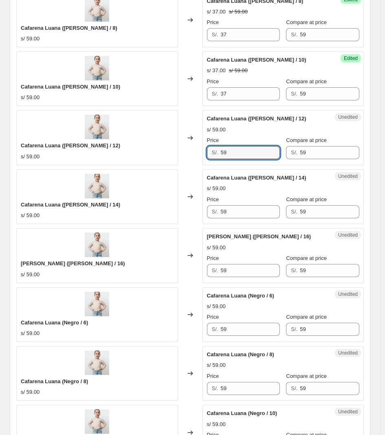
drag, startPoint x: 201, startPoint y: 152, endPoint x: 134, endPoint y: 148, distance: 67.4
click at [133, 149] on div "Cafarena Luana ([PERSON_NAME] / 12) s/ 59.00 Changed to Unedited Cafarena Luana…" at bounding box center [190, 137] width 348 height 55
paste input "37"
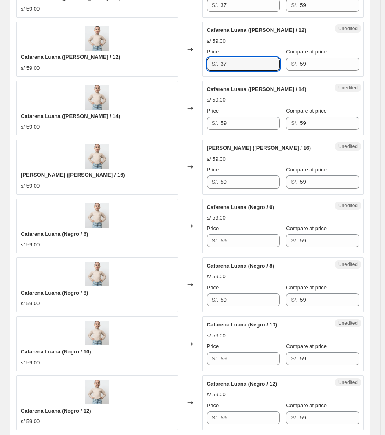
scroll to position [1057, 0]
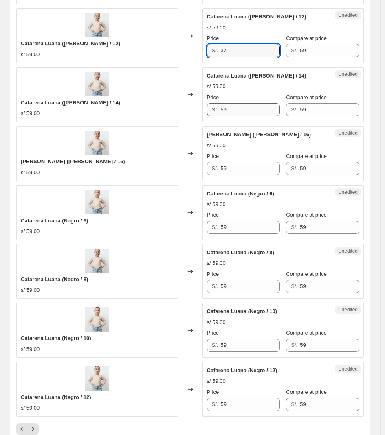
type input "37"
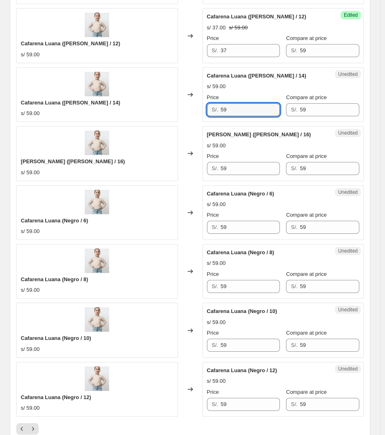
drag, startPoint x: 243, startPoint y: 109, endPoint x: 77, endPoint y: 121, distance: 166.8
click at [85, 122] on div "Cafarena Luana ([PERSON_NAME] / 14) s/ 59.00 Changed to Unedited Cafarena Luana…" at bounding box center [190, 94] width 348 height 55
paste input "37"
type input "37"
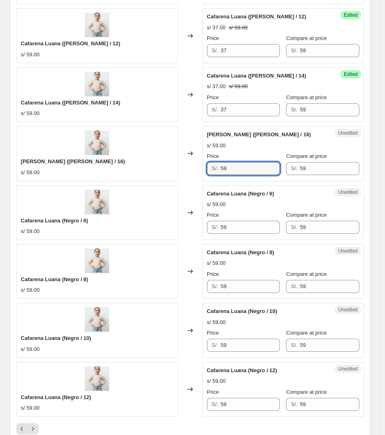
drag, startPoint x: 255, startPoint y: 168, endPoint x: 1, endPoint y: 144, distance: 255.6
paste input "37"
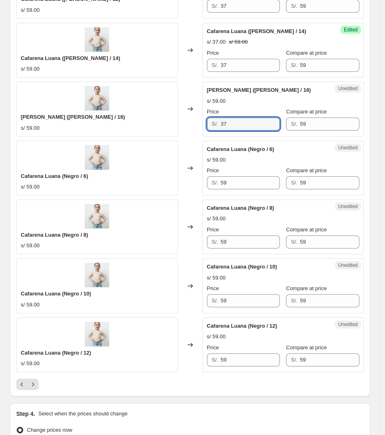
scroll to position [1108, 0]
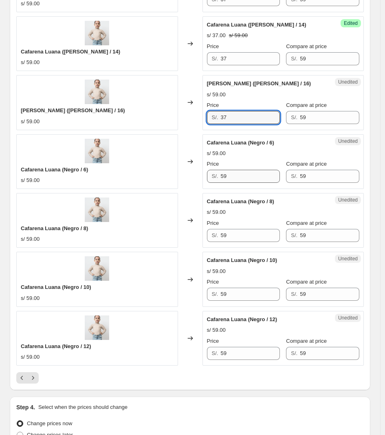
type input "37"
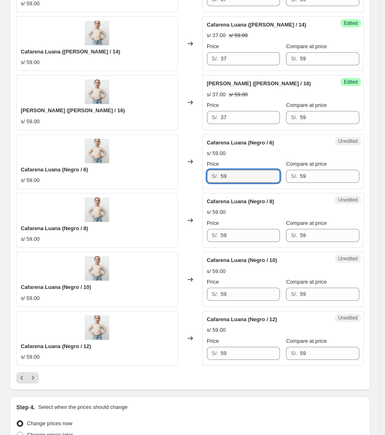
drag, startPoint x: 241, startPoint y: 185, endPoint x: 177, endPoint y: 192, distance: 63.6
click at [178, 189] on div "Cafarena Luana (Negro / 6) s/ 59.00 Changed to Unedited Cafarena Luana (Negro /…" at bounding box center [190, 161] width 348 height 55
paste input "37"
type input "37"
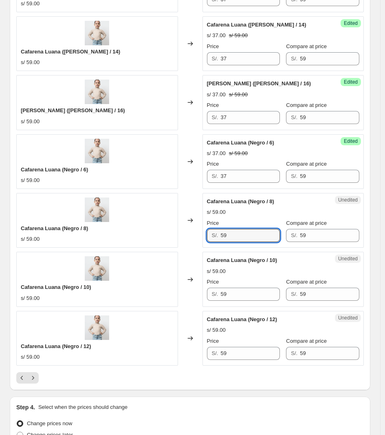
drag, startPoint x: 240, startPoint y: 239, endPoint x: 154, endPoint y: 239, distance: 85.6
click at [154, 239] on div "Cafarena Luana (Negro / 8) s/ 59.00 Changed to Unedited Cafarena Luana (Negro /…" at bounding box center [190, 220] width 348 height 55
paste input "37"
type input "37"
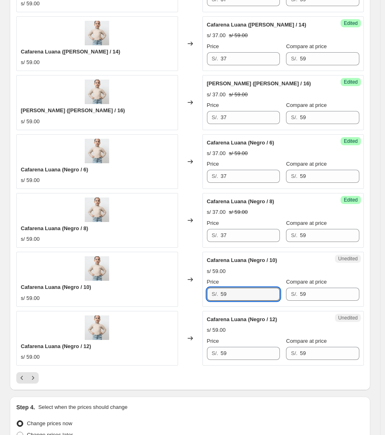
drag, startPoint x: 245, startPoint y: 296, endPoint x: 141, endPoint y: 300, distance: 104.9
click at [141, 300] on div "Cafarena Luana (Negro / 10) s/ 59.00 Changed to Unedited Cafarena Luana (Negro …" at bounding box center [190, 279] width 348 height 55
paste input "37"
type input "37"
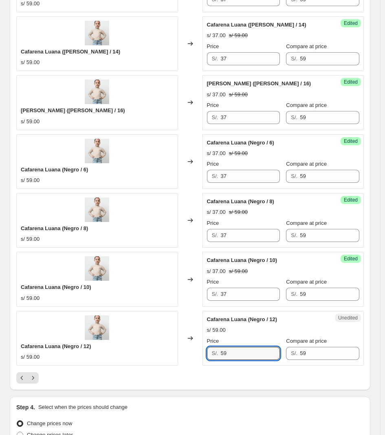
drag, startPoint x: 243, startPoint y: 362, endPoint x: 115, endPoint y: 356, distance: 127.8
drag, startPoint x: 263, startPoint y: 357, endPoint x: 57, endPoint y: 355, distance: 205.9
click at [57, 355] on div "Cafarena Luana (Negro / 12) s/ 59.00 Changed to Unedited Cafarena Luana (Negro …" at bounding box center [190, 338] width 348 height 55
paste input "37"
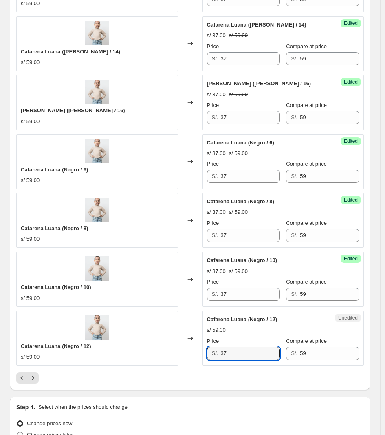
type input "37"
click at [33, 379] on icon "Next" at bounding box center [33, 378] width 2 height 4
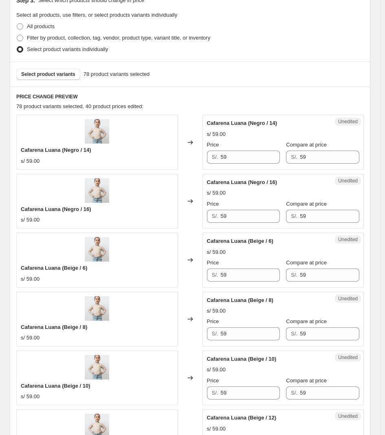
scroll to position [190, 0]
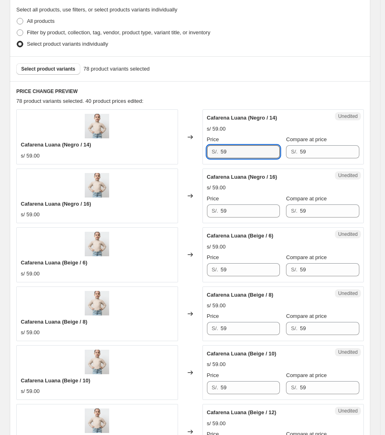
drag, startPoint x: 239, startPoint y: 145, endPoint x: 104, endPoint y: 165, distance: 135.7
paste input "37"
type input "37"
click at [253, 220] on div "Unedited Cafarena Luana (Negro / 16) s/ 59.00 Price S/. 59 Compare at price S/.…" at bounding box center [284, 195] width 162 height 55
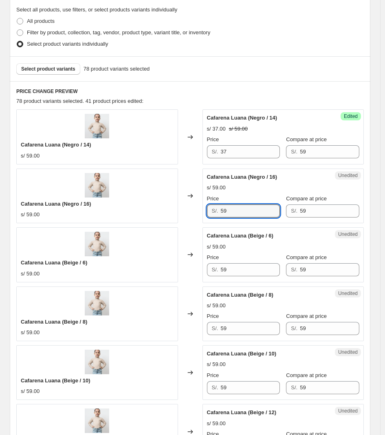
drag, startPoint x: 249, startPoint y: 212, endPoint x: -55, endPoint y: 202, distance: 304.4
click at [0, 202] on html "Home Settings Plans Skip to content Create new price change job. This page is r…" at bounding box center [192, 27] width 385 height 435
paste input "37"
type input "37"
drag, startPoint x: 204, startPoint y: 276, endPoint x: 123, endPoint y: 264, distance: 81.9
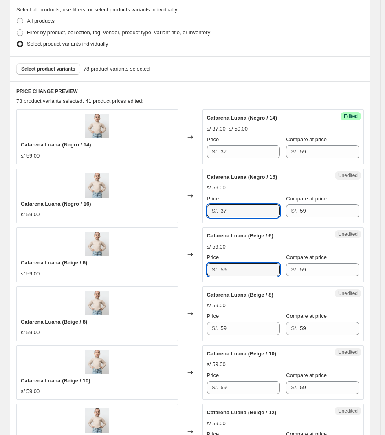
click at [123, 264] on div "Cafarena Luana (Beige / 6) s/ 59.00 Changed to Unedited Cafarena Luana (Beige /…" at bounding box center [190, 254] width 348 height 55
paste input "37"
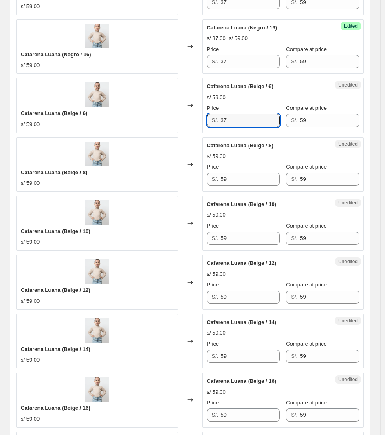
scroll to position [343, 0]
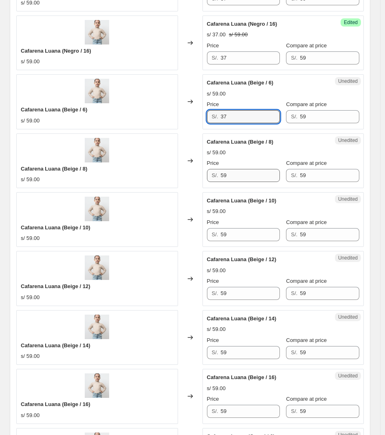
type input "37"
drag, startPoint x: 235, startPoint y: 176, endPoint x: 104, endPoint y: 175, distance: 130.5
click at [105, 176] on div "Cafarena Luana (Beige / 8) s/ 59.00 Changed to Unedited Cafarena Luana (Beige /…" at bounding box center [190, 160] width 348 height 55
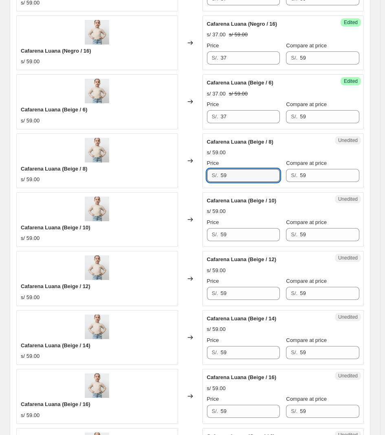
paste input "37"
type input "37"
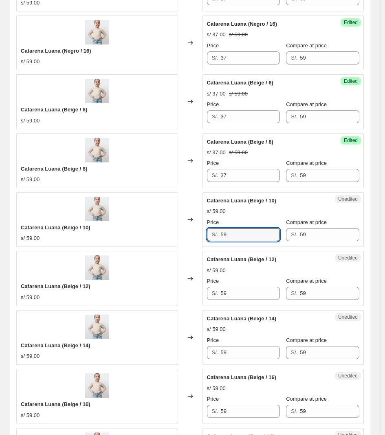
drag, startPoint x: 261, startPoint y: 240, endPoint x: 135, endPoint y: 241, distance: 126.4
click at [137, 241] on div "Cafarena Luana (Beige / 10) s/ 59.00 Changed to Unedited Cafarena Luana (Beige …" at bounding box center [190, 219] width 348 height 55
paste input "37"
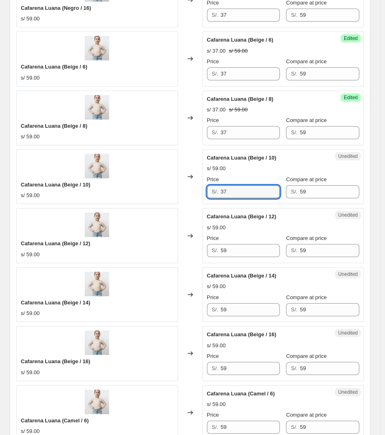
scroll to position [445, 0]
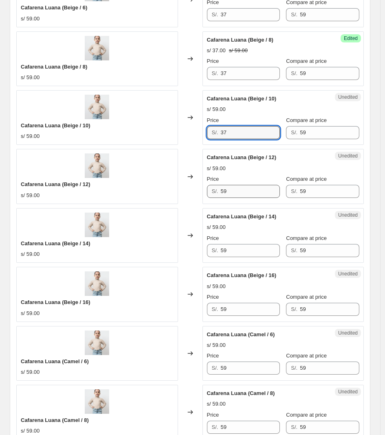
type input "37"
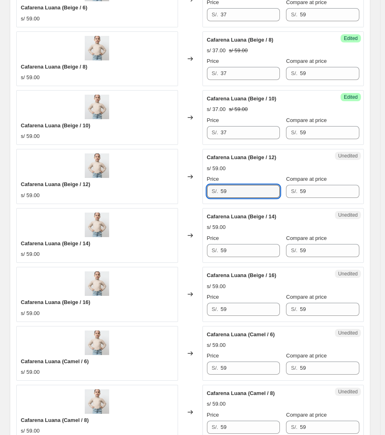
drag, startPoint x: 248, startPoint y: 192, endPoint x: 168, endPoint y: 202, distance: 79.8
click at [171, 202] on div "Cafarena Luana (Beige / 12) s/ 59.00 Changed to Unedited Cafarena Luana (Beige …" at bounding box center [190, 176] width 348 height 55
paste input "37"
type input "37"
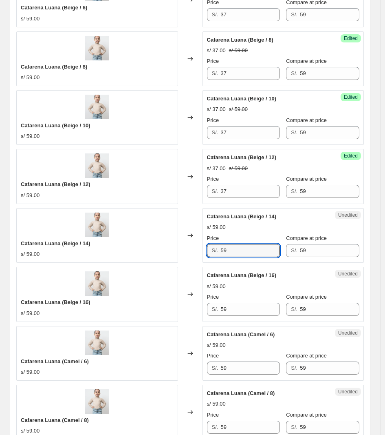
drag, startPoint x: 168, startPoint y: 255, endPoint x: 128, endPoint y: 249, distance: 40.0
click at [128, 256] on div "Cafarena Luana (Beige / 14) s/ 59.00 Changed to Unedited Cafarena Luana (Beige …" at bounding box center [190, 235] width 348 height 55
paste input "37"
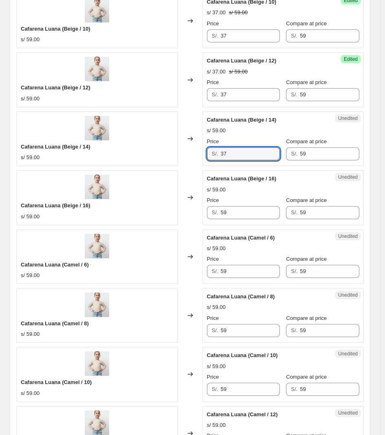
scroll to position [547, 0]
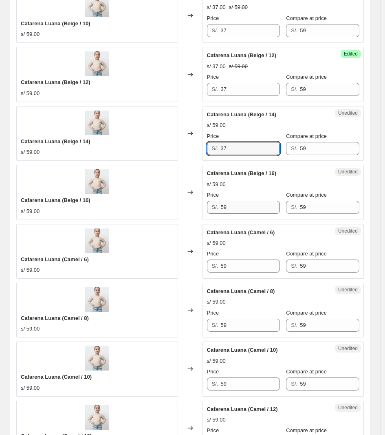
type input "37"
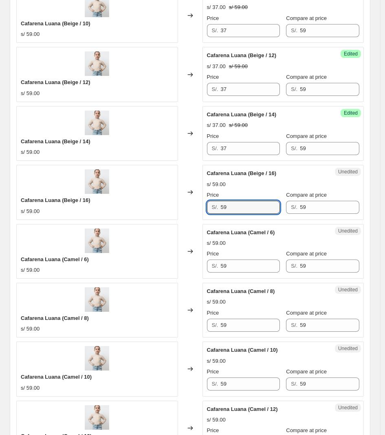
drag, startPoint x: 242, startPoint y: 206, endPoint x: 159, endPoint y: 204, distance: 82.8
click at [148, 209] on div "Cafarena Luana (Beige / 16) s/ 59.00 Changed to Unedited Cafarena Luana (Beige …" at bounding box center [190, 192] width 348 height 55
paste input "37"
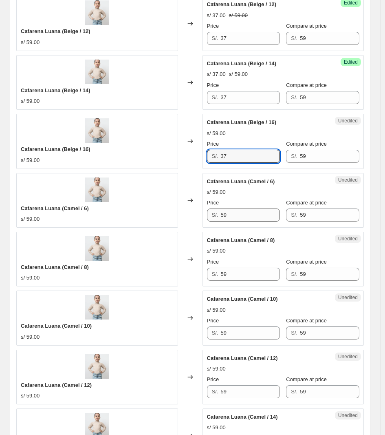
type input "37"
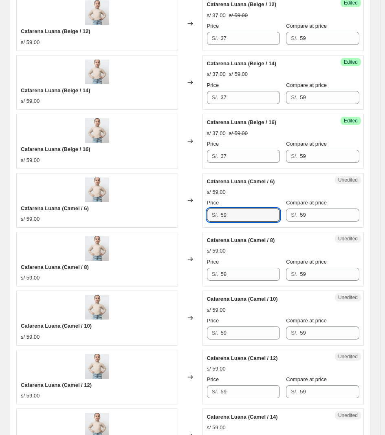
drag, startPoint x: 255, startPoint y: 219, endPoint x: 178, endPoint y: 220, distance: 77.1
click at [178, 220] on div "Cafarena Luana (Camel / 6) s/ 59.00 Changed to Unedited Cafarena Luana (Camel /…" at bounding box center [190, 200] width 348 height 55
paste input "37"
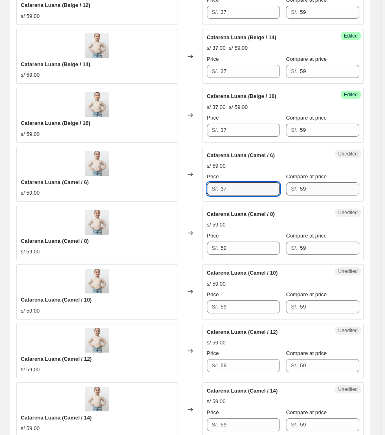
scroll to position [700, 0]
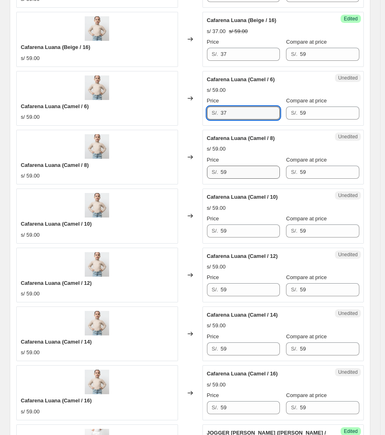
type input "37"
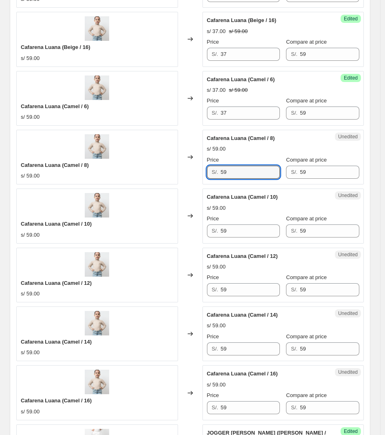
drag, startPoint x: 241, startPoint y: 172, endPoint x: 208, endPoint y: 176, distance: 32.4
click at [208, 176] on div "Unedited Cafarena Luana (Camel / 8) s/ 59.00 Price S/. 59 Compare at price S/. …" at bounding box center [284, 157] width 162 height 55
paste input "37"
type input "37"
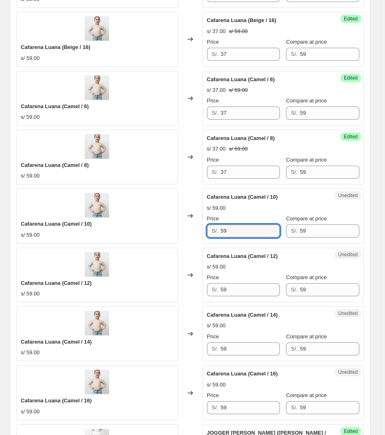
drag, startPoint x: 262, startPoint y: 229, endPoint x: 194, endPoint y: 231, distance: 68.1
click at [194, 231] on div "Cafarena Luana (Camel / 10) s/ 59.00 Changed to Unedited Cafarena Luana (Camel …" at bounding box center [190, 215] width 348 height 55
paste input "37"
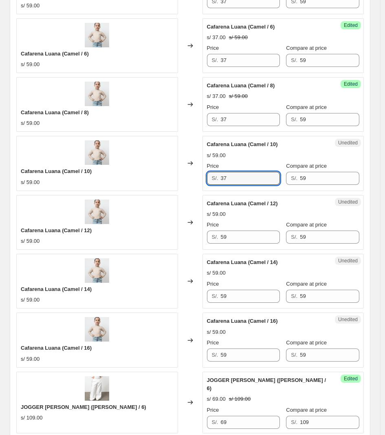
scroll to position [751, 0]
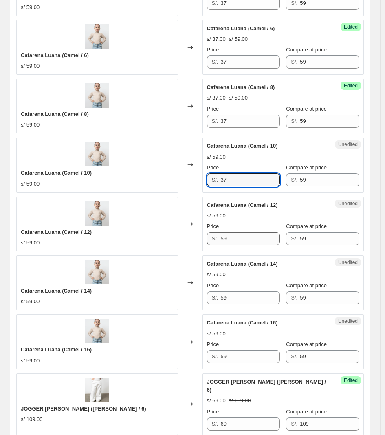
type input "37"
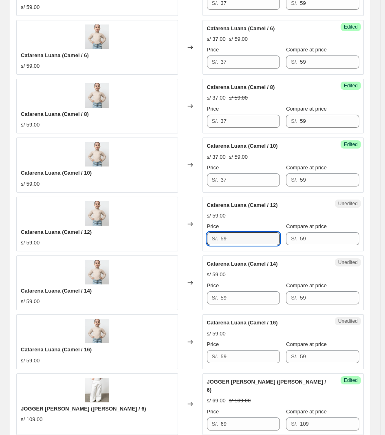
drag, startPoint x: 247, startPoint y: 240, endPoint x: 152, endPoint y: 240, distance: 95.0
click at [152, 240] on div "Cafarena Luana (Camel / 12) s/ 59.00 Changed to Unedited Cafarena Luana (Camel …" at bounding box center [190, 224] width 348 height 55
paste input "37"
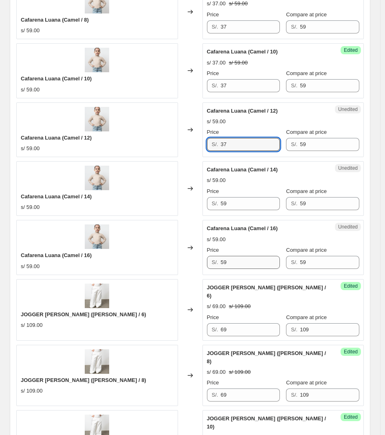
scroll to position [853, 0]
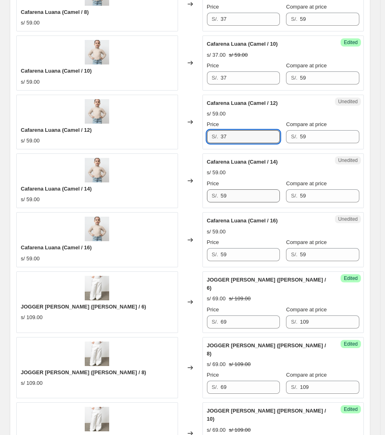
type input "37"
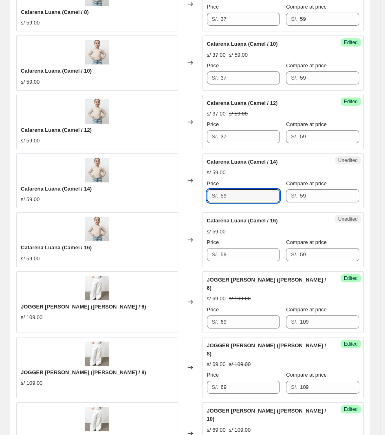
drag, startPoint x: 256, startPoint y: 194, endPoint x: 166, endPoint y: 206, distance: 90.5
click at [166, 206] on div "Cafarena Luana (Camel / 14) s/ 59.00 Changed to Unedited Cafarena Luana (Camel …" at bounding box center [190, 180] width 348 height 55
paste input "37"
type input "37"
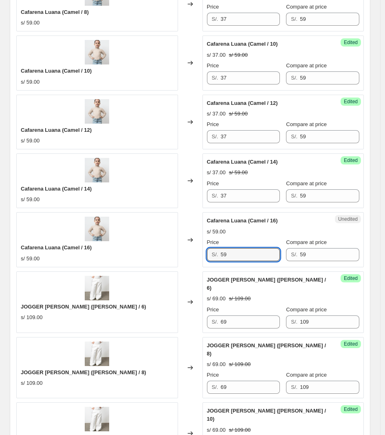
drag, startPoint x: 255, startPoint y: 256, endPoint x: 126, endPoint y: 260, distance: 128.9
click at [126, 260] on div "Cafarena Luana (Camel / 16) s/ 59.00 Changed to Unedited Cafarena Luana (Camel …" at bounding box center [190, 239] width 348 height 55
paste input "37"
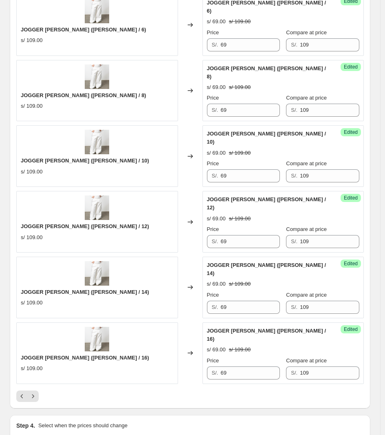
scroll to position [1209, 0]
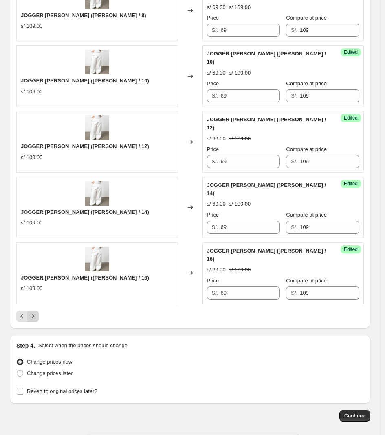
type input "37"
click at [35, 312] on icon "Next" at bounding box center [33, 316] width 8 height 8
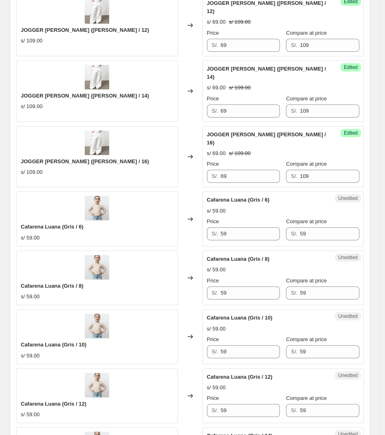
scroll to position [887, 0]
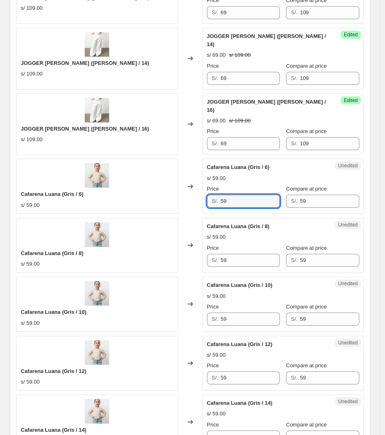
drag, startPoint x: 243, startPoint y: 161, endPoint x: 179, endPoint y: 161, distance: 64.0
click at [179, 161] on div "Cafarena Luana (Gris / 6) s/ 59.00 Changed to Unedited Cafarena Luana (Gris / 6…" at bounding box center [190, 186] width 348 height 55
paste input "37"
type input "37"
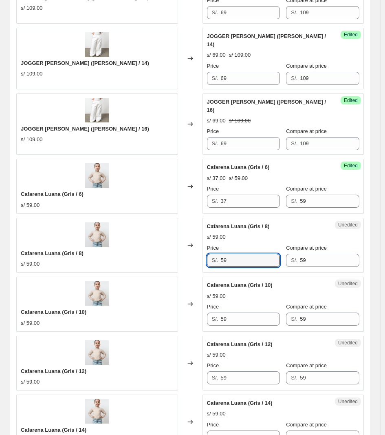
drag, startPoint x: 270, startPoint y: 218, endPoint x: 170, endPoint y: 215, distance: 99.9
click at [170, 218] on div "Cafarena Luana (Gris / 8) s/ 59.00 Changed to Unedited Cafarena Luana (Gris / 8…" at bounding box center [190, 245] width 348 height 55
paste input "37"
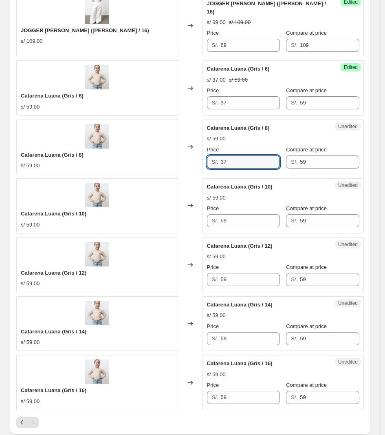
scroll to position [989, 0]
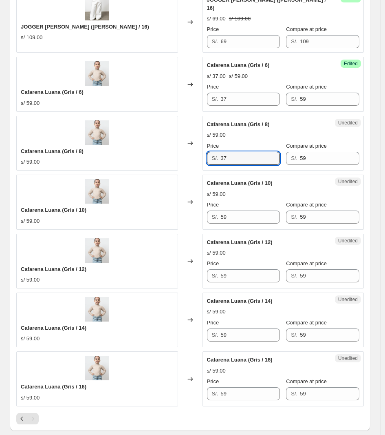
type input "37"
drag, startPoint x: 195, startPoint y: 182, endPoint x: 148, endPoint y: 180, distance: 46.9
click at [149, 181] on div "Cafarena Luana (Gris / 10) s/ 59.00 Changed to Unedited Cafarena Luana (Gris / …" at bounding box center [190, 202] width 348 height 55
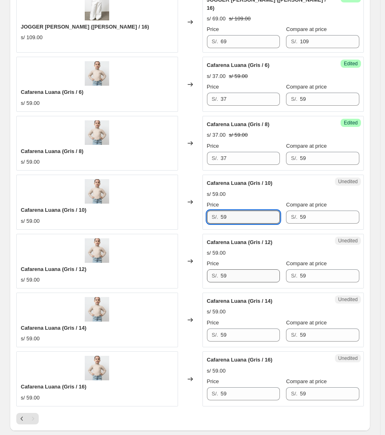
paste input "37"
type input "37"
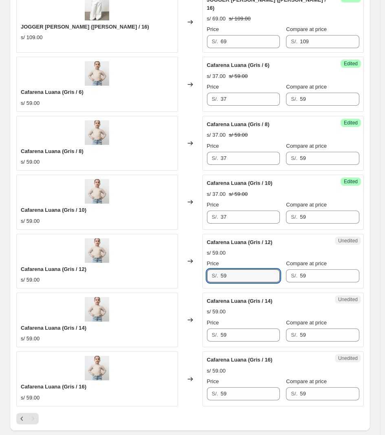
drag
click at [189, 235] on div "Cafarena Luana (Gris / 12) s/ 59.00 Changed to Unedited Cafarena Luana (Gris / …" at bounding box center [190, 261] width 348 height 55
paste input "37"
type input "37"
click at [174, 298] on div "Cafarena Luana (Gris / 14) s/ 59.00 Changed to Unedited Cafarena Luana (Gris / …" at bounding box center [190, 319] width 348 height 55
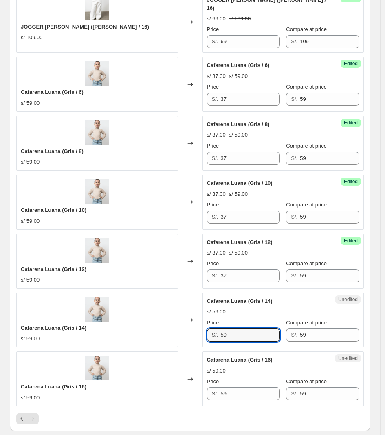
paste input "37"
type input "37"
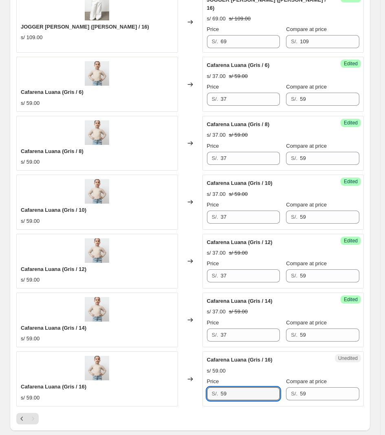
click at [175, 368] on div "Cafarena Luana (Gris / 16) s/ 59.00 Changed to Unedited Cafarena Luana (Gris / …" at bounding box center [190, 378] width 348 height 55
paste input "37"
type input "37"
click at [34, 381] on div "Pagination" at bounding box center [32, 418] width 11 height 11
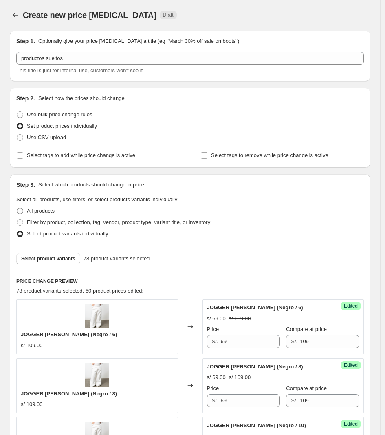
scroll to position [0, 0]
click at [50, 259] on button "Select product variants" at bounding box center [48, 258] width 64 height 11
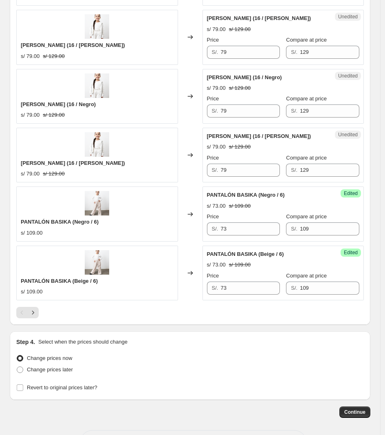
scroll to position [1209, 0]
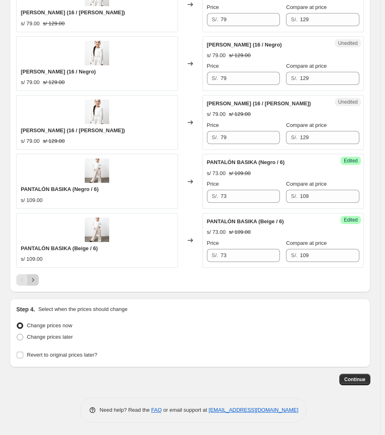
click at [35, 281] on icon "Next" at bounding box center [33, 280] width 8 height 8
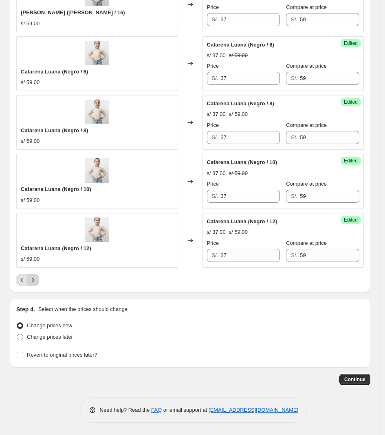
click at [37, 279] on icon "Next" at bounding box center [33, 280] width 8 height 8
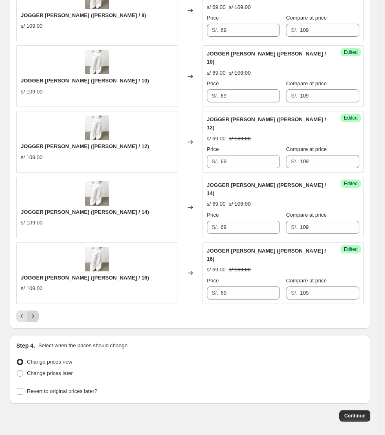
click at [37, 312] on icon "Next" at bounding box center [33, 316] width 8 height 8
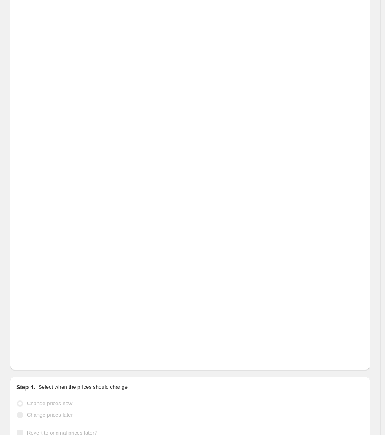
scroll to position [1718, 0]
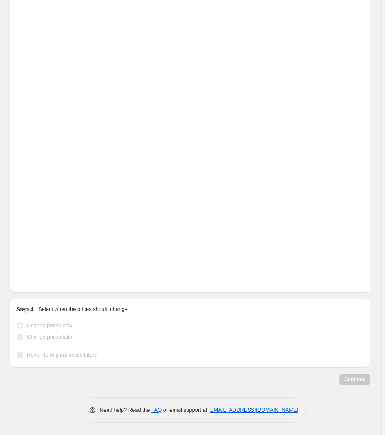
click at [336, 374] on div "Continue" at bounding box center [190, 379] width 361 height 11
click at [324, 338] on div "Change prices later" at bounding box center [190, 336] width 348 height 11
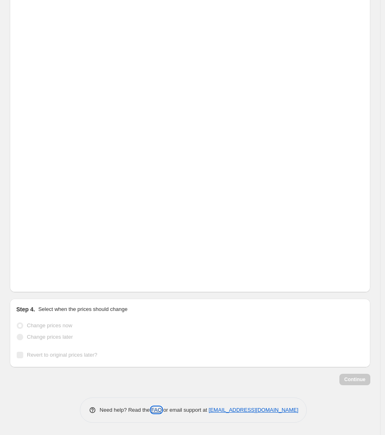
click at [159, 381] on link "FAQ" at bounding box center [156, 410] width 11 height 6
click at [88, 307] on p "Select when the prices should change" at bounding box center [82, 309] width 89 height 8
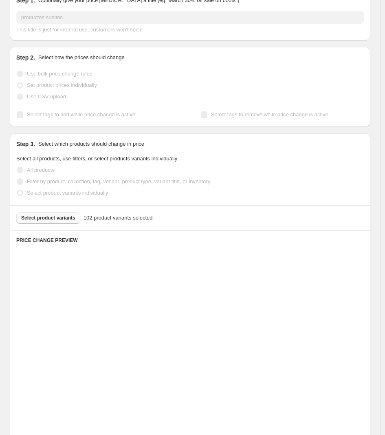
scroll to position [0, 0]
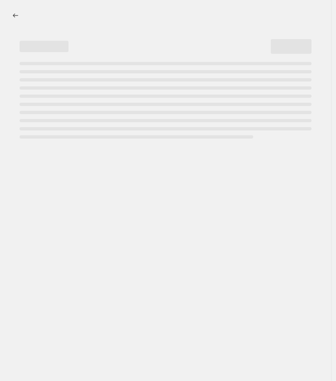
select select "percentage"
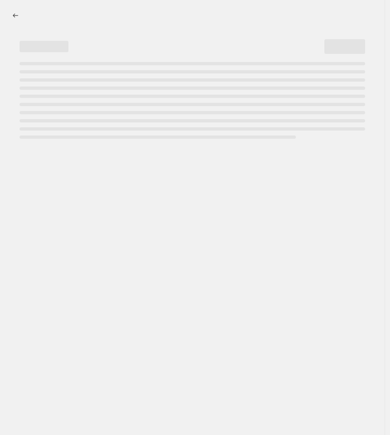
select select "percentage"
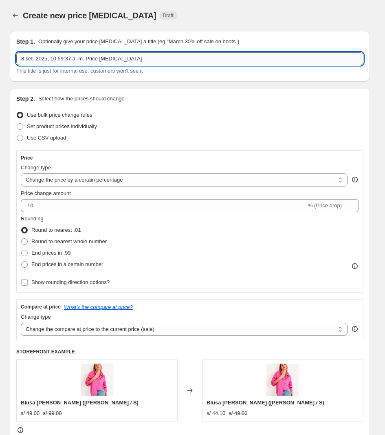
click at [115, 64] on input "8 set. 2025, 10:59:37 a. m. Price change job" at bounding box center [189, 58] width 347 height 13
click at [116, 63] on input "8 set. 2025, 10:59:37 a. m. Price change job" at bounding box center [189, 58] width 347 height 13
click at [117, 62] on input "8 set. 2025, 10:59:37 a. m. Price change job" at bounding box center [189, 58] width 347 height 13
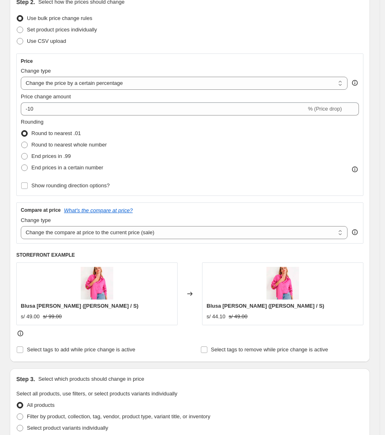
scroll to position [102, 0]
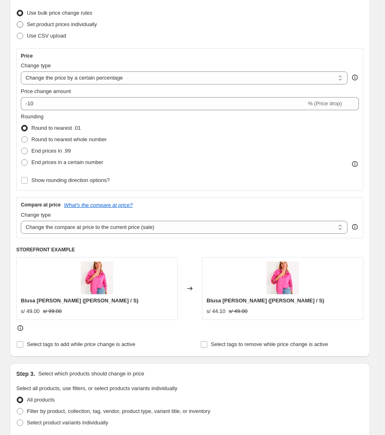
type input "nuevos en shopping"
click at [86, 29] on label "Set product prices individually" at bounding box center [56, 24] width 81 height 11
click at [17, 22] on input "Set product prices individually" at bounding box center [17, 21] width 0 height 0
radio input "true"
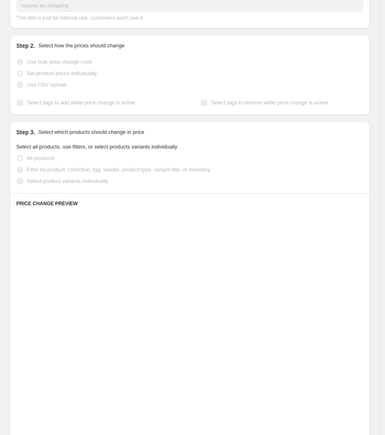
scroll to position [0, 0]
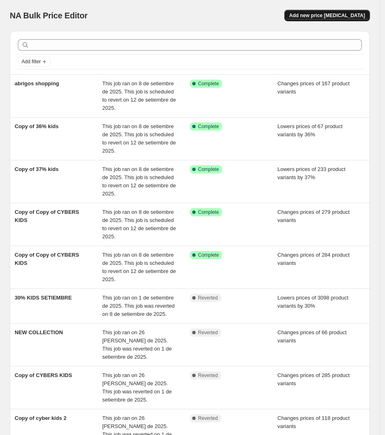
click at [335, 17] on span "Add new price [MEDICAL_DATA]" at bounding box center [328, 15] width 76 height 7
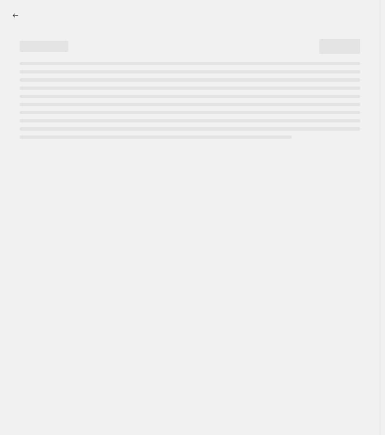
select select "percentage"
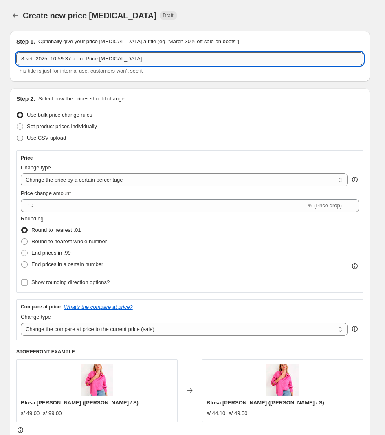
click at [76, 59] on input "8 set. 2025, 10:59:37 a. m. Price change job" at bounding box center [189, 58] width 347 height 13
type input "nuevo shopping"
click at [93, 129] on span "Set product prices individually" at bounding box center [62, 126] width 70 height 6
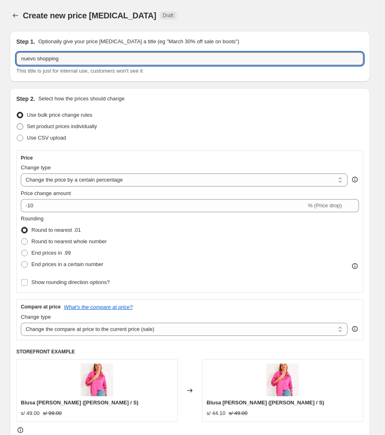
click at [17, 124] on input "Set product prices individually" at bounding box center [17, 123] width 0 height 0
radio input "true"
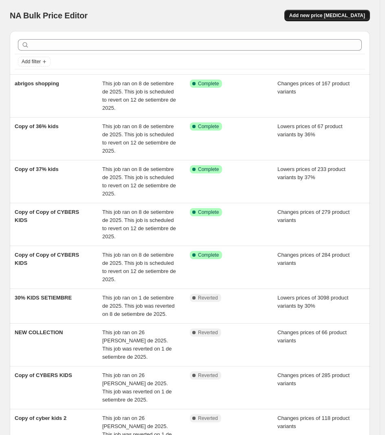
click at [365, 18] on span "Add new price [MEDICAL_DATA]" at bounding box center [328, 15] width 76 height 7
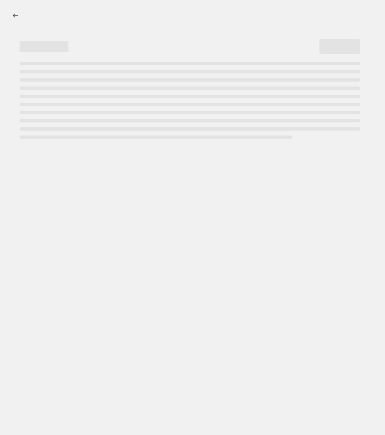
select select "percentage"
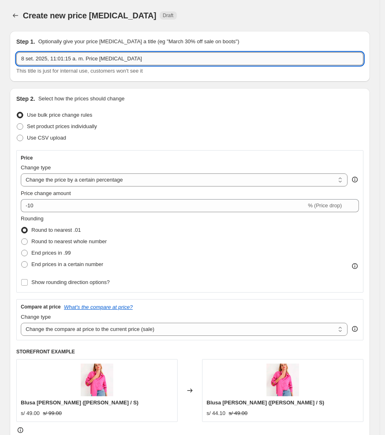
click at [157, 63] on input "8 set. 2025, 11:01:15 a. m. Price [MEDICAL_DATA]" at bounding box center [189, 58] width 347 height 13
click at [158, 63] on input "8 set. 2025, 11:01:15 a. m. Price [MEDICAL_DATA]" at bounding box center [189, 58] width 347 height 13
type input "nuevo shopping"
click at [70, 131] on label "Set product prices individually" at bounding box center [56, 126] width 81 height 11
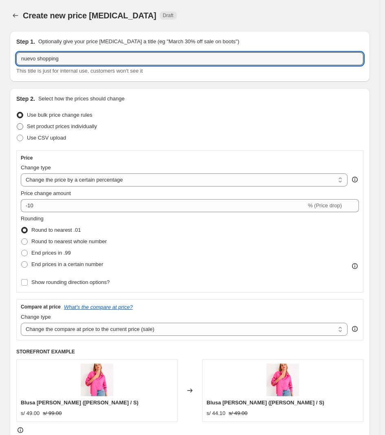
click at [17, 124] on input "Set product prices individually" at bounding box center [17, 123] width 0 height 0
radio input "true"
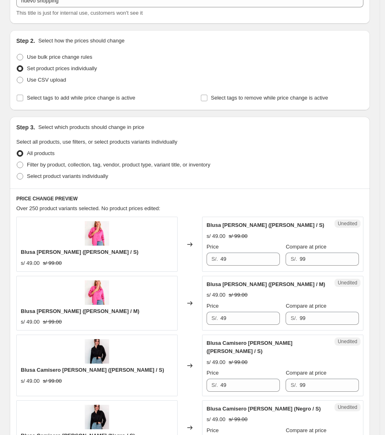
scroll to position [102, 0]
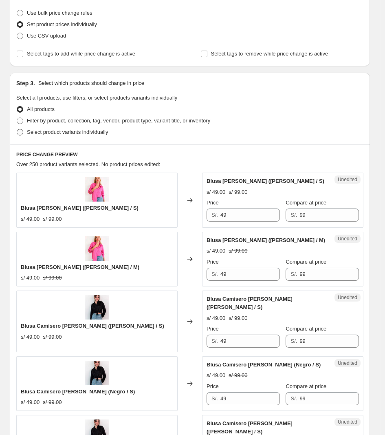
click at [43, 132] on span "Select product variants individually" at bounding box center [67, 132] width 81 height 6
click at [17, 129] on input "Select product variants individually" at bounding box center [17, 129] width 0 height 0
radio input "true"
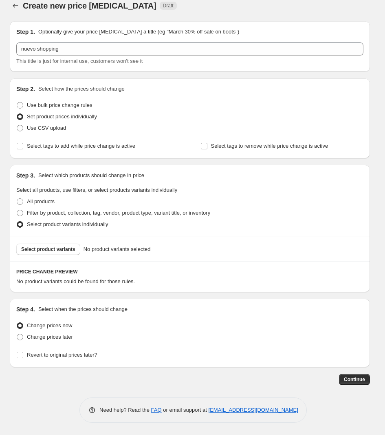
scroll to position [10, 0]
click at [57, 250] on span "Select product variants" at bounding box center [48, 249] width 54 height 7
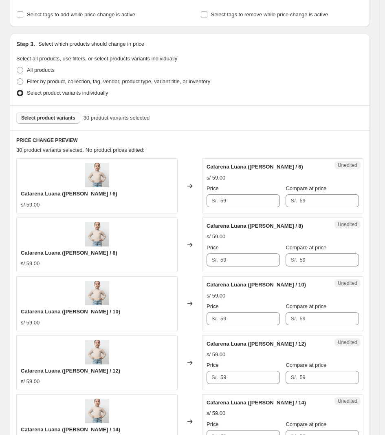
scroll to position [214, 0]
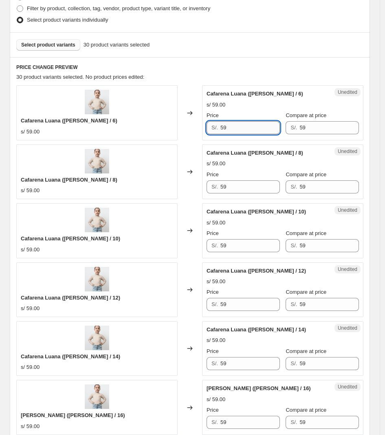
click at [231, 126] on input "59" at bounding box center [251, 127] width 60 height 13
drag, startPoint x: 217, startPoint y: 129, endPoint x: 192, endPoint y: 128, distance: 24.1
click at [194, 129] on div "Cafarena Luana ([PERSON_NAME] / 6) s/ 59.00 Changed to Unedited Cafarena Luana …" at bounding box center [189, 112] width 347 height 55
type input "37"
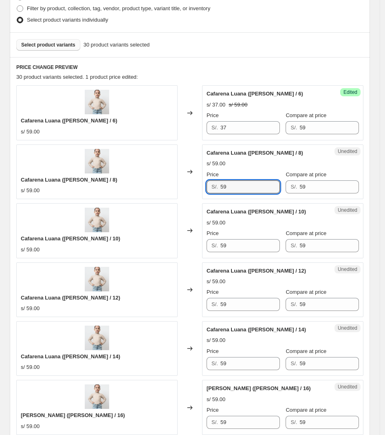
drag, startPoint x: 248, startPoint y: 188, endPoint x: 188, endPoint y: 184, distance: 59.3
click at [188, 184] on div "Cafarena Luana ([PERSON_NAME] / 8) s/ 59.00 Changed to Unedited Cafarena Luana …" at bounding box center [189, 171] width 347 height 55
type input "37"
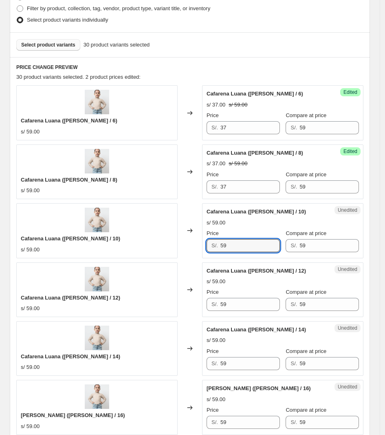
drag, startPoint x: 232, startPoint y: 243, endPoint x: 162, endPoint y: 239, distance: 69.5
click at [166, 240] on div "Cafarena Luana ([PERSON_NAME] / 10) s/ 59.00 Changed to Unedited Cafarena Luana…" at bounding box center [189, 230] width 347 height 55
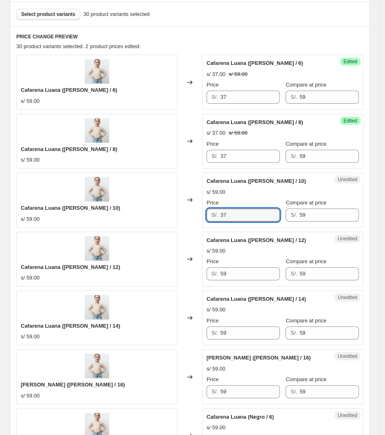
scroll to position [265, 0]
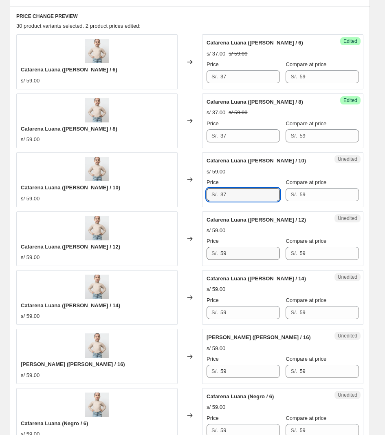
type input "37"
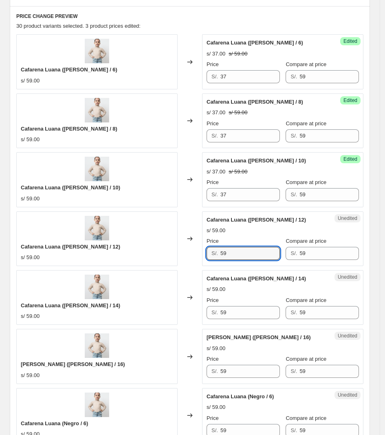
drag, startPoint x: 240, startPoint y: 255, endPoint x: 186, endPoint y: 254, distance: 53.8
click at [186, 254] on div "Cafarena Luana ([PERSON_NAME] / 12) s/ 59.00 Changed to Unedited Cafarena Luana…" at bounding box center [189, 238] width 347 height 55
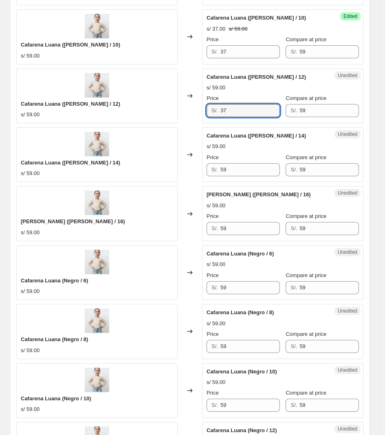
scroll to position [418, 0]
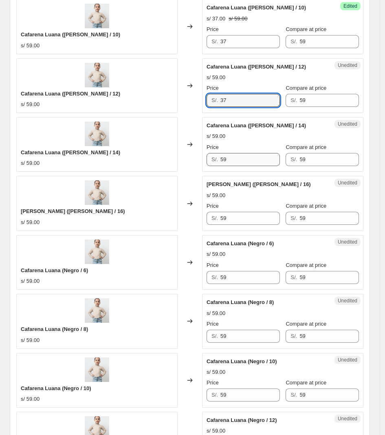
type input "37"
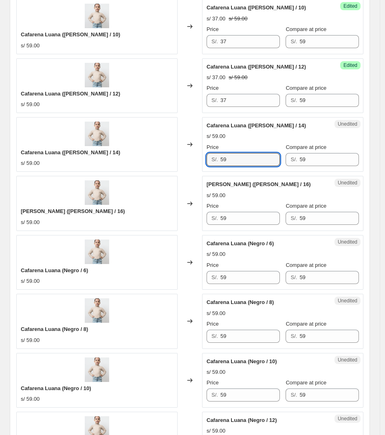
drag, startPoint x: 246, startPoint y: 159, endPoint x: 181, endPoint y: 161, distance: 65.3
click at [181, 161] on div "Cafarena Luana ([PERSON_NAME] / 14) s/ 59.00 Changed to Unedited Cafarena Luana…" at bounding box center [189, 144] width 347 height 55
type input "37"
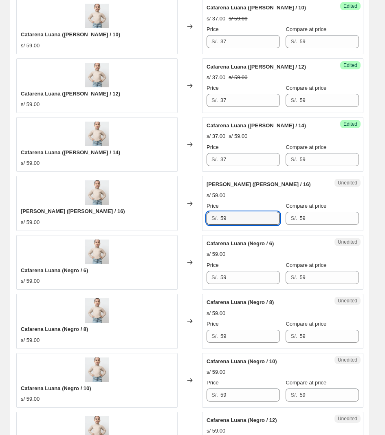
drag, startPoint x: 237, startPoint y: 219, endPoint x: 135, endPoint y: 217, distance: 101.6
click at [136, 217] on div "Cafarena Luana ([PERSON_NAME] / 16) s/ 59.00 Changed to Unedited Cafarena Luana…" at bounding box center [189, 203] width 347 height 55
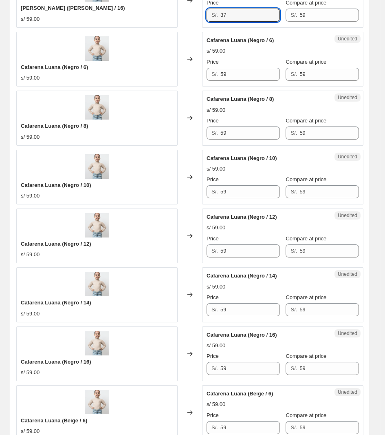
scroll to position [622, 0]
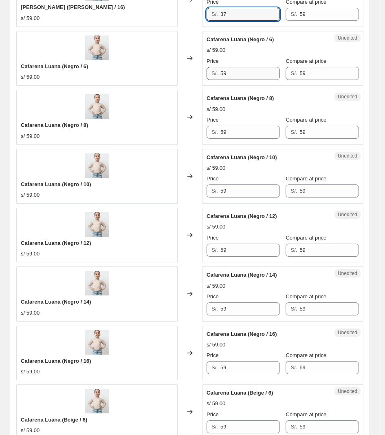
type input "37"
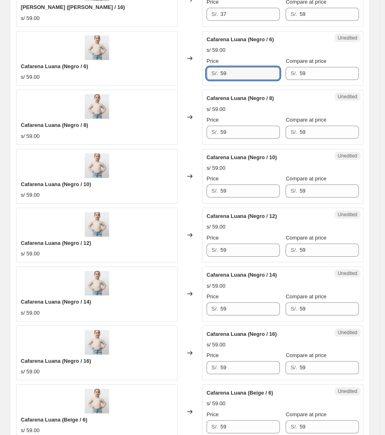
drag, startPoint x: 235, startPoint y: 76, endPoint x: 185, endPoint y: 70, distance: 50.5
click at [185, 70] on div "Cafarena Luana (Negro / 6) s/ 59.00 Changed to Unedited Cafarena Luana (Negro /…" at bounding box center [189, 58] width 347 height 55
type input "37"
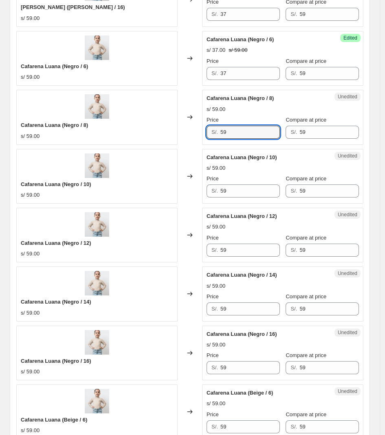
drag, startPoint x: 248, startPoint y: 133, endPoint x: 111, endPoint y: 132, distance: 137.0
click at [111, 134] on div "Cafarena Luana (Negro / 8) s/ 59.00 Changed to Unedited Cafarena Luana (Negro /…" at bounding box center [189, 117] width 347 height 55
type input "37"
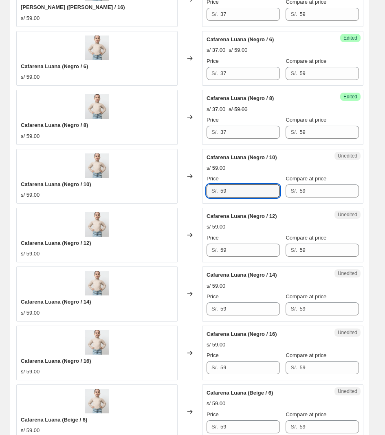
drag, startPoint x: 243, startPoint y: 191, endPoint x: 162, endPoint y: 183, distance: 81.2
click at [173, 187] on div "Cafarena Luana (Negro / 10) s/ 59.00 Changed to Unedited Cafarena Luana (Negro …" at bounding box center [189, 176] width 347 height 55
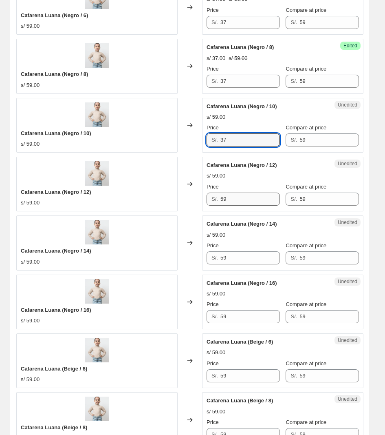
type input "37"
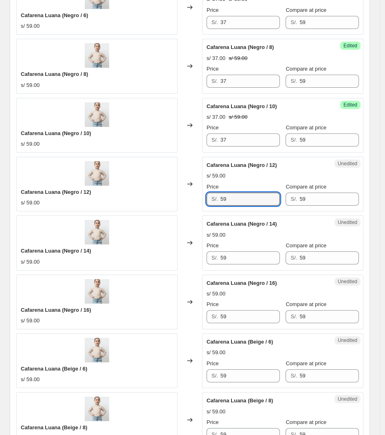
drag, startPoint x: 245, startPoint y: 203, endPoint x: 157, endPoint y: 192, distance: 88.0
click at [160, 192] on div "Cafarena Luana (Negro / 12) s/ 59.00 Changed to Unedited Cafarena Luana (Negro …" at bounding box center [189, 184] width 347 height 55
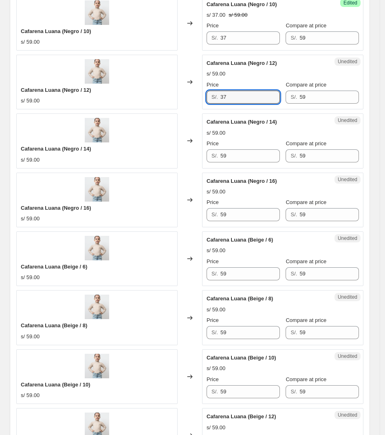
type input "37"
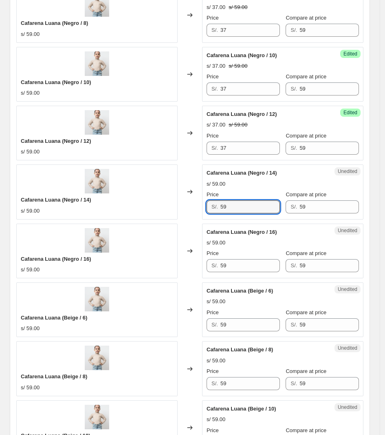
drag, startPoint x: 212, startPoint y: 157, endPoint x: 169, endPoint y: 157, distance: 42.8
click at [170, 157] on div "[PERSON_NAME] ([PERSON_NAME] / 6) s/ 59.00 Changed to Success Edited [PERSON_NA…" at bounding box center [189, 162] width 347 height 1174
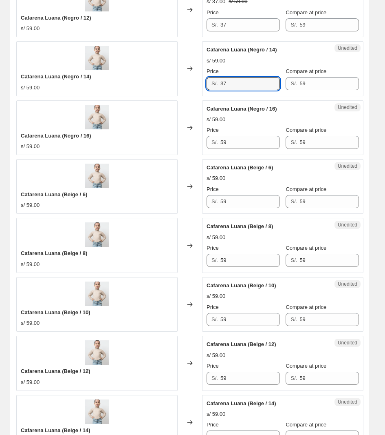
scroll to position [877, 0]
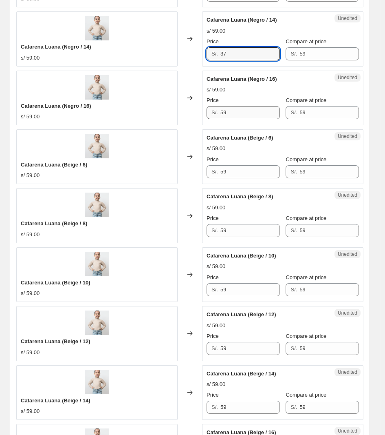
type input "37"
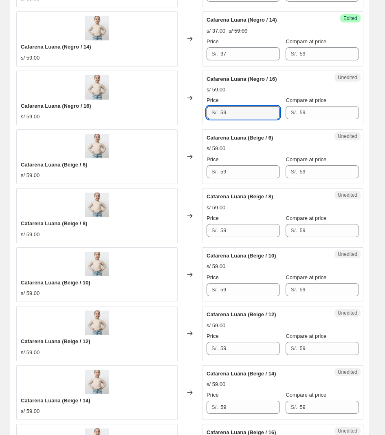
drag, startPoint x: 239, startPoint y: 118, endPoint x: 84, endPoint y: 111, distance: 155.1
click at [89, 112] on div "Cafarena Luana (Negro / 16) s/ 59.00 Changed to Unedited Cafarena Luana (Negro …" at bounding box center [189, 98] width 347 height 55
type input "37"
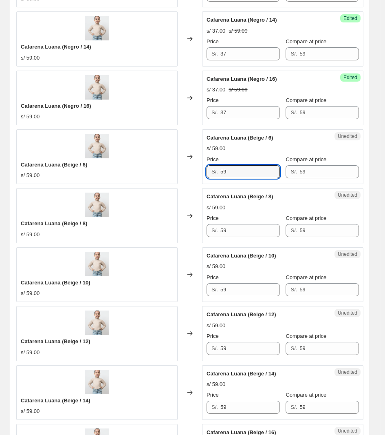
drag, startPoint x: 243, startPoint y: 173, endPoint x: 174, endPoint y: 165, distance: 69.8
click at [176, 166] on div "Cafarena Luana (Beige / 6) s/ 59.00 Changed to Unedited Cafarena Luana (Beige /…" at bounding box center [189, 156] width 347 height 55
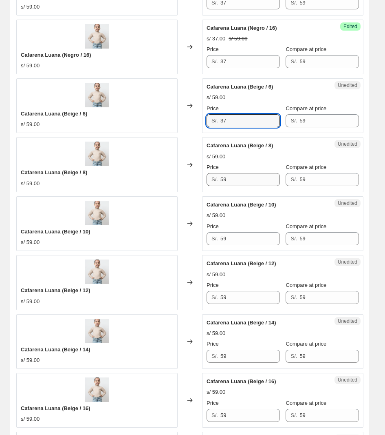
type input "37"
drag, startPoint x: 241, startPoint y: 182, endPoint x: 137, endPoint y: 184, distance: 104.4
click at [137, 184] on div "Cafarena Luana (Beige / 8) s/ 59.00 Changed to Unedited Cafarena Luana (Beige /…" at bounding box center [189, 164] width 347 height 55
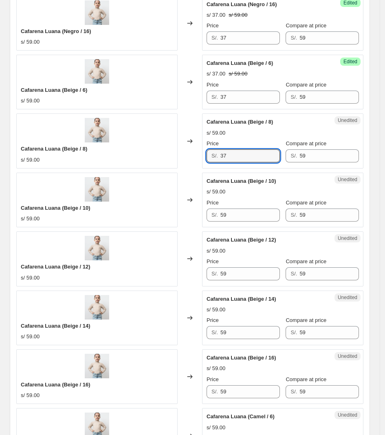
scroll to position [979, 0]
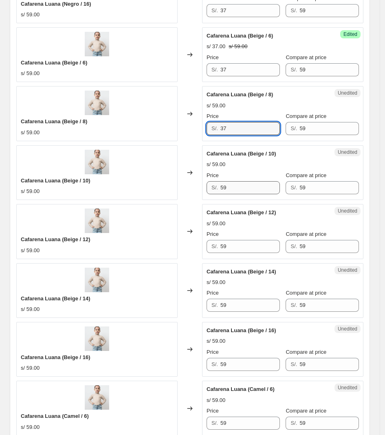
type input "37"
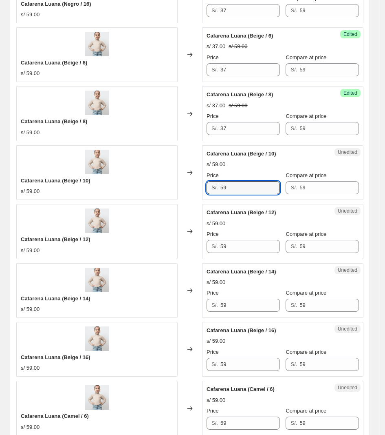
drag, startPoint x: 248, startPoint y: 191, endPoint x: 195, endPoint y: 192, distance: 53.0
click at [196, 192] on div "Cafarena Luana (Beige / 10) s/ 59.00 Changed to Unedited Cafarena Luana (Beige …" at bounding box center [189, 172] width 347 height 55
type input "37"
drag, startPoint x: 244, startPoint y: 256, endPoint x: 232, endPoint y: 253, distance: 11.9
click at [233, 254] on div "Unedited Cafarena Luana (Beige / 12) s/ 59.00 Price S/. 59 Compare at price S/.…" at bounding box center [282, 231] width 161 height 55
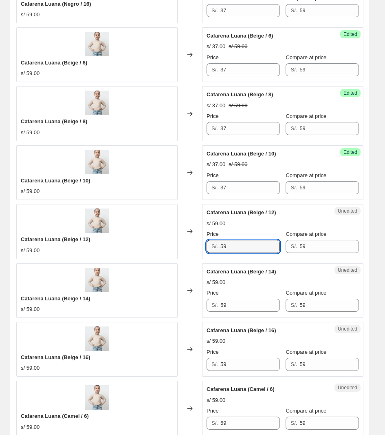
drag, startPoint x: 234, startPoint y: 250, endPoint x: 152, endPoint y: 242, distance: 82.8
click at [153, 243] on div "Cafarena Luana (Beige / 12) s/ 59.00 Changed to Unedited Cafarena Luana (Beige …" at bounding box center [189, 231] width 347 height 55
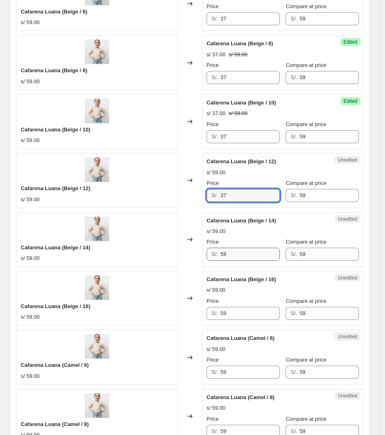
type input "37"
drag, startPoint x: 235, startPoint y: 258, endPoint x: 161, endPoint y: 249, distance: 74.4
click at [164, 252] on div "Cafarena Luana (Beige / 14) s/ 59.00 Changed to Unedited Cafarena Luana (Beige …" at bounding box center [189, 239] width 347 height 55
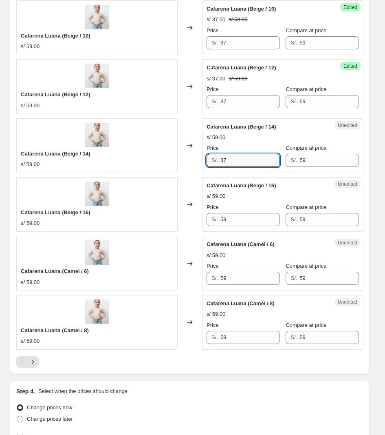
scroll to position [1132, 0]
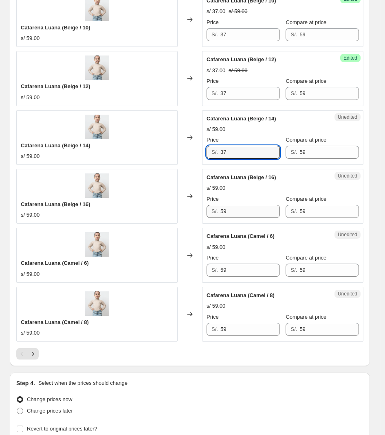
type input "37"
drag, startPoint x: 239, startPoint y: 212, endPoint x: 122, endPoint y: 208, distance: 117.1
click at [133, 210] on div "Cafarena Luana (Beige / 16) s/ 59.00 Changed to Unedited Cafarena Luana (Beige …" at bounding box center [189, 196] width 347 height 55
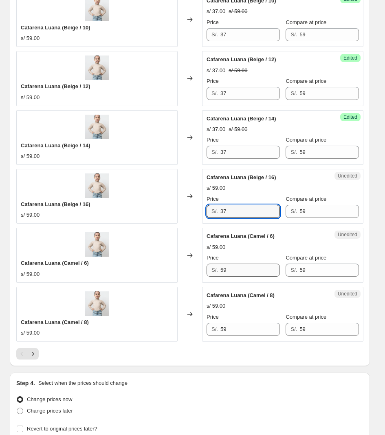
type input "37"
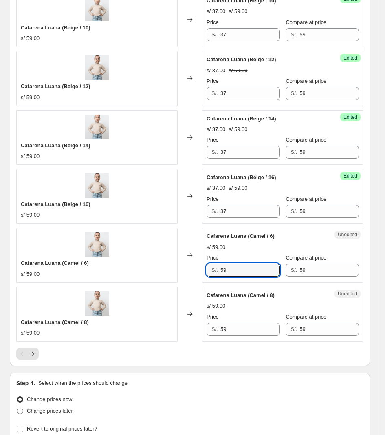
drag, startPoint x: 229, startPoint y: 276, endPoint x: 157, endPoint y: 273, distance: 71.8
click at [158, 273] on div "Cafarena Luana (Camel / 6) s/ 59.00 Changed to Unedited Cafarena Luana (Camel /…" at bounding box center [189, 255] width 347 height 55
type input "37"
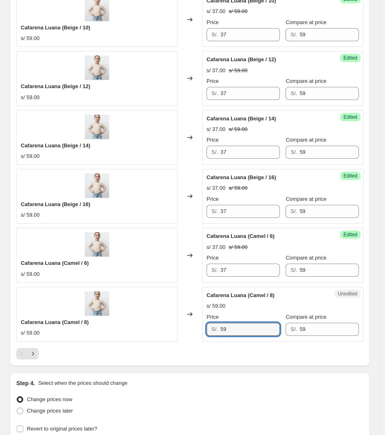
drag, startPoint x: 213, startPoint y: 338, endPoint x: 162, endPoint y: 332, distance: 51.3
click at [176, 335] on div "Cafarena Luana (Camel / 8) s/ 59.00 Changed to Unedited Cafarena Luana (Camel /…" at bounding box center [189, 314] width 347 height 55
type input "37"
click at [37, 358] on icon "Next" at bounding box center [33, 353] width 8 height 8
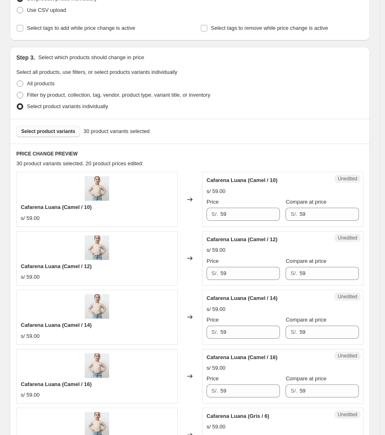
scroll to position [109, 0]
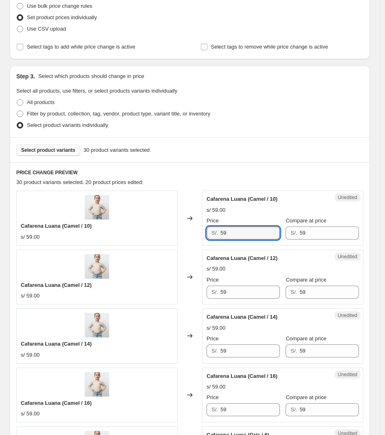
drag, startPoint x: 208, startPoint y: 239, endPoint x: 189, endPoint y: 239, distance: 19.2
click at [192, 239] on div "Cafarena Luana (Camel / 10) s/ 59.00 Changed to Unedited Cafarena Luana (Camel …" at bounding box center [189, 217] width 347 height 55
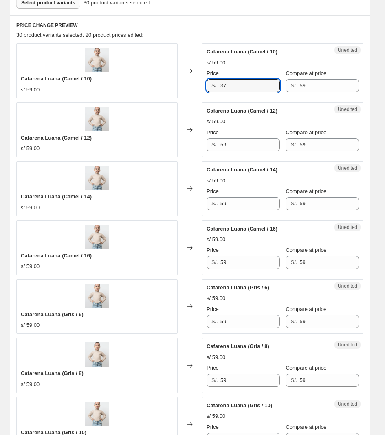
scroll to position [262, 0]
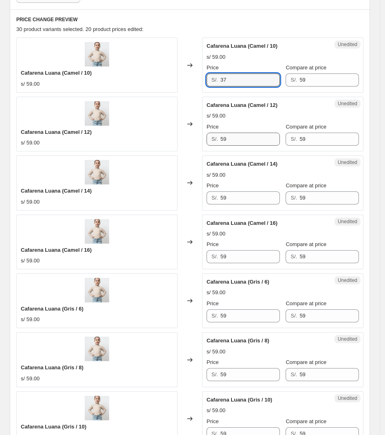
type input "37"
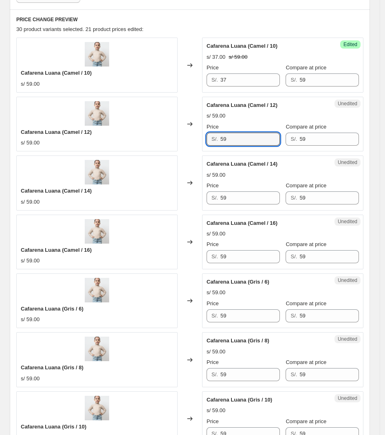
drag, startPoint x: 243, startPoint y: 141, endPoint x: 121, endPoint y: 140, distance: 121.9
click at [121, 140] on div "Cafarena Luana (Camel / 12) s/ 59.00 Changed to Unedited Cafarena Luana (Camel …" at bounding box center [189, 124] width 347 height 55
type input "37"
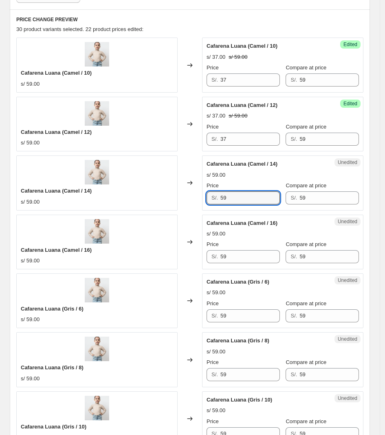
drag, startPoint x: 229, startPoint y: 200, endPoint x: 142, endPoint y: 200, distance: 86.9
click at [142, 200] on div "Cafarena Luana (Camel / 14) s/ 59.00 Changed to Unedited Cafarena Luana (Camel …" at bounding box center [189, 182] width 347 height 55
type input "37"
drag, startPoint x: 190, startPoint y: 258, endPoint x: 149, endPoint y: 253, distance: 41.1
click at [149, 253] on div "Cafarena Luana (Camel / 16) s/ 59.00 Changed to Unedited Cafarena Luana (Camel …" at bounding box center [189, 241] width 347 height 55
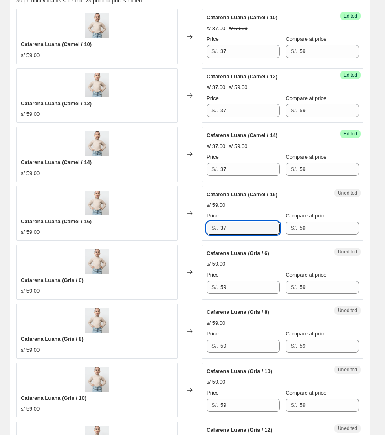
scroll to position [313, 0]
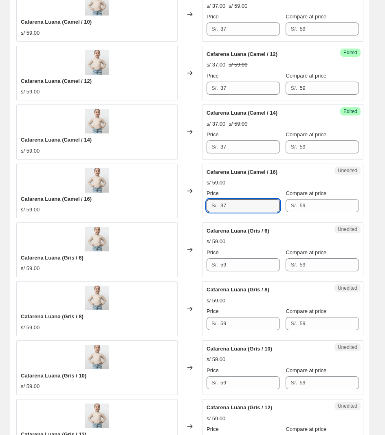
type input "37"
drag, startPoint x: 170, startPoint y: 270, endPoint x: 163, endPoint y: 270, distance: 7.3
click at [163, 270] on div "Cafarena Luana (Gris / 6) s/ 59.00 Changed to Unedited Cafarena Luana (Gris / 6…" at bounding box center [189, 249] width 347 height 55
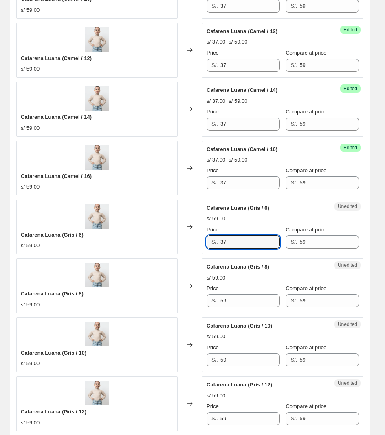
scroll to position [364, 0]
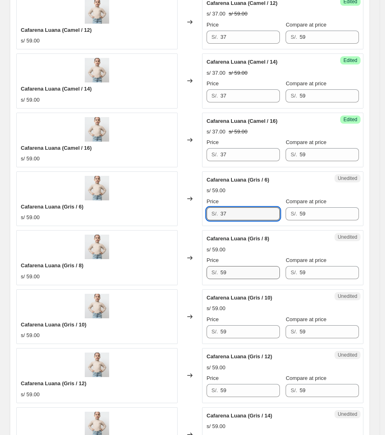
type input "37"
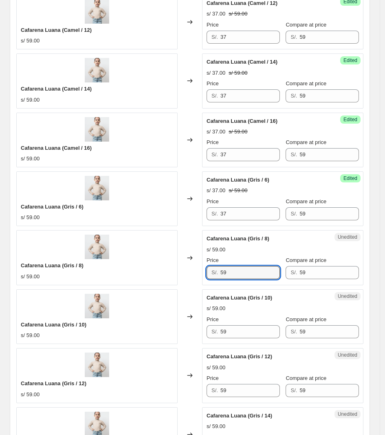
drag, startPoint x: 230, startPoint y: 270, endPoint x: 179, endPoint y: 271, distance: 51.0
click at [182, 270] on div "Cafarena Luana (Gris / 8) s/ 59.00 Changed to Unedited Cafarena Luana (Gris / 8…" at bounding box center [189, 257] width 347 height 55
type input "37"
drag, startPoint x: 237, startPoint y: 340, endPoint x: 231, endPoint y: 338, distance: 6.3
click at [231, 338] on div "Unedited Cafarena Luana (Gris / 10) s/ 59.00 Price S/. 59 Compare at price S/. …" at bounding box center [282, 316] width 161 height 55
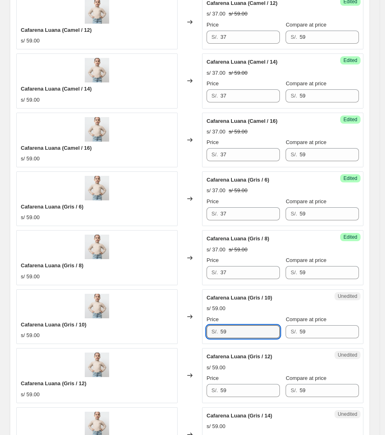
drag, startPoint x: 233, startPoint y: 332, endPoint x: 153, endPoint y: 328, distance: 80.1
click at [154, 328] on div "Cafarena Luana (Gris / 10) s/ 59.00 Changed to Unedited Cafarena Luana (Gris / …" at bounding box center [189, 316] width 347 height 55
type input "37"
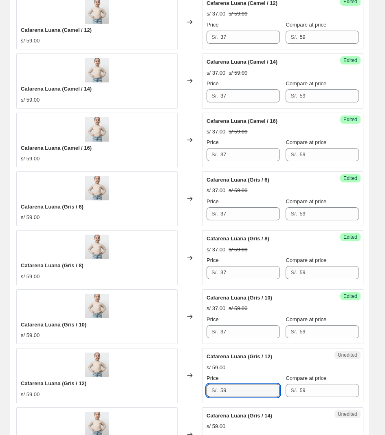
drag, startPoint x: 253, startPoint y: 392, endPoint x: 213, endPoint y: 365, distance: 48.3
click at [199, 391] on div "Cafarena Luana (Gris / 12) s/ 59.00 Changed to Unedited Cafarena Luana (Gris / …" at bounding box center [189, 375] width 347 height 55
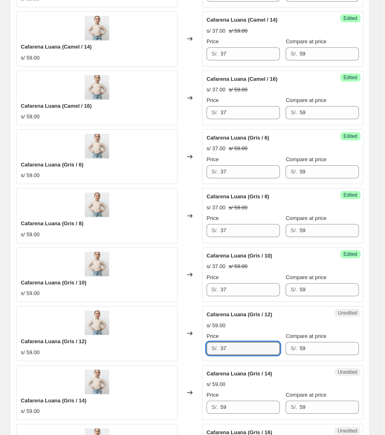
scroll to position [466, 0]
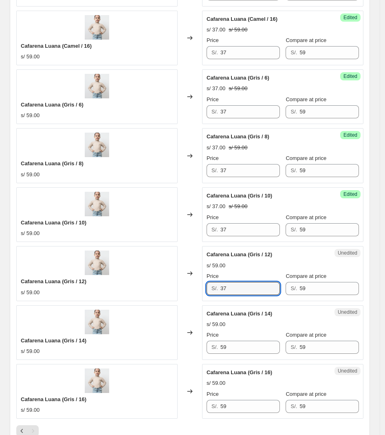
type input "37"
drag, startPoint x: 208, startPoint y: 352, endPoint x: 189, endPoint y: 349, distance: 19.4
click at [194, 351] on div "Cafarena Luana (Gris / 14) s/ 59.00 Changed to Unedited Cafarena Luana (Gris / …" at bounding box center [189, 332] width 347 height 55
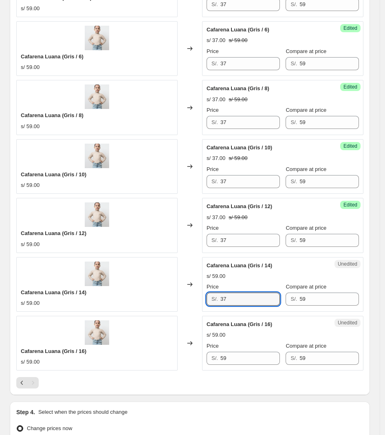
scroll to position [568, 0]
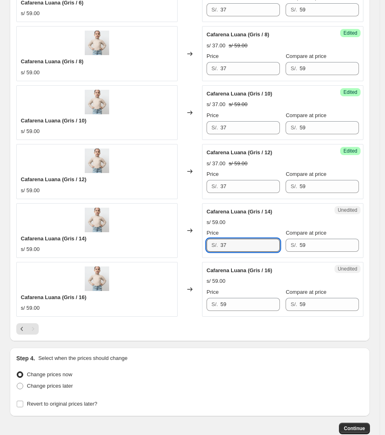
type input "37"
drag
click at [184, 304] on div "Cafarena Luana (Gris / 16) s/ 59.00 Changed to Unedited Cafarena Luana (Gris / …" at bounding box center [189, 289] width 347 height 55
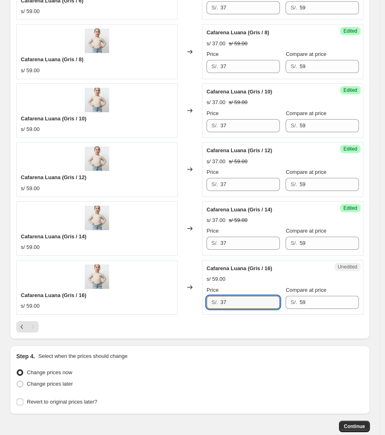
scroll to position [619, 0]
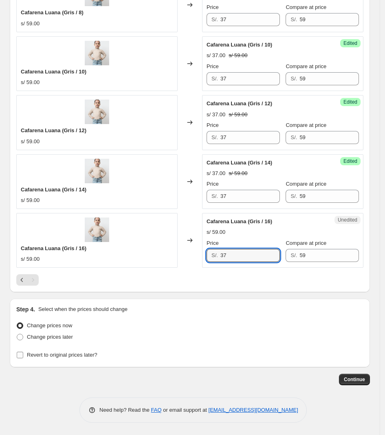
type input "37"
click at [68, 354] on span "Revert to original prices later?" at bounding box center [62, 355] width 71 height 6
click at [23, 354] on input "Revert to original prices later?" at bounding box center [20, 355] width 7 height 7
checkbox input "true"
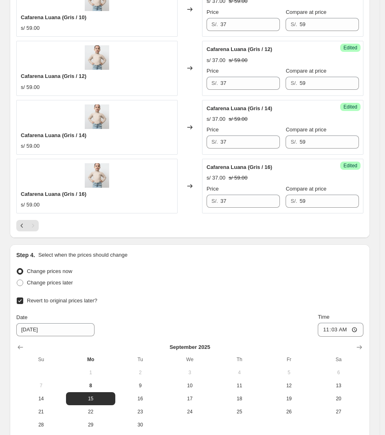
scroll to position [758, 0]
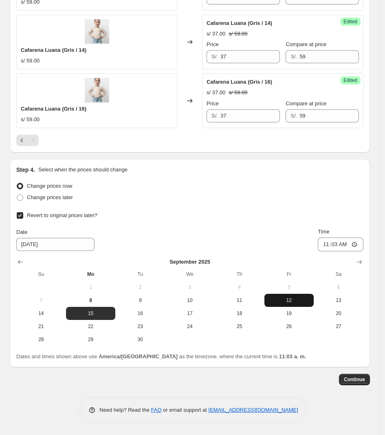
click at [292, 301] on span "12" at bounding box center [289, 300] width 43 height 7
type input "[DATE]"
click at [344, 245] on input "11:03" at bounding box center [341, 244] width 46 height 14
type input "23:59"
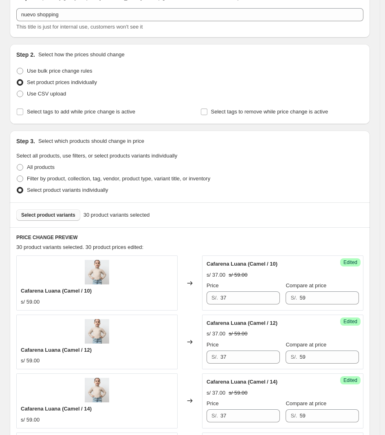
scroll to position [0, 0]
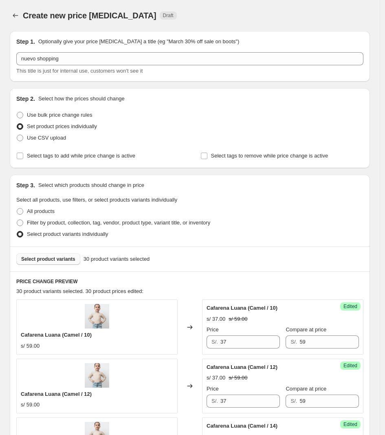
click at [37, 260] on span "Select product variants" at bounding box center [48, 259] width 54 height 7
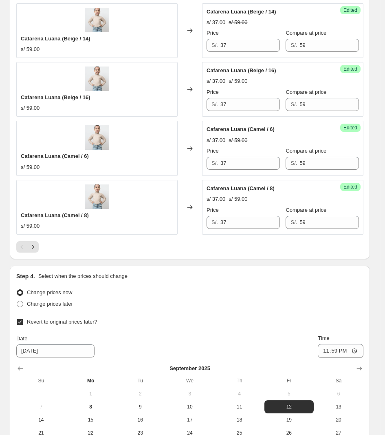
scroll to position [1349, 0]
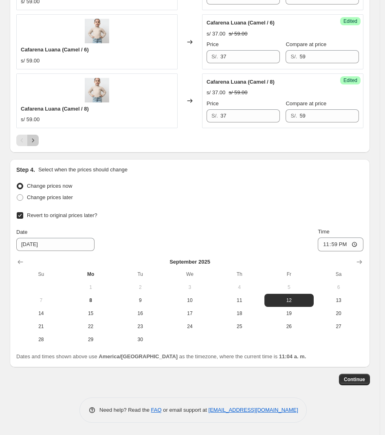
click at [35, 145] on button "Next" at bounding box center [32, 140] width 11 height 11
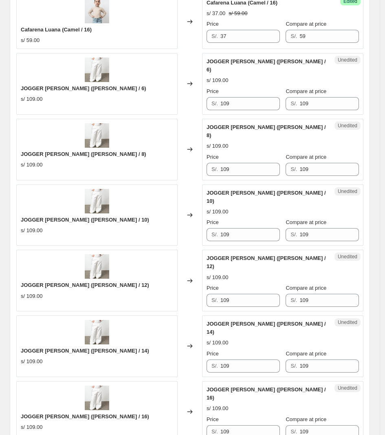
scroll to position [380, 0]
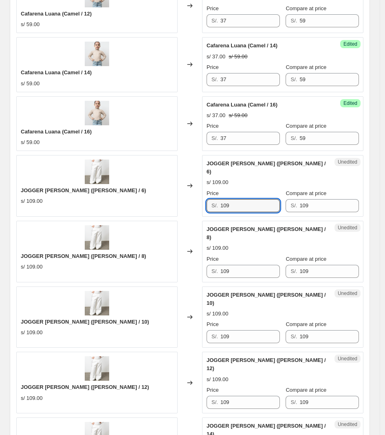
drag, startPoint x: 245, startPoint y: 200, endPoint x: 190, endPoint y: 201, distance: 55.5
click at [190, 201] on div "JOGGER [PERSON_NAME] ([PERSON_NAME] / 6) s/ 109.00 Changed to Unedited JOGGER […" at bounding box center [189, 186] width 347 height 62
type input "69"
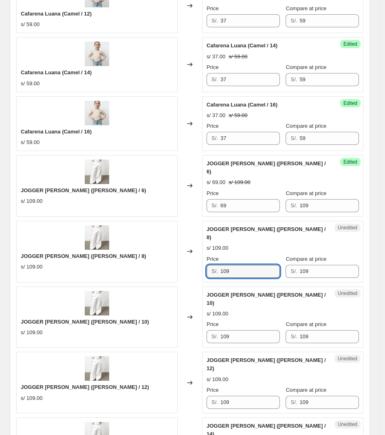
drag, startPoint x: 253, startPoint y: 258, endPoint x: 245, endPoint y: 210, distance: 49.1
click at [180, 257] on div "JOGGER [PERSON_NAME] ([PERSON_NAME] / 8) s/ 109.00 Changed to Unedited JOGGER […" at bounding box center [189, 252] width 347 height 62
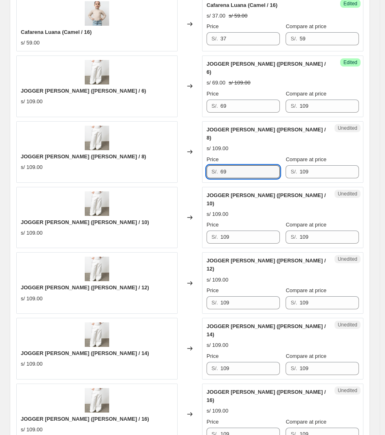
scroll to position [482, 0]
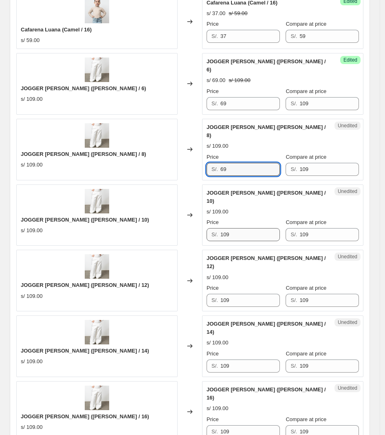
type input "69"
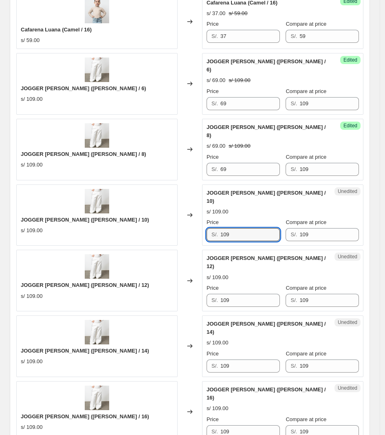
drag, startPoint x: 245, startPoint y: 215, endPoint x: 196, endPoint y: 217, distance: 49.0
click at [198, 217] on div "JOGGER [PERSON_NAME] ([PERSON_NAME] / 10) s/ 109.00 Changed to Unedited JOGGER …" at bounding box center [189, 215] width 347 height 62
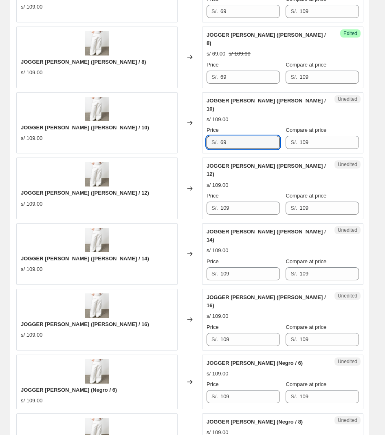
scroll to position [584, 0]
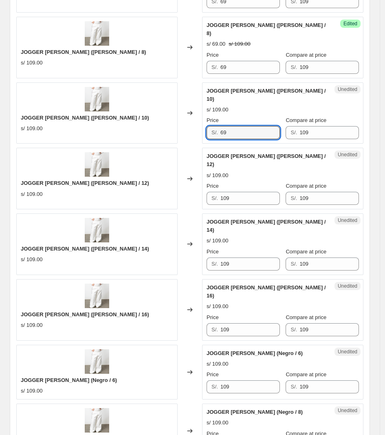
type input "69"
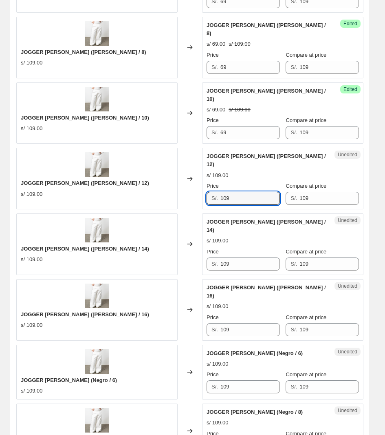
drag, startPoint x: 211, startPoint y: 172, endPoint x: 166, endPoint y: 172, distance: 45.3
click at [168, 172] on div "JOGGER [PERSON_NAME] ([PERSON_NAME] / 12) s/ 109.00 Changed to Unedited JOGGER …" at bounding box center [189, 179] width 347 height 62
type input "69"
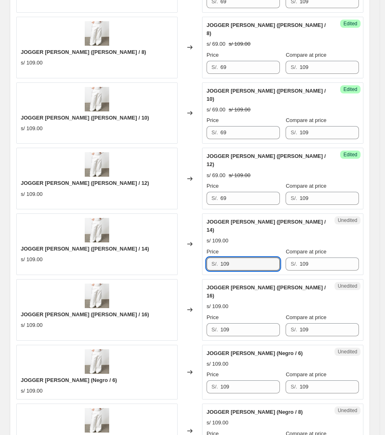
drag, startPoint x: 254, startPoint y: 231, endPoint x: 167, endPoint y: 236, distance: 87.0
click at [172, 235] on div "JOGGER [PERSON_NAME] ([PERSON_NAME] / 14) s/ 109.00 Changed to Unedited JOGGER …" at bounding box center [189, 244] width 347 height 62
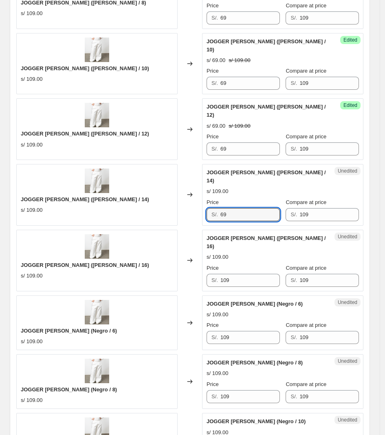
scroll to position [686, 0]
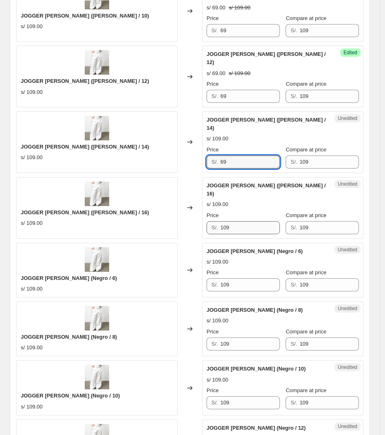
type input "69"
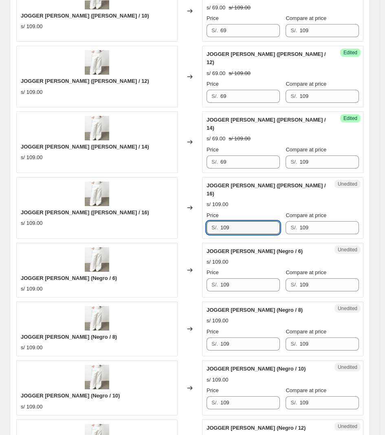
drag, startPoint x: 242, startPoint y: 186, endPoint x: 157, endPoint y: 188, distance: 84.8
click at [164, 188] on div "JOGGER [PERSON_NAME] ([PERSON_NAME] / 16) s/ 109.00 Changed to Unedited JOGGER …" at bounding box center [189, 208] width 347 height 62
type input "69"
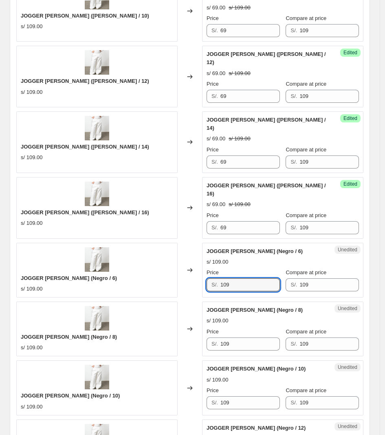
drag, startPoint x: 251, startPoint y: 244, endPoint x: 187, endPoint y: 244, distance: 64.0
click at [188, 244] on div "JOGGER [PERSON_NAME] (Negro / 6) s/ 109.00 Changed to Unedited JOGGER [PERSON_N…" at bounding box center [189, 270] width 347 height 55
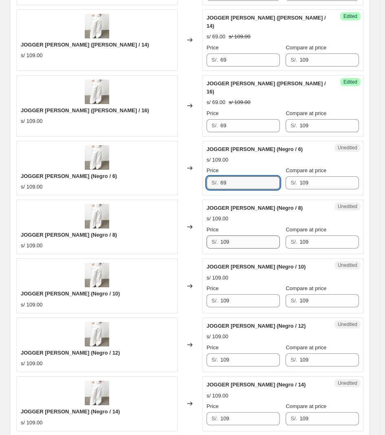
type input "69"
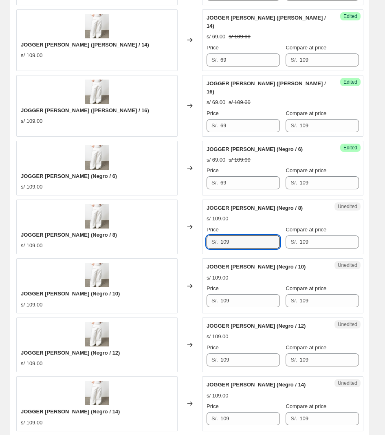
drag, startPoint x: 253, startPoint y: 202, endPoint x: 86, endPoint y: 204, distance: 167.2
click at [86, 204] on div "JOGGER [PERSON_NAME] (Negro / 8) s/ 109.00 Changed to Unedited JOGGER [PERSON_N…" at bounding box center [189, 226] width 347 height 55
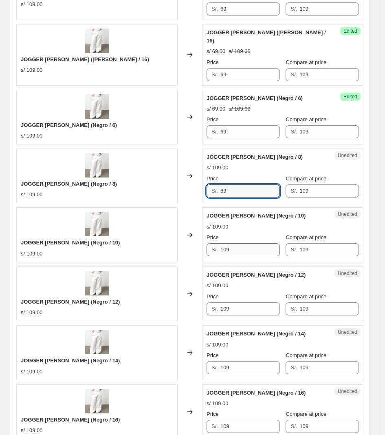
type input "69"
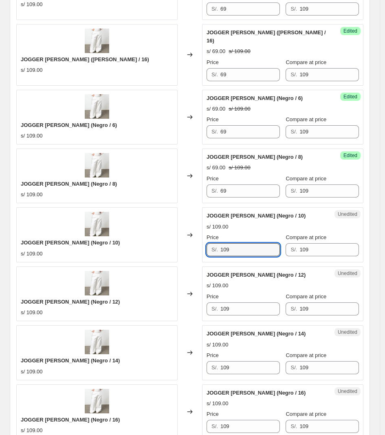
drag, startPoint x: 249, startPoint y: 214, endPoint x: 117, endPoint y: 206, distance: 131.5
click at [119, 207] on div "JOGGER [PERSON_NAME] (Negro / 10) s/ 109.00 Changed to Unedited JOGGER [PERSON_…" at bounding box center [189, 234] width 347 height 55
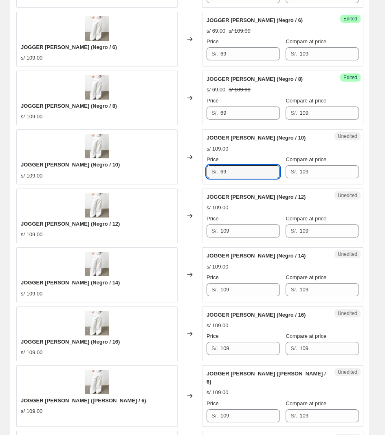
scroll to position [941, 0]
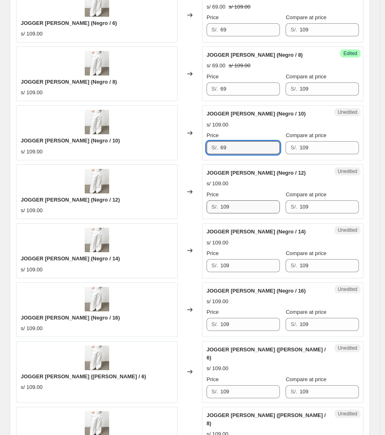
type input "69"
drag, startPoint x: 243, startPoint y: 169, endPoint x: 155, endPoint y: 169, distance: 87.7
click at [156, 169] on div "JOGGER [PERSON_NAME] (Negro / 12) s/ 109.00 Changed to Unedited JOGGER [PERSON_…" at bounding box center [189, 191] width 347 height 55
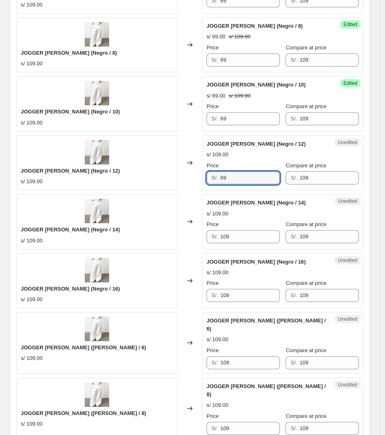
scroll to position [992, 0]
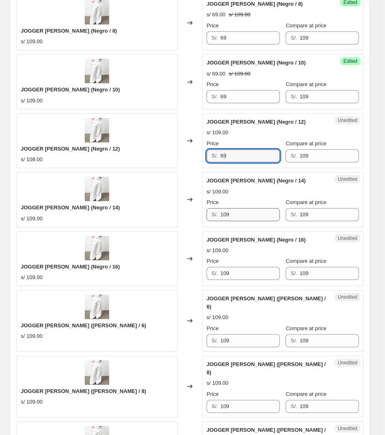
type input "69"
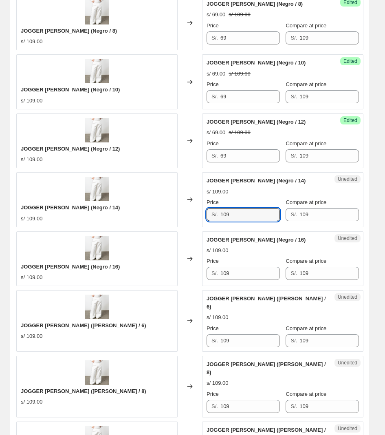
drag, startPoint x: 247, startPoint y: 181, endPoint x: 147, endPoint y: 177, distance: 100.4
click at [147, 177] on div "JOGGER [PERSON_NAME] (Negro / 14) s/ 109.00 Changed to Unedited JOGGER [PERSON_…" at bounding box center [189, 199] width 347 height 55
type input "69"
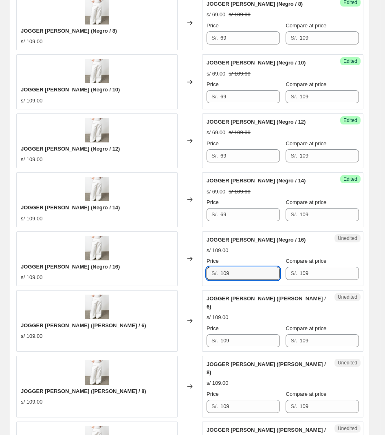
drag, startPoint x: 258, startPoint y: 237, endPoint x: 168, endPoint y: 227, distance: 90.7
click at [171, 231] on div "JOGGER [PERSON_NAME] (Negro / 16) s/ 109.00 Changed to Unedited JOGGER [PERSON_…" at bounding box center [189, 258] width 347 height 55
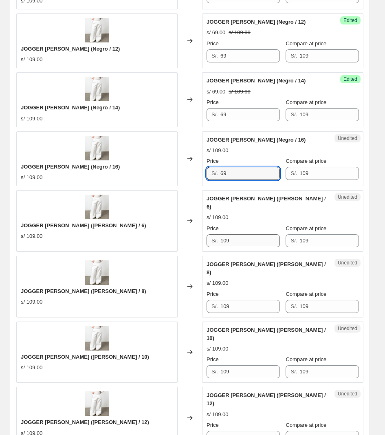
scroll to position [1094, 0]
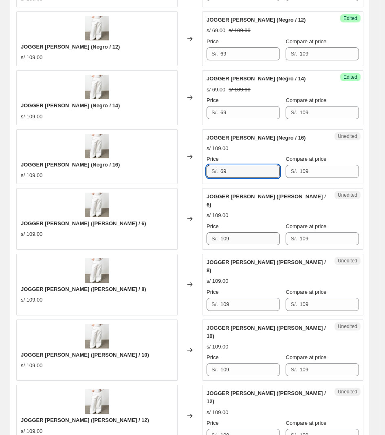
type input "69"
drag, startPoint x: 250, startPoint y: 190, endPoint x: 145, endPoint y: 190, distance: 104.4
click at [144, 190] on div "JOGGER [PERSON_NAME] ([PERSON_NAME] / 6) s/ 109.00 Changed to Unedited JOGGER […" at bounding box center [189, 219] width 347 height 62
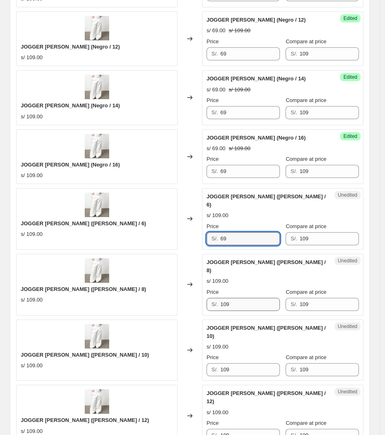
type input "69"
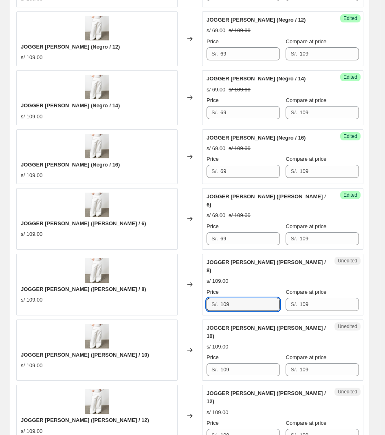
drag, startPoint x: 245, startPoint y: 251, endPoint x: 172, endPoint y: 251, distance: 73.4
click at [173, 254] on div "JOGGER [PERSON_NAME] ([PERSON_NAME] / 8) s/ 109.00 Changed to Unedited JOGGER […" at bounding box center [189, 285] width 347 height 62
type input "69"
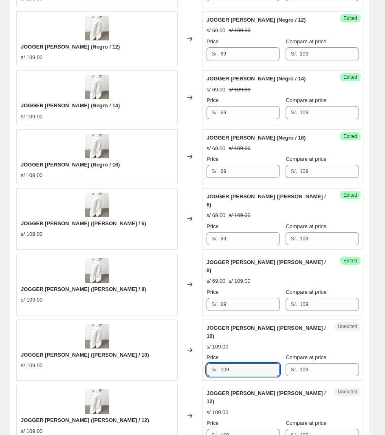
drag, startPoint x: 253, startPoint y: 318, endPoint x: 151, endPoint y: 314, distance: 102.4
click at [151, 319] on div "JOGGER [PERSON_NAME] ([PERSON_NAME] / 10) s/ 109.00 Changed to Unedited JOGGER …" at bounding box center [189, 350] width 347 height 62
type input "69"
drag, startPoint x: 256, startPoint y: 377, endPoint x: 184, endPoint y: 376, distance: 72.2
click at [184, 385] on div "JOGGER [PERSON_NAME] ([PERSON_NAME] / 12) s/ 109.00 Changed to Unedited JOGGER …" at bounding box center [189, 416] width 347 height 62
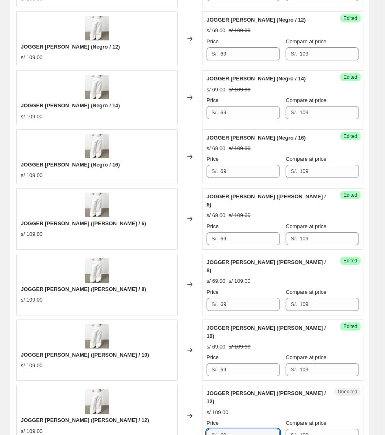
type input "69"
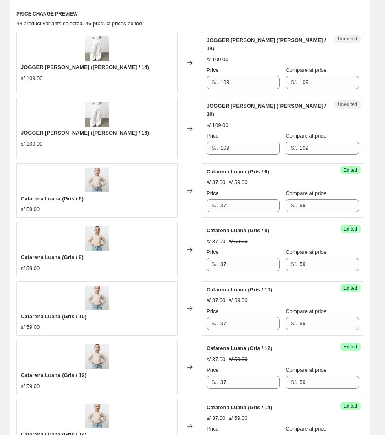
scroll to position [232, 0]
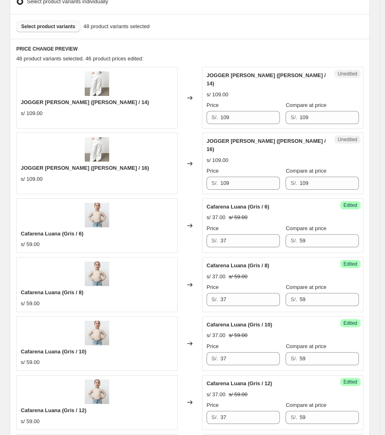
click at [259, 102] on div "Price S/. 109" at bounding box center [243, 112] width 73 height 23
drag, startPoint x: 191, startPoint y: 117, endPoint x: 186, endPoint y: 120, distance: 5.5
click at [186, 119] on div "JOGGER [PERSON_NAME] ([PERSON_NAME] / 14) s/ 109.00 Changed to Unedited JOGGER …" at bounding box center [189, 98] width 347 height 62
type input "69"
drag, startPoint x: 248, startPoint y: 171, endPoint x: 168, endPoint y: 175, distance: 79.2
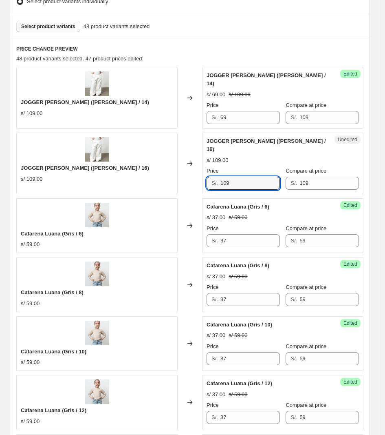
click at [168, 175] on div "JOGGER [PERSON_NAME] ([PERSON_NAME] / 16) s/ 109.00 Changed to Unedited JOGGER …" at bounding box center [189, 164] width 347 height 62
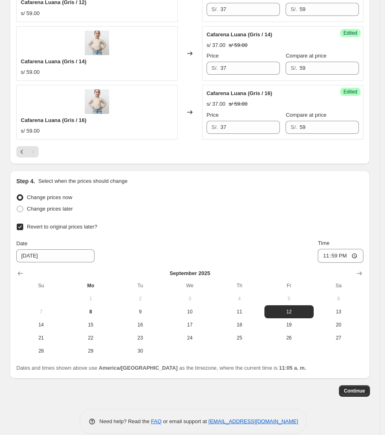
type input "69"
click at [202, 177] on div "Step 4. Select when the prices should change Change prices now Change prices la…" at bounding box center [189, 274] width 347 height 195
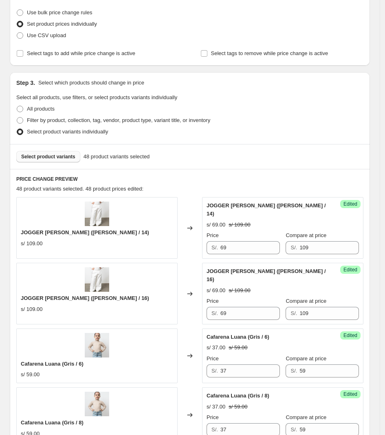
scroll to position [0, 0]
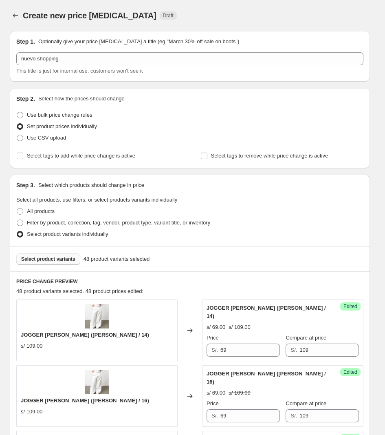
click at [49, 263] on button "Select product variants" at bounding box center [48, 258] width 64 height 11
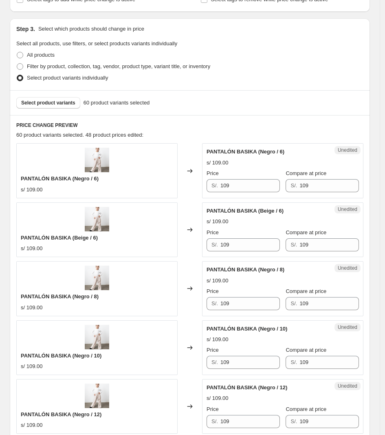
scroll to position [204, 0]
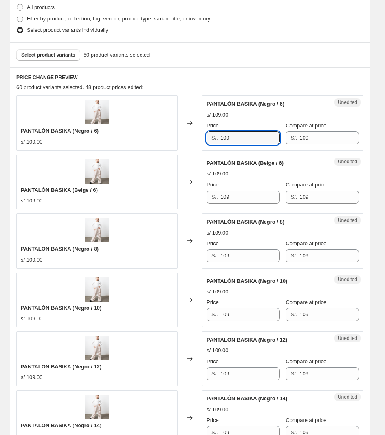
drag, startPoint x: 265, startPoint y: 144, endPoint x: 196, endPoint y: 132, distance: 70.1
click at [196, 132] on div "PANTALÓN BASIKA (Negro / 6) s/ 109.00 Changed to Unedited PANTALÓN BASIKA (Negr…" at bounding box center [189, 122] width 347 height 55
type input "73"
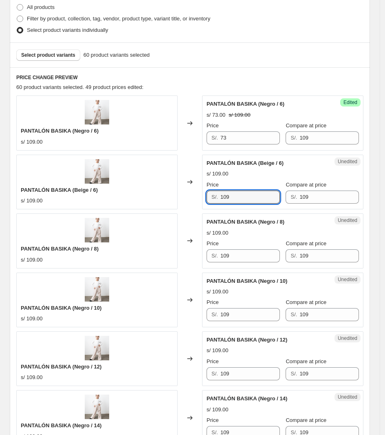
drag, startPoint x: 262, startPoint y: 201, endPoint x: 201, endPoint y: 200, distance: 61.2
click at [202, 202] on div "PANTALÓN BASIKA (Beige / 6) s/ 109.00 Changed to Unedited PANTALÓN BASIKA (Beig…" at bounding box center [189, 182] width 347 height 55
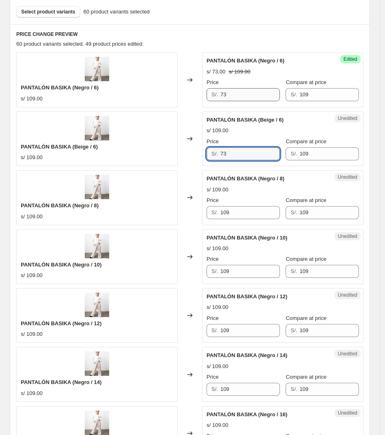
scroll to position [306, 0]
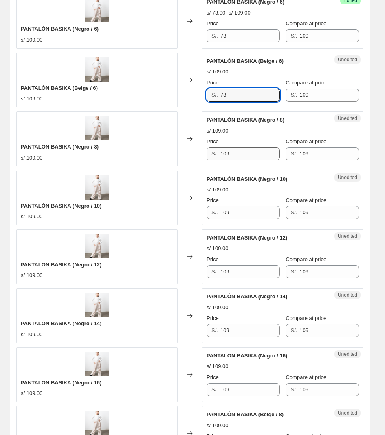
type input "73"
drag, startPoint x: 242, startPoint y: 151, endPoint x: 172, endPoint y: 152, distance: 69.3
click at [172, 152] on div "PANTALÓN BASIKA (Negro / 8) s/ 109.00 Changed to Unedited PANTALÓN BASIKA (Negr…" at bounding box center [189, 138] width 347 height 55
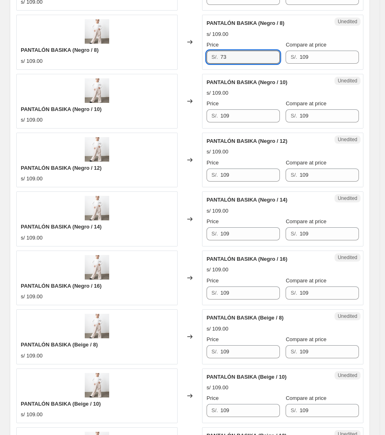
scroll to position [408, 0]
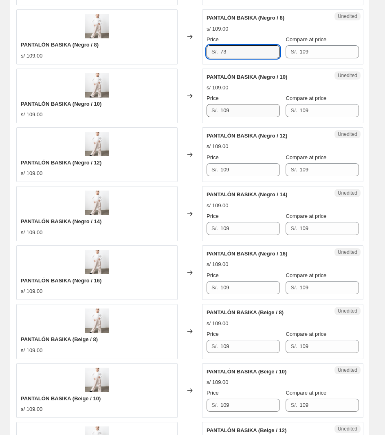
type input "73"
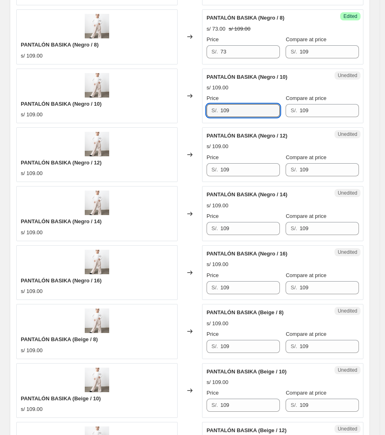
drag, startPoint x: 244, startPoint y: 108, endPoint x: 157, endPoint y: 108, distance: 86.5
click at [160, 108] on div "PANTALÓN BASIKA (Negro / 10) s/ 109.00 Changed to Unedited PANTALÓN BASIKA (Neg…" at bounding box center [189, 96] width 347 height 55
type input "73"
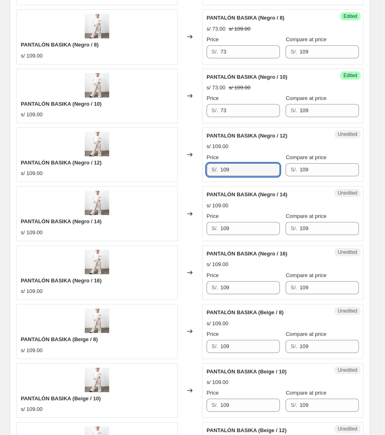
drag, startPoint x: 249, startPoint y: 172, endPoint x: 174, endPoint y: 160, distance: 76.0
click at [189, 166] on div "PANTALÓN BASIKA (Negro / 12) s/ 109.00 Changed to Unedited PANTALÓN BASIKA (Neg…" at bounding box center [189, 154] width 347 height 55
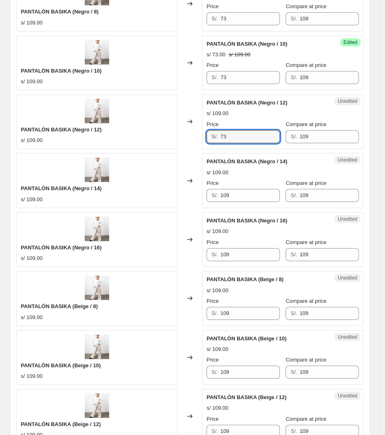
scroll to position [510, 0]
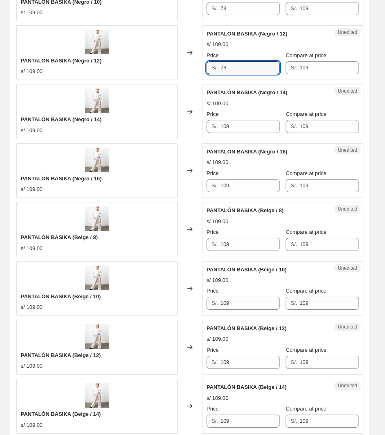
type input "73"
drag, startPoint x: 184, startPoint y: 133, endPoint x: 176, endPoint y: 133, distance: 7.3
click at [180, 133] on div "PANTALÓN BASIKA (Negro / 14) s/ 109.00 Changed to Unedited PANTALÓN BASIKA (Neg…" at bounding box center [189, 111] width 347 height 55
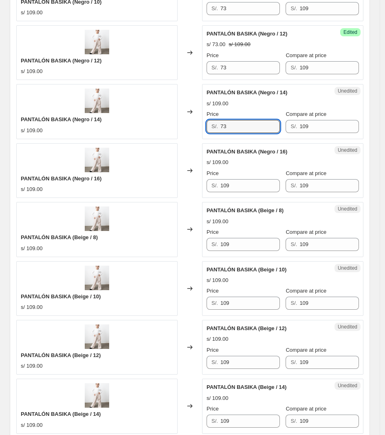
type input "73"
drag, startPoint x: 253, startPoint y: 194, endPoint x: 225, endPoint y: 192, distance: 28.2
click at [225, 192] on div "Unedited PANTALÓN BASIKA (Negro / 16) s/ 109.00 Price S/. 109 Compare at price …" at bounding box center [282, 170] width 161 height 55
drag, startPoint x: 243, startPoint y: 184, endPoint x: 206, endPoint y: 182, distance: 37.2
click at [206, 183] on div "Unedited PANTALÓN BASIKA (Negro / 16) s/ 109.00 Price S/. 109 Compare at price …" at bounding box center [282, 170] width 161 height 55
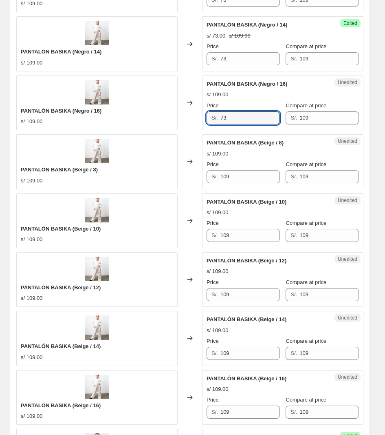
scroll to position [561, 0]
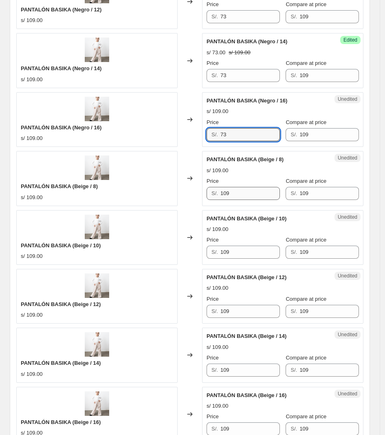
type input "73"
drag, startPoint x: 234, startPoint y: 195, endPoint x: 173, endPoint y: 195, distance: 61.2
click at [173, 195] on div "PANTALÓN BASIKA (Beige / 8) s/ 109.00 Changed to Unedited PANTALÓN BASIKA (Beig…" at bounding box center [189, 178] width 347 height 55
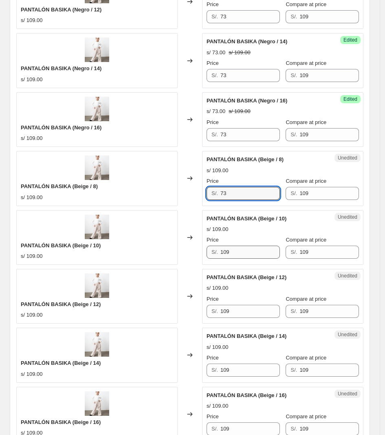
type input "73"
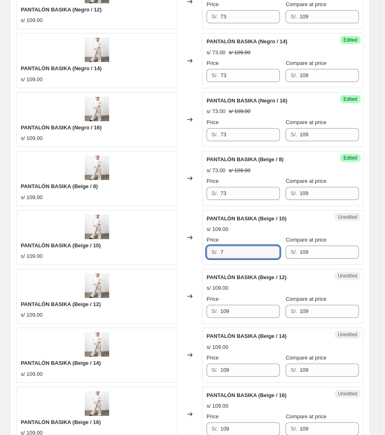
drag, startPoint x: 241, startPoint y: 248, endPoint x: 114, endPoint y: 237, distance: 127.3
click at [114, 237] on div "PANTALÓN BASIKA (Beige / 10) s/ 109.00 Changed to Unedited PANTALÓN BASIKA (Bei…" at bounding box center [189, 237] width 347 height 55
drag, startPoint x: 245, startPoint y: 251, endPoint x: 184, endPoint y: 248, distance: 61.2
click at [184, 249] on div "PANTALÓN BASIKA (Beige / 10) s/ 109.00 Changed to Unedited PANTALÓN BASIKA (Bei…" at bounding box center [189, 237] width 347 height 55
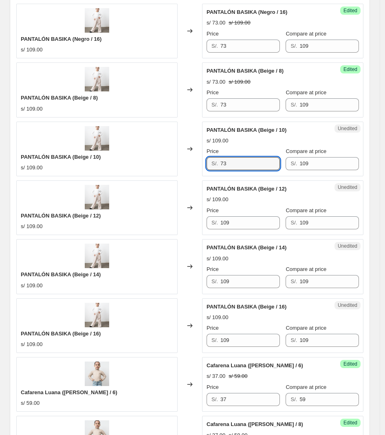
scroll to position [663, 0]
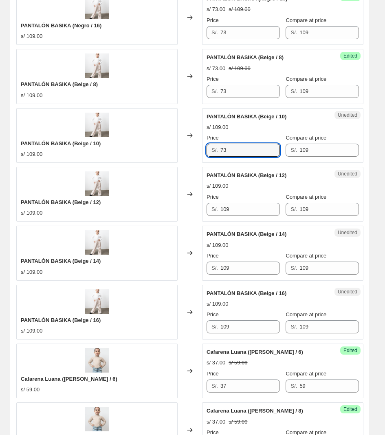
type input "73"
drag, startPoint x: 204, startPoint y: 206, endPoint x: 153, endPoint y: 202, distance: 51.2
click at [154, 202] on div "PANTALÓN BASIKA (Beige / 12) s/ 109.00 Changed to Unedited PANTALÓN BASIKA (Bei…" at bounding box center [189, 194] width 347 height 55
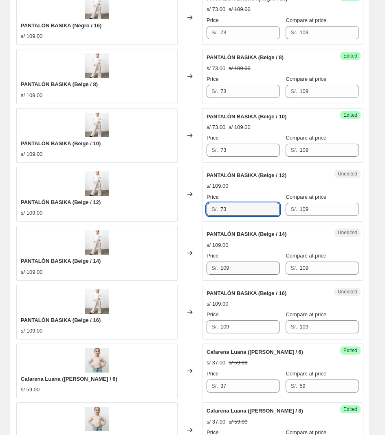
type input "73"
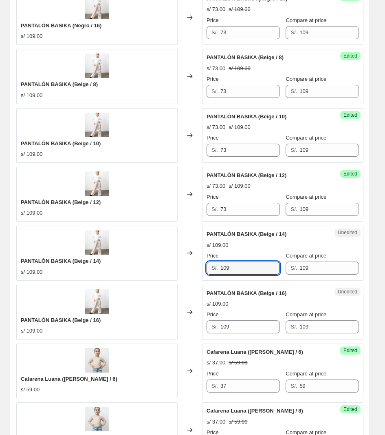
drag, startPoint x: 256, startPoint y: 271, endPoint x: 169, endPoint y: 271, distance: 86.9
click at [169, 271] on div "PANTALÓN BASIKA (Beige / 14) s/ 109.00 Changed to Unedited PANTALÓN BASIKA (Bei…" at bounding box center [189, 253] width 347 height 55
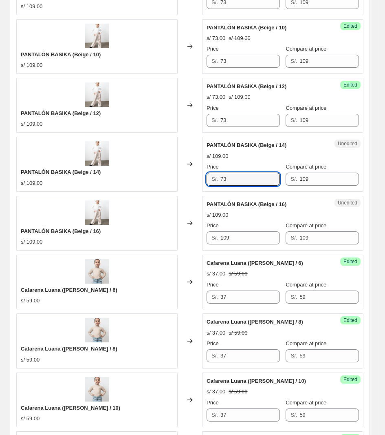
scroll to position [765, 0]
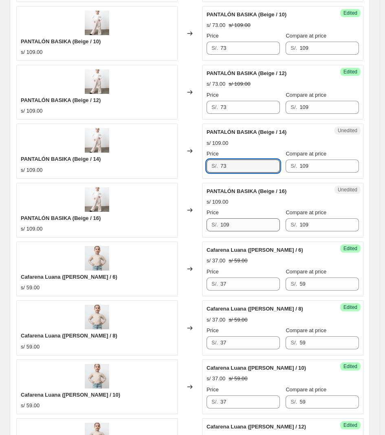
type input "73"
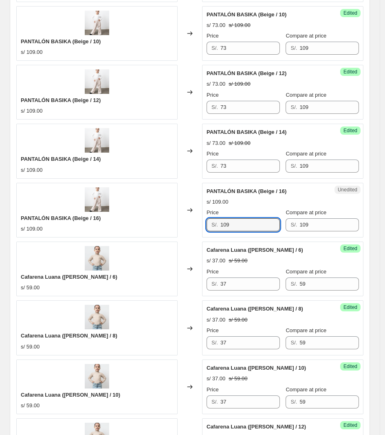
drag, startPoint x: 251, startPoint y: 232, endPoint x: 179, endPoint y: 231, distance: 72.2
click at [179, 231] on div "PANTALÓN BASIKA (Beige / 16) s/ 109.00 Changed to Unedited PANTALÓN BASIKA (Bei…" at bounding box center [189, 210] width 347 height 55
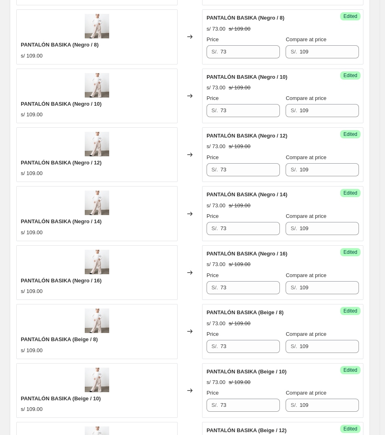
type input "73"
click at [176, 285] on div "PANTALÓN BASIKA (Negro / 16) s/ 109.00" at bounding box center [96, 272] width 161 height 55
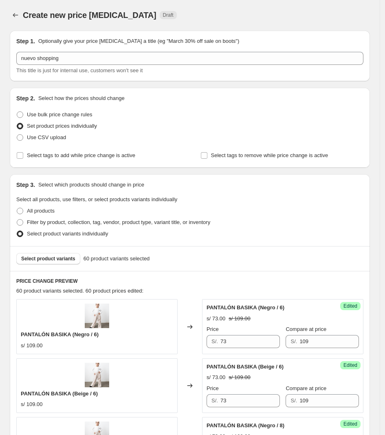
scroll to position [0, 0]
click at [57, 261] on span "Select product variants" at bounding box center [48, 259] width 54 height 7
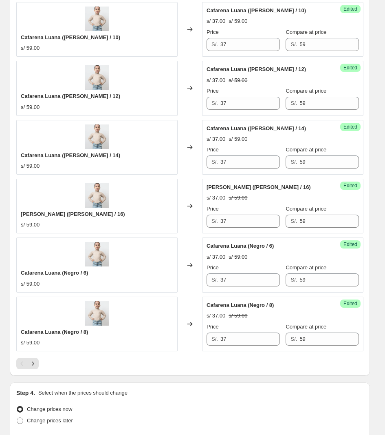
scroll to position [1274, 0]
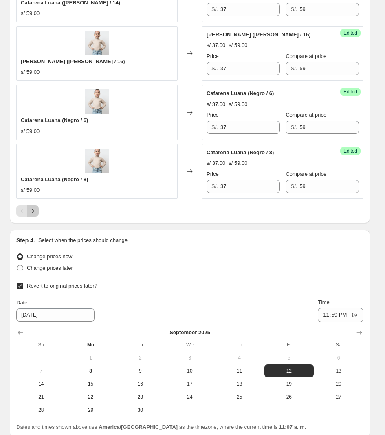
click at [34, 214] on icon "Next" at bounding box center [33, 211] width 8 height 8
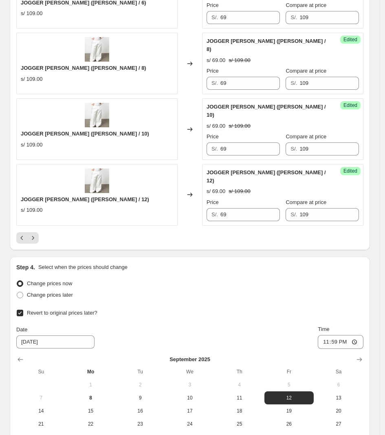
click at [42, 232] on div at bounding box center [189, 237] width 347 height 11
click at [29, 234] on icon "Next" at bounding box center [33, 238] width 8 height 8
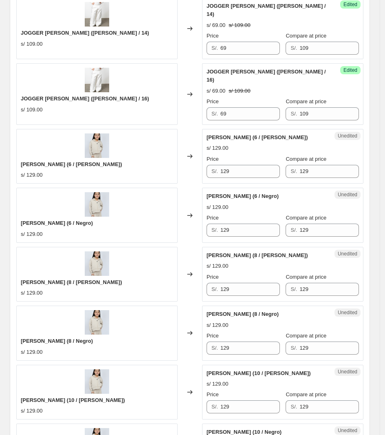
scroll to position [1019, 0]
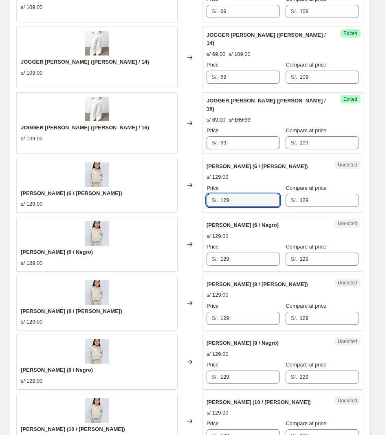
drag, startPoint x: 253, startPoint y: 153, endPoint x: 178, endPoint y: 159, distance: 74.9
click at [178, 159] on div "[PERSON_NAME] (6 / [PERSON_NAME]) s/ 129.00 Changed to Unedited [PERSON_NAME] (…" at bounding box center [189, 185] width 347 height 55
type input "79"
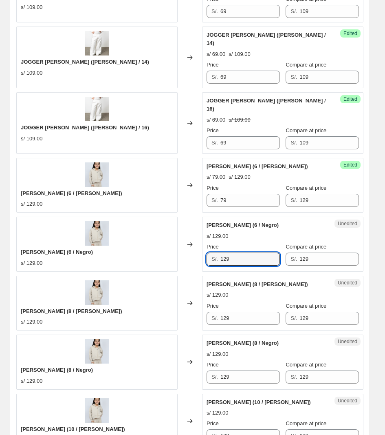
drag, startPoint x: 241, startPoint y: 210, endPoint x: 192, endPoint y: 198, distance: 49.6
click at [178, 217] on div "[PERSON_NAME] (6 / Negro) s/ 129.00 Changed to Unedited [PERSON_NAME] (6 / Negr…" at bounding box center [189, 244] width 347 height 55
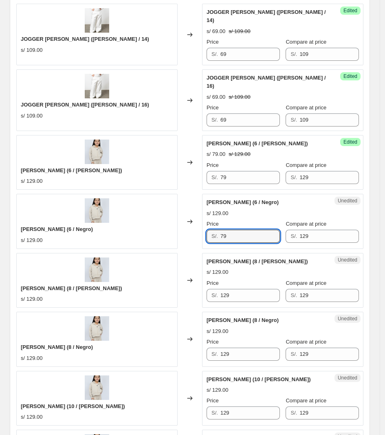
scroll to position [1070, 0]
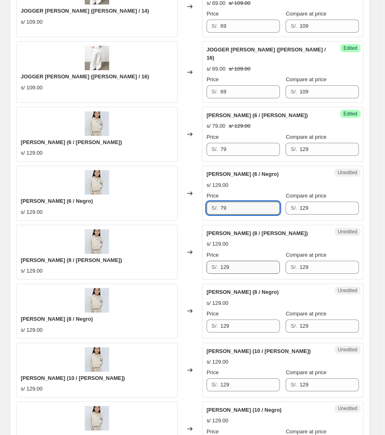
type input "79"
drag, startPoint x: 233, startPoint y: 219, endPoint x: 164, endPoint y: 220, distance: 68.5
click at [165, 225] on div "[PERSON_NAME] (8 / [PERSON_NAME]) s/ 129.00 Changed to Unedited [PERSON_NAME] (…" at bounding box center [189, 252] width 347 height 55
drag, startPoint x: 239, startPoint y: 219, endPoint x: 159, endPoint y: 216, distance: 79.2
click at [159, 225] on div "[PERSON_NAME] (8 / [PERSON_NAME]) s/ 129.00 Changed to Unedited [PERSON_NAME] (…" at bounding box center [189, 252] width 347 height 55
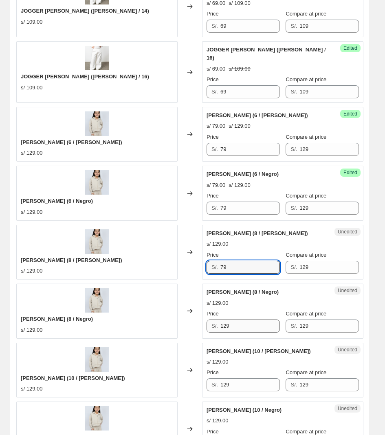
type input "79"
drag, startPoint x: 245, startPoint y: 273, endPoint x: 161, endPoint y: 273, distance: 84.0
click at [162, 283] on div "[PERSON_NAME] (8 / Negro) s/ 129.00 Changed to Unedited [PERSON_NAME] (8 / Negr…" at bounding box center [189, 310] width 347 height 55
type input "79"
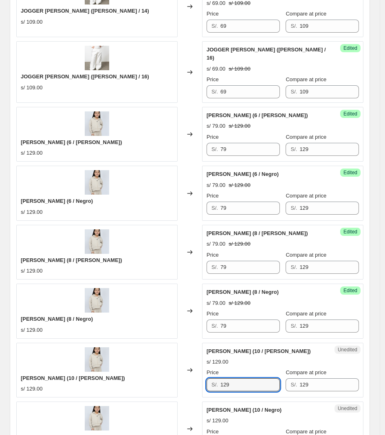
drag, startPoint x: 234, startPoint y: 337, endPoint x: 188, endPoint y: 331, distance: 45.7
click at [191, 343] on div "[PERSON_NAME] (10 / [PERSON_NAME]) s/ 129.00 Changed to Unedited [PERSON_NAME] …" at bounding box center [189, 370] width 347 height 55
type input "79"
drag, startPoint x: 251, startPoint y: 397, endPoint x: 196, endPoint y: 389, distance: 55.7
click at [197, 401] on div "[PERSON_NAME] (10 / Negro) s/ 129.00 Changed to Unedited [PERSON_NAME] (10 / Ne…" at bounding box center [189, 428] width 347 height 55
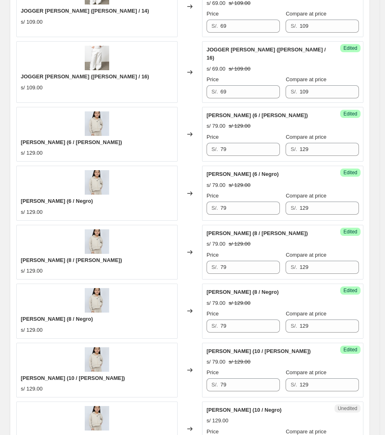
type input "79"
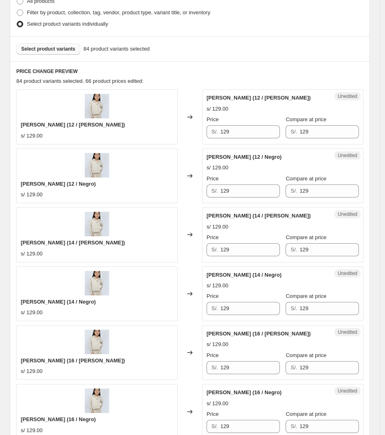
scroll to position [204, 0]
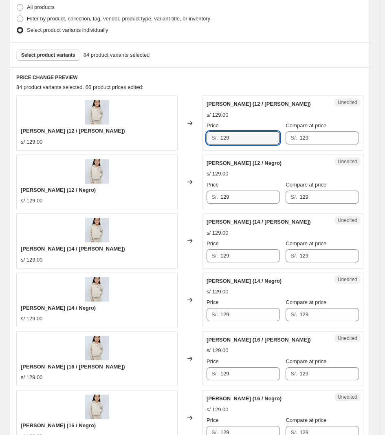
drag, startPoint x: 159, startPoint y: 141, endPoint x: 148, endPoint y: 141, distance: 11.4
click at [148, 141] on div "[PERSON_NAME] (12 / [PERSON_NAME]) s/ 129.00 Changed to Unedited [PERSON_NAME] …" at bounding box center [189, 122] width 347 height 55
type input "79"
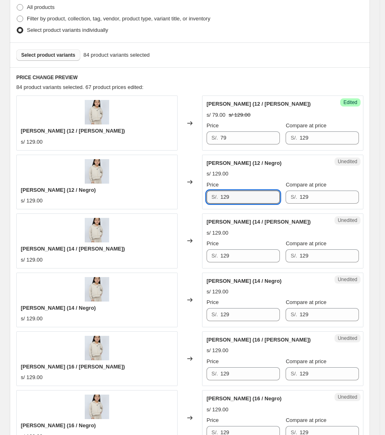
drag, startPoint x: 243, startPoint y: 200, endPoint x: 192, endPoint y: 197, distance: 50.6
click at [193, 198] on div "[PERSON_NAME] (12 / Negro) s/ 129.00 Changed to Unedited [PERSON_NAME] (12 / Ne…" at bounding box center [189, 182] width 347 height 55
type input "79"
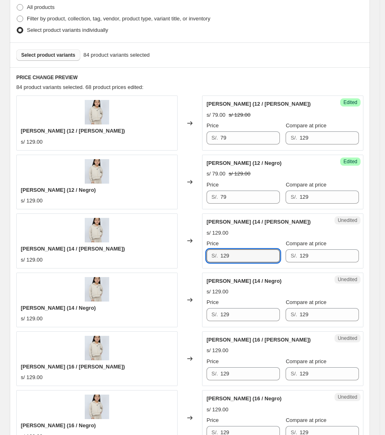
drag, startPoint x: 219, startPoint y: 258, endPoint x: 184, endPoint y: 255, distance: 35.6
click at [184, 258] on div "[PERSON_NAME] (14 / [PERSON_NAME]) s/ 129.00 Changed to Unedited [PERSON_NAME] …" at bounding box center [189, 240] width 347 height 55
type input "79"
drag, startPoint x: 211, startPoint y: 317, endPoint x: 205, endPoint y: 316, distance: 6.2
click at [206, 317] on div "Unedited [PERSON_NAME] (14 / Negro) s/ 129.00 Price S/. 129 Compare at price S/…" at bounding box center [282, 299] width 161 height 55
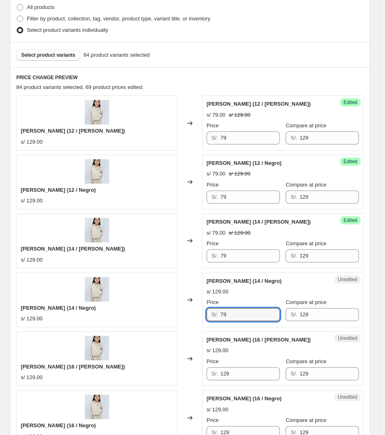
scroll to position [306, 0]
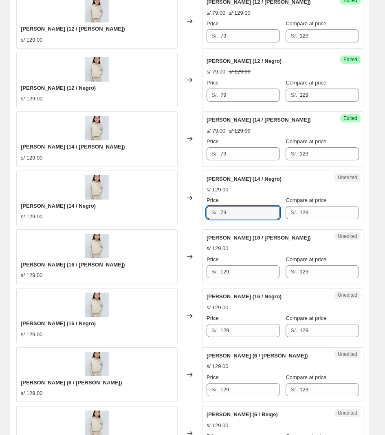
type input "79"
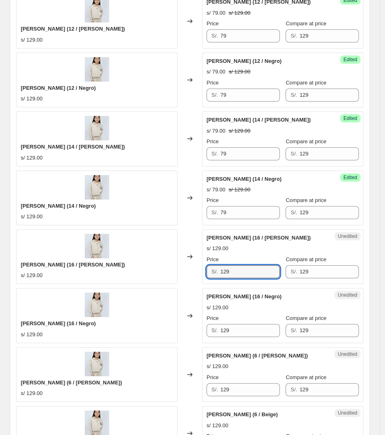
drag, startPoint x: 214, startPoint y: 274, endPoint x: 141, endPoint y: 275, distance: 73.8
click at [134, 274] on div "[PERSON_NAME] (16 / [PERSON_NAME]) s/ 129.00 Changed to Unedited [PERSON_NAME] …" at bounding box center [189, 256] width 347 height 55
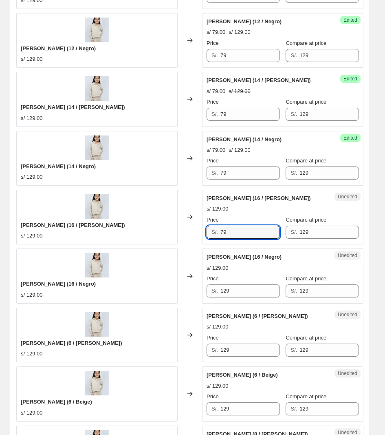
scroll to position [408, 0]
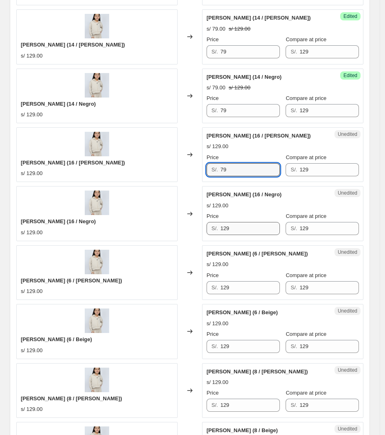
type input "79"
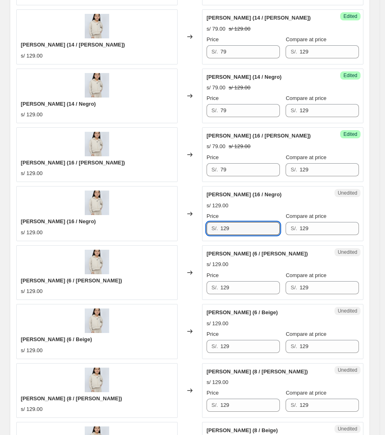
drag, startPoint x: 243, startPoint y: 227, endPoint x: 202, endPoint y: 228, distance: 41.2
click at [206, 229] on div "Unedited [PERSON_NAME] (16 / Negro) s/ 129.00 Price S/. 129 Compare at price S/…" at bounding box center [282, 213] width 161 height 55
type input "79"
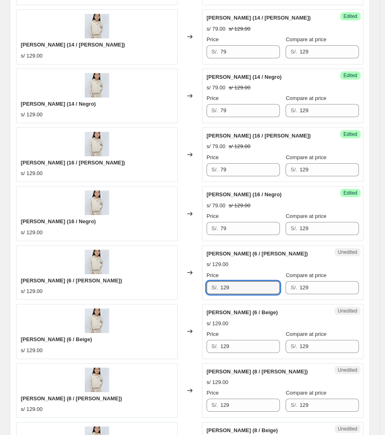
drag, startPoint x: 221, startPoint y: 292, endPoint x: 200, endPoint y: 290, distance: 20.5
click at [200, 290] on div "[PERSON_NAME] (6 / [PERSON_NAME]) s/ 129.00 Changed to Unedited [PERSON_NAME] (…" at bounding box center [189, 272] width 347 height 55
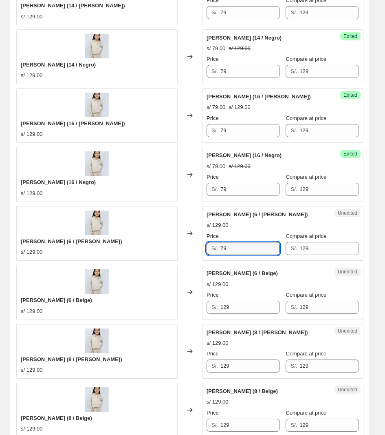
scroll to position [510, 0]
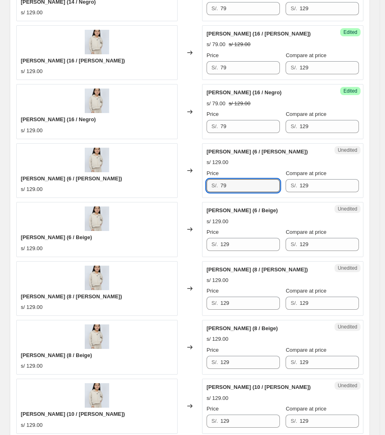
type input "79"
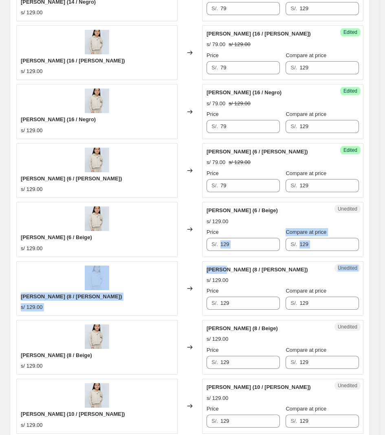
drag, startPoint x: 245, startPoint y: 258, endPoint x: 235, endPoint y: 253, distance: 10.6
click at [229, 258] on div "[PERSON_NAME] (12 / [PERSON_NAME]) s/ 129.00 Changed to Success Edited [PERSON_…" at bounding box center [189, 377] width 347 height 1174
click at [243, 249] on input "129" at bounding box center [251, 244] width 60 height 13
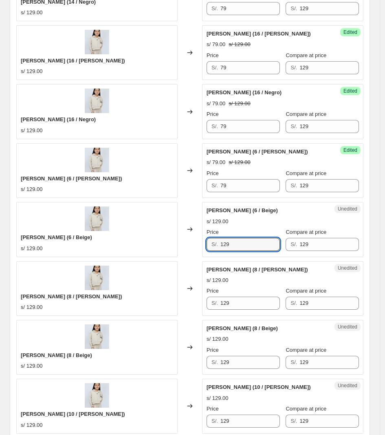
drag, startPoint x: 234, startPoint y: 249, endPoint x: 203, endPoint y: 247, distance: 31.0
click at [203, 248] on div "[PERSON_NAME] (6 / Beige) s/ 129.00 Changed to Unedited [PERSON_NAME] (6 / Beig…" at bounding box center [189, 229] width 347 height 55
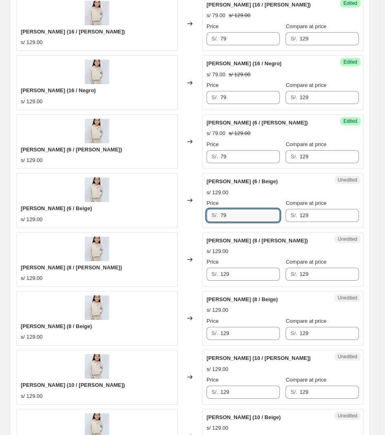
scroll to position [561, 0]
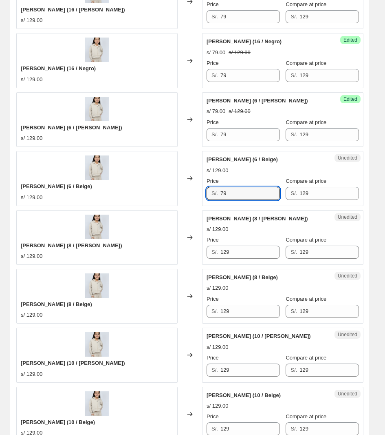
type input "79"
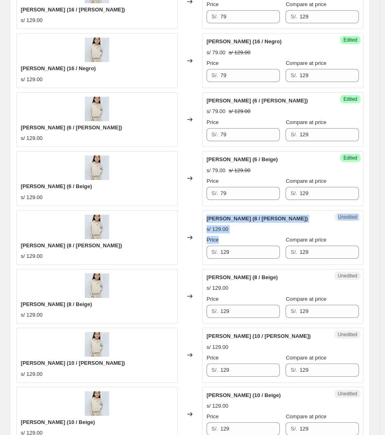
drag, startPoint x: 246, startPoint y: 261, endPoint x: 203, endPoint y: 258, distance: 43.3
click at [203, 258] on div "[PERSON_NAME] (8 / [PERSON_NAME]) s/ 129.00 Changed to Unedited [PERSON_NAME] (…" at bounding box center [189, 237] width 347 height 55
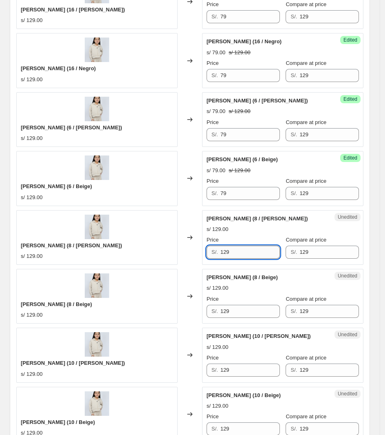
click at [245, 257] on input "129" at bounding box center [251, 251] width 60 height 13
click at [214, 255] on div "S/. 129" at bounding box center [243, 251] width 73 height 13
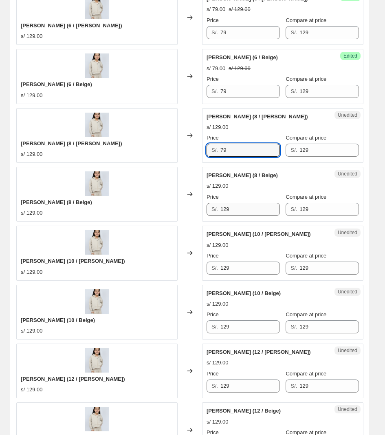
type input "79"
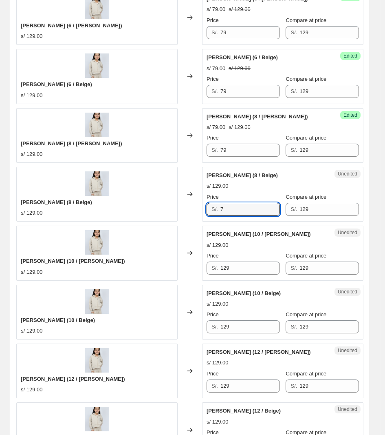
drag, startPoint x: 243, startPoint y: 215, endPoint x: 188, endPoint y: 207, distance: 55.2
click at [188, 207] on div "[PERSON_NAME] (8 / Beige) s/ 129.00 Changed to Unedited [PERSON_NAME] (8 / Beig…" at bounding box center [189, 194] width 347 height 55
drag, startPoint x: 247, startPoint y: 214, endPoint x: 186, endPoint y: 210, distance: 61.3
click at [186, 210] on div "[PERSON_NAME] (8 / Beige) s/ 129.00 Changed to Unedited [PERSON_NAME] (8 / Beig…" at bounding box center [189, 194] width 347 height 55
type input "79"
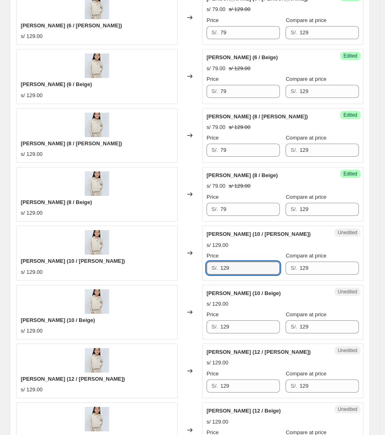
drag, startPoint x: 268, startPoint y: 271, endPoint x: 192, endPoint y: 264, distance: 75.4
click at [192, 264] on div "[PERSON_NAME] (10 / [PERSON_NAME]) s/ 129.00 Changed to Unedited [PERSON_NAME] …" at bounding box center [189, 253] width 347 height 55
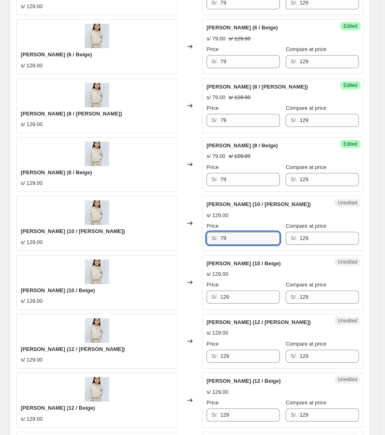
scroll to position [714, 0]
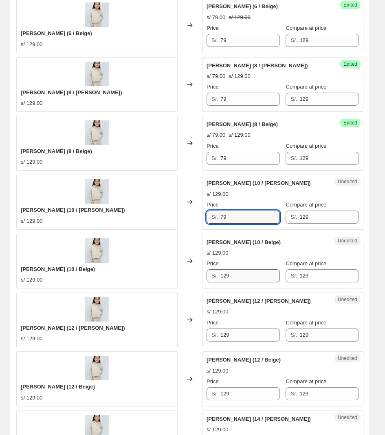
type input "79"
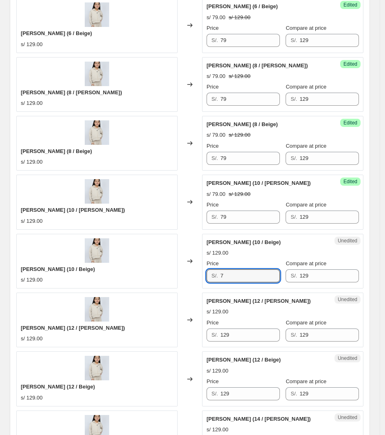
drag, startPoint x: 256, startPoint y: 272, endPoint x: 181, endPoint y: 266, distance: 75.7
click at [182, 266] on div "[PERSON_NAME] (10 / Beige) s/ 129.00 Changed to Unedited [PERSON_NAME] (10 / Be…" at bounding box center [189, 261] width 347 height 55
drag, startPoint x: 255, startPoint y: 274, endPoint x: 126, endPoint y: 266, distance: 129.5
click at [126, 266] on div "[PERSON_NAME] (10 / Beige) s/ 129.00 Changed to Unedited [PERSON_NAME] (10 / Be…" at bounding box center [189, 261] width 347 height 55
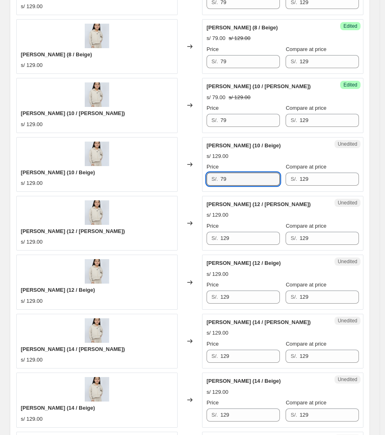
scroll to position [816, 0]
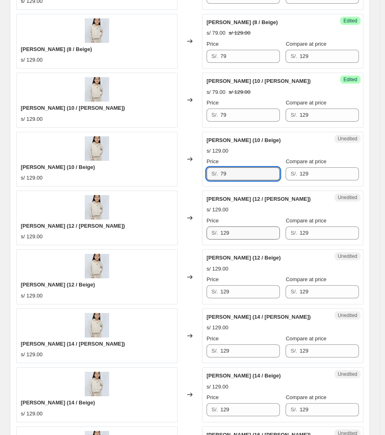
type input "79"
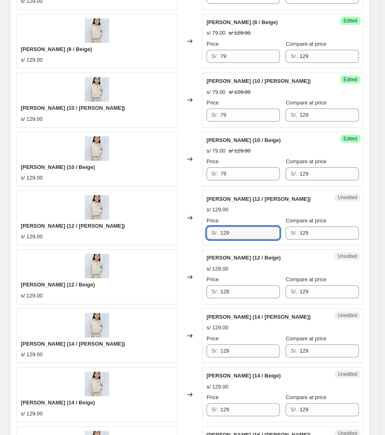
drag, startPoint x: 252, startPoint y: 235, endPoint x: 197, endPoint y: 229, distance: 55.8
click at [197, 229] on div "[PERSON_NAME] (12 / [PERSON_NAME]) s/ 129.00 Changed to Unedited [PERSON_NAME] …" at bounding box center [189, 217] width 347 height 55
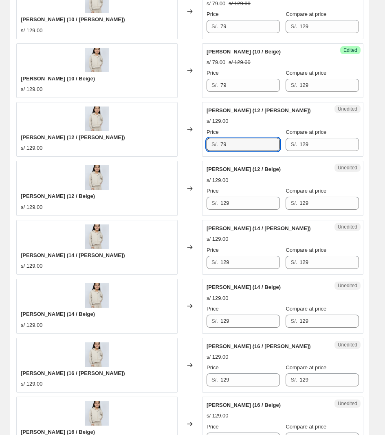
scroll to position [918, 0]
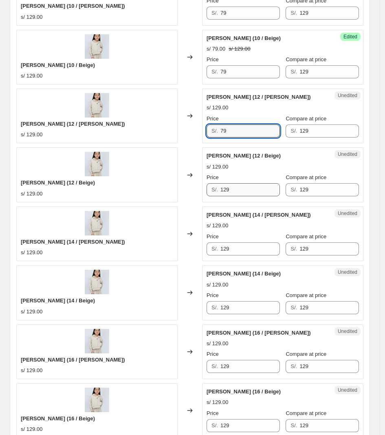
type input "79"
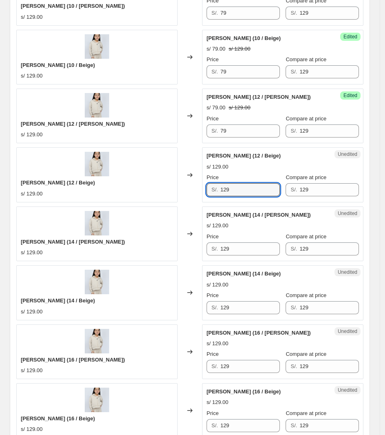
drag, startPoint x: 266, startPoint y: 192, endPoint x: 114, endPoint y: 184, distance: 152.3
click at [115, 184] on div "[PERSON_NAME] (12 / Beige) s/ 129.00 Changed to Unedited [PERSON_NAME] (12 / Be…" at bounding box center [189, 174] width 347 height 55
type input "79"
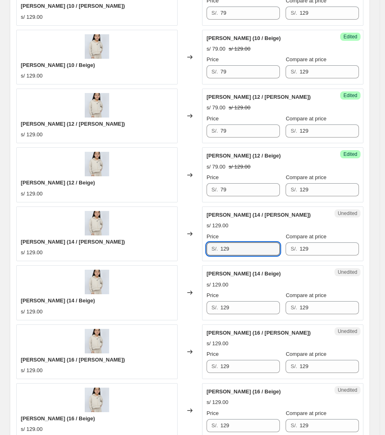
drag, startPoint x: 254, startPoint y: 255, endPoint x: 117, endPoint y: 254, distance: 136.6
click at [117, 254] on div "[PERSON_NAME] (14 / [PERSON_NAME]) s/ 129.00 Changed to Unedited [PERSON_NAME] …" at bounding box center [189, 233] width 347 height 55
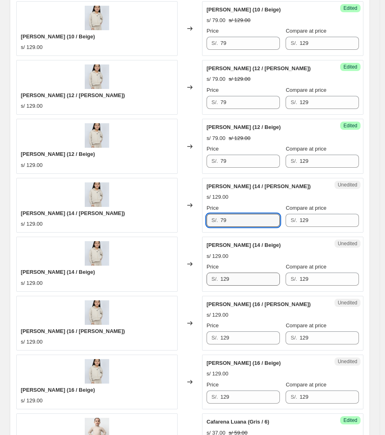
scroll to position [968, 0]
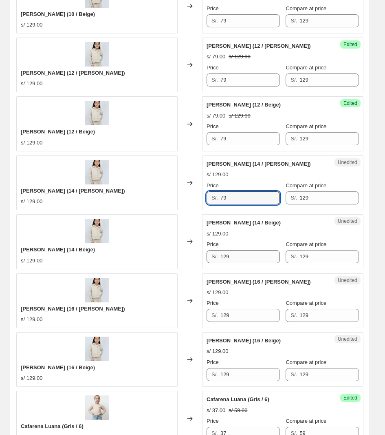
type input "79"
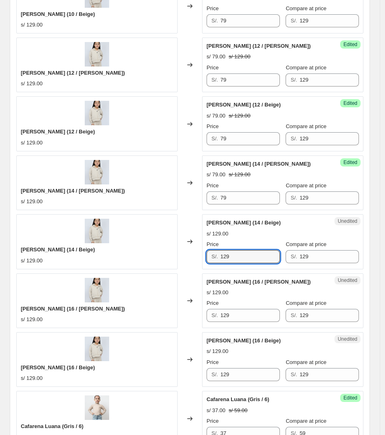
drag, startPoint x: 250, startPoint y: 261, endPoint x: 164, endPoint y: 262, distance: 85.7
click at [164, 262] on div "[PERSON_NAME] (14 / Beige) s/ 129.00 Changed to Unedited [PERSON_NAME] (14 / Be…" at bounding box center [189, 241] width 347 height 55
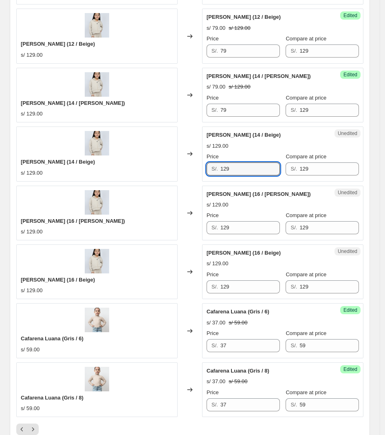
scroll to position [1070, 0]
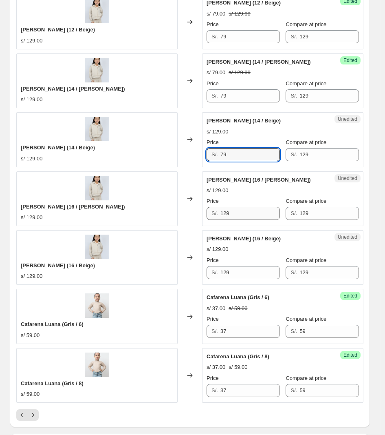
type input "79"
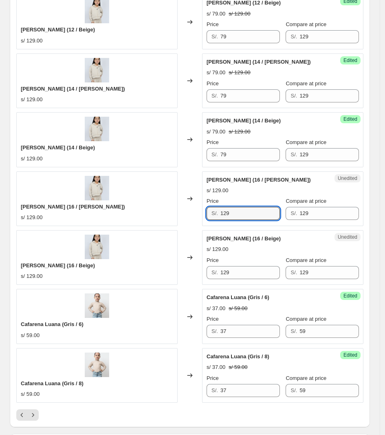
drag, startPoint x: 262, startPoint y: 217, endPoint x: 158, endPoint y: 218, distance: 103.6
click at [159, 218] on div "[PERSON_NAME] (16 / [PERSON_NAME]) s/ 129.00 Changed to Unedited [PERSON_NAME] …" at bounding box center [189, 198] width 347 height 55
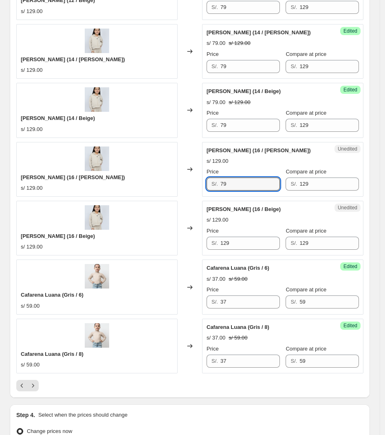
scroll to position [1121, 0]
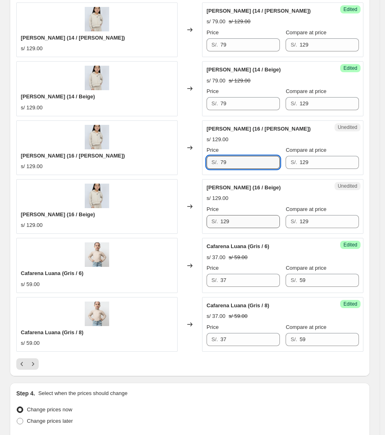
type input "79"
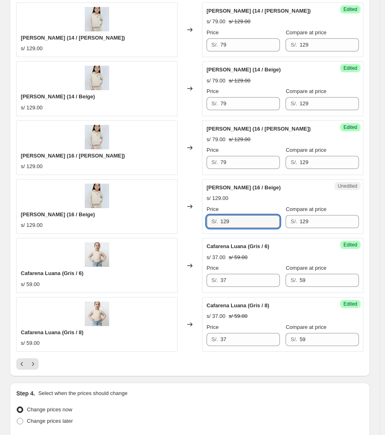
drag, startPoint x: 238, startPoint y: 222, endPoint x: 141, endPoint y: 223, distance: 96.7
click at [140, 223] on div "[PERSON_NAME] (16 / Beige) s/ 129.00 Changed to Unedited [PERSON_NAME] (16 / Be…" at bounding box center [189, 206] width 347 height 55
type input "79"
click at [119, 365] on div at bounding box center [189, 363] width 347 height 11
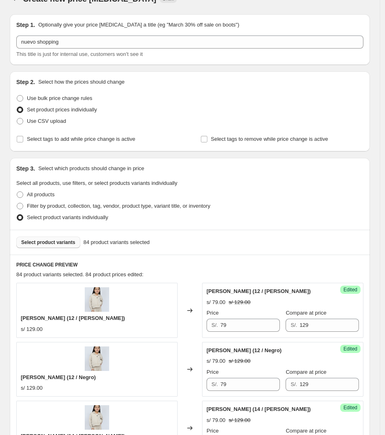
scroll to position [0, 0]
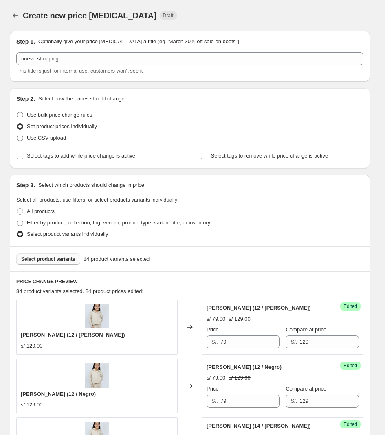
click at [62, 258] on span "Select product variants" at bounding box center [48, 259] width 54 height 7
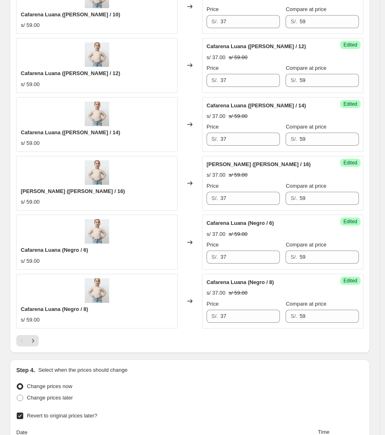
scroll to position [1325, 0]
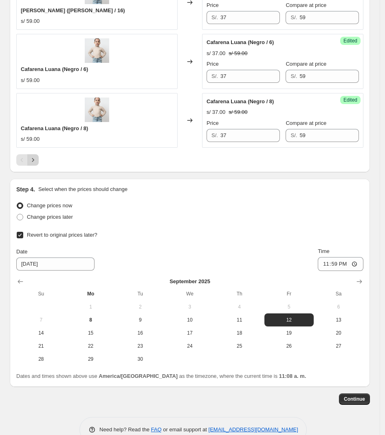
click at [35, 164] on icon "Next" at bounding box center [33, 160] width 8 height 8
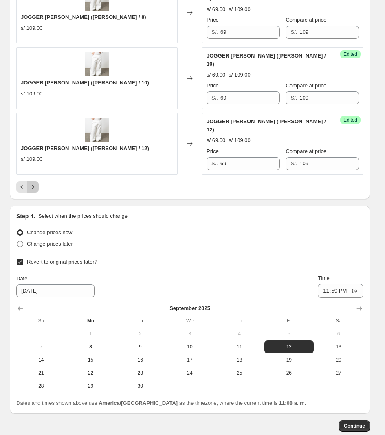
click at [37, 181] on button "Next" at bounding box center [32, 186] width 11 height 11
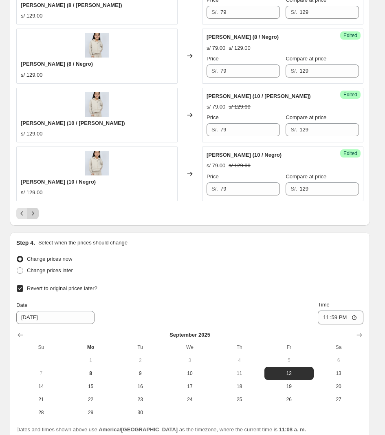
click at [37, 209] on icon "Next" at bounding box center [33, 213] width 8 height 8
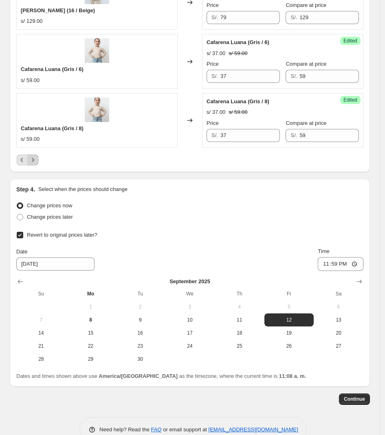
click at [36, 161] on icon "Next" at bounding box center [33, 160] width 8 height 8
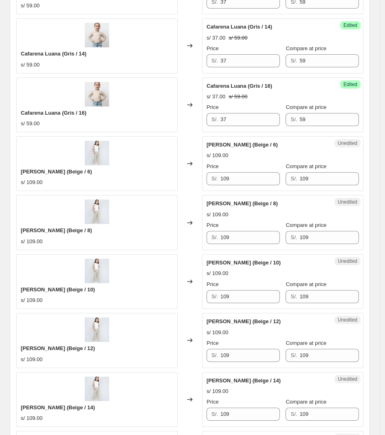
scroll to position [408, 0]
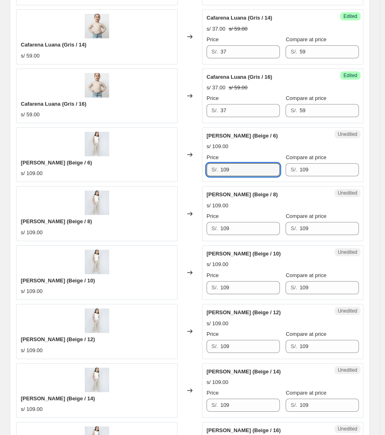
drag, startPoint x: 241, startPoint y: 176, endPoint x: 180, endPoint y: 168, distance: 62.2
click at [180, 168] on div "[PERSON_NAME] (Beige / 6) s/ 109.00 Changed to Unedited PANTALÓN MIRANDA (Beige…" at bounding box center [189, 154] width 347 height 55
type input "69"
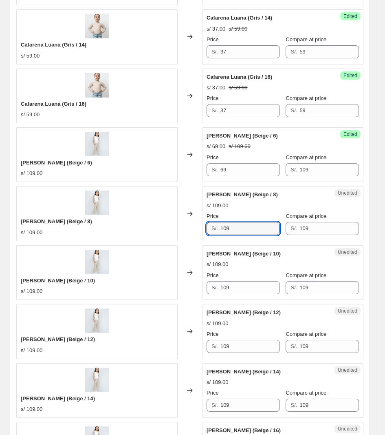
drag, startPoint x: 238, startPoint y: 228, endPoint x: 199, endPoint y: 230, distance: 39.2
click at [199, 230] on div "PANTALÓN MIRANDA (Beige / 8) s/ 109.00 Changed to Unedited PANTALÓN MIRANDA (Be…" at bounding box center [189, 213] width 347 height 55
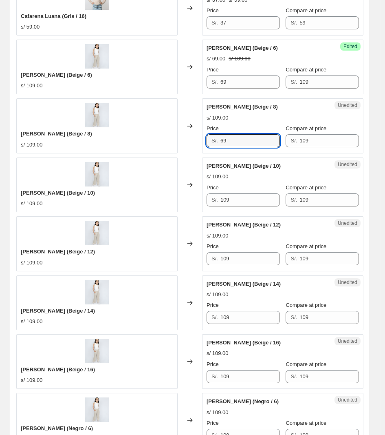
scroll to position [510, 0]
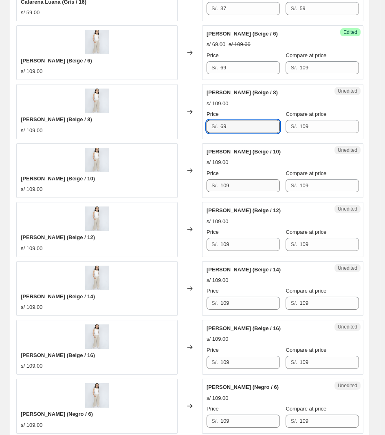
type input "69"
drag, startPoint x: 250, startPoint y: 182, endPoint x: 192, endPoint y: 184, distance: 57.6
click at [192, 184] on div "PANTALÓN MIRANDA (Beige / 10) s/ 109.00 Changed to Unedited PANTALÓN MIRANDA (B…" at bounding box center [189, 170] width 347 height 55
type input "69"
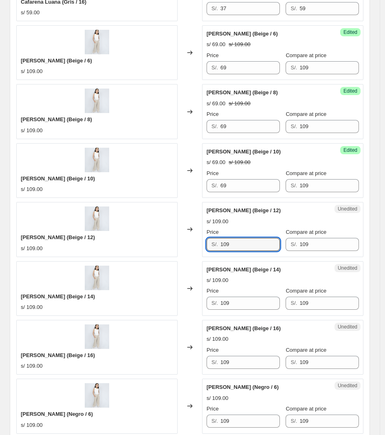
drag, startPoint x: 245, startPoint y: 248, endPoint x: 128, endPoint y: 246, distance: 117.5
click at [129, 247] on div "[PERSON_NAME] (Beige / 12) s/ 109.00 Changed to Unedited PANTALÓN MIRANDA (Beig…" at bounding box center [189, 229] width 347 height 55
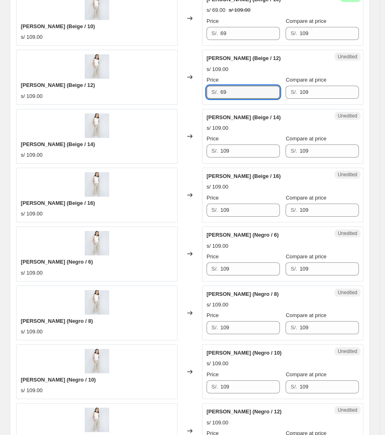
scroll to position [663, 0]
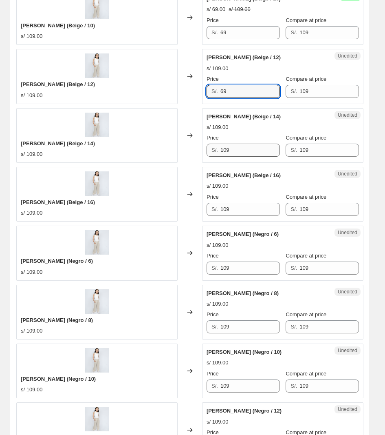
type input "69"
drag, startPoint x: 241, startPoint y: 153, endPoint x: 119, endPoint y: 144, distance: 122.2
click at [117, 147] on div "[PERSON_NAME] (Beige / 14) s/ 109.00 Changed to Unedited PANTALÓN MIRANDA (Beig…" at bounding box center [189, 135] width 347 height 55
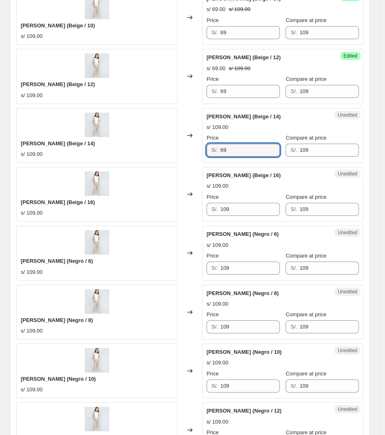
type input "69"
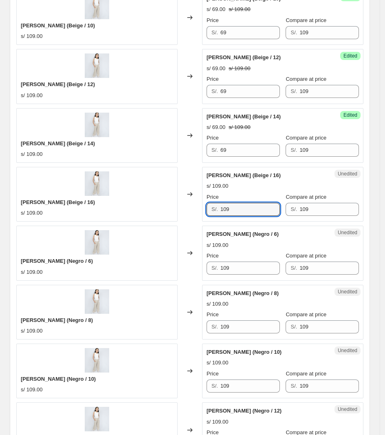
drag, startPoint x: 208, startPoint y: 216, endPoint x: 163, endPoint y: 216, distance: 45.3
click at [163, 216] on div "[PERSON_NAME] (Beige / 16) s/ 109.00 Changed to Unedited PANTALÓN MIRANDA (Beig…" at bounding box center [189, 194] width 347 height 55
type input "69"
drag, startPoint x: 237, startPoint y: 276, endPoint x: 169, endPoint y: 276, distance: 67.7
click at [169, 276] on div "PANTALÓN MIRANDA (Negro / 6) s/ 109.00 Changed to Unedited PANTALÓN MIRANDA (Ne…" at bounding box center [189, 253] width 347 height 55
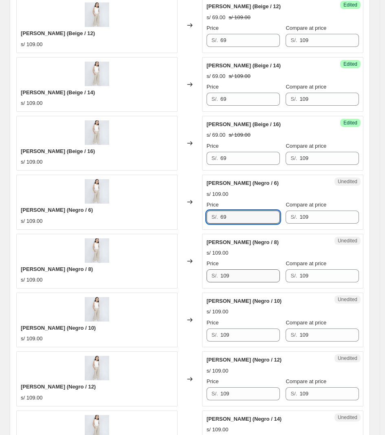
type input "69"
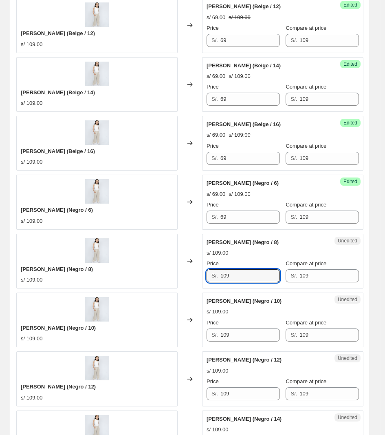
drag, startPoint x: 239, startPoint y: 278, endPoint x: 103, endPoint y: 279, distance: 136.2
click at [101, 280] on div "PANTALÓN MIRANDA (Negro / 8) s/ 109.00 Changed to Unedited PANTALÓN MIRANDA (Ne…" at bounding box center [189, 261] width 347 height 55
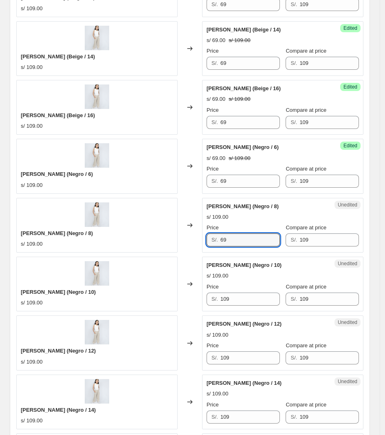
scroll to position [816, 0]
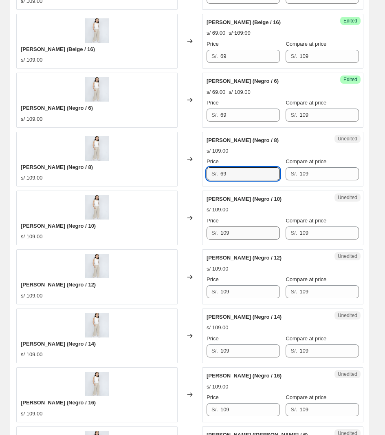
type input "69"
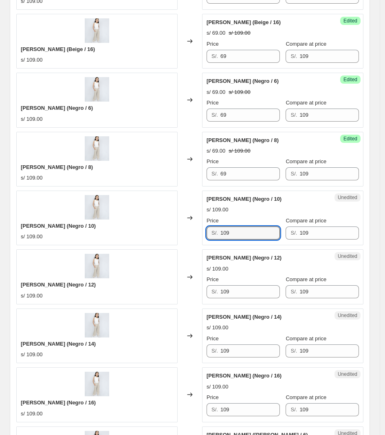
drag, startPoint x: 245, startPoint y: 239, endPoint x: 121, endPoint y: 235, distance: 124.4
click at [118, 239] on div "PANTALÓN MIRANDA (Negro / 10) s/ 109.00 Changed to Unedited PANTALÓN MIRANDA (N…" at bounding box center [189, 217] width 347 height 55
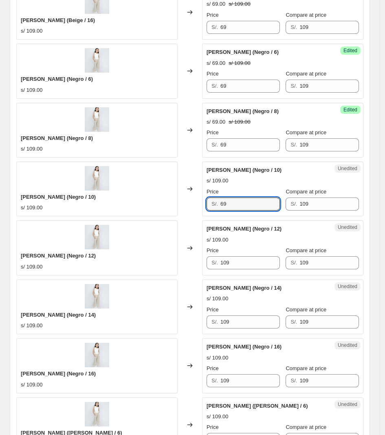
scroll to position [867, 0]
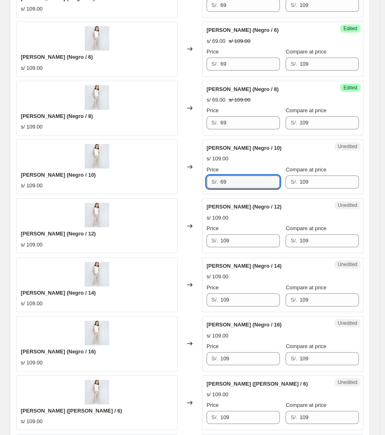
type input "69"
drag, startPoint x: 184, startPoint y: 248, endPoint x: 123, endPoint y: 248, distance: 61.2
click at [123, 248] on div "PANTALÓN MIRANDA (Negro / 12) s/ 109.00 Changed to Unedited PANTALÓN MIRANDA (N…" at bounding box center [189, 225] width 347 height 55
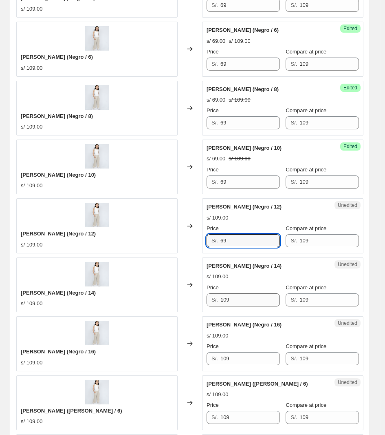
type input "69"
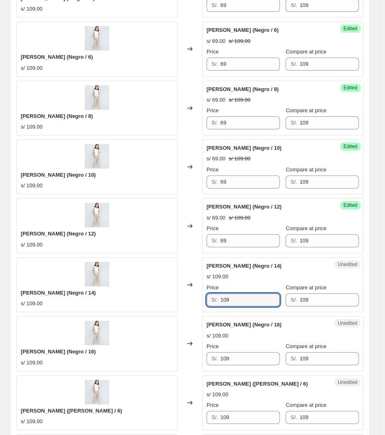
drag, startPoint x: 233, startPoint y: 301, endPoint x: 128, endPoint y: 299, distance: 105.2
click at [128, 301] on div "PANTALÓN MIRANDA (Negro / 14) s/ 109.00 Changed to Unedited PANTALÓN MIRANDA (N…" at bounding box center [189, 284] width 347 height 55
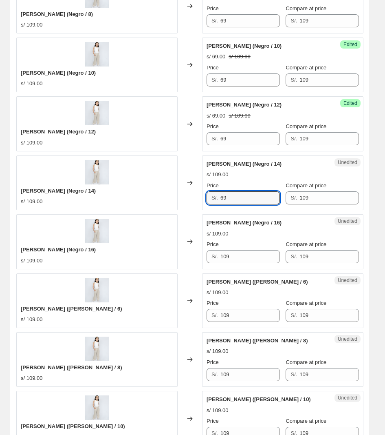
type input "69"
drag, startPoint x: 99, startPoint y: 257, endPoint x: 102, endPoint y: 251, distance: 6.9
click at [96, 257] on div "[PERSON_NAME] (Negro / 16) s/ 109.00 Changed to Unedited PANTALÓN MIRANDA (Negr…" at bounding box center [189, 241] width 347 height 55
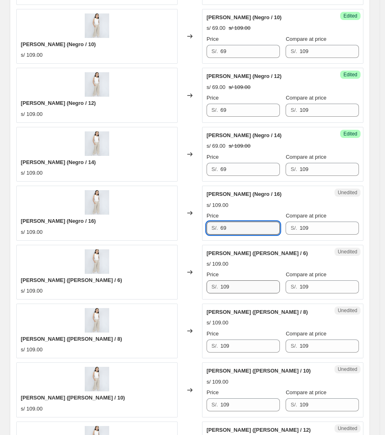
scroll to position [1019, 0]
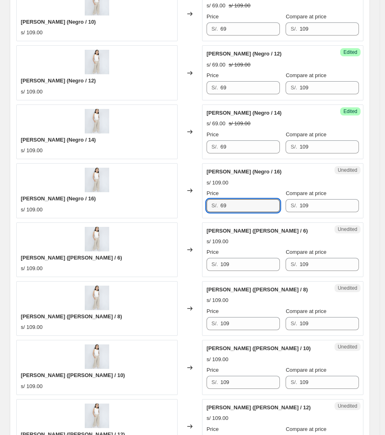
type input "69"
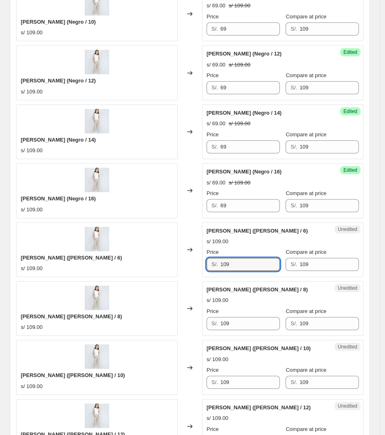
drag, startPoint x: 210, startPoint y: 271, endPoint x: 172, endPoint y: 269, distance: 38.8
click at [171, 271] on div "[PERSON_NAME] ([PERSON_NAME] / 6) s/ 109.00 Changed to Unedited PANTALÓN MIRAND…" at bounding box center [189, 249] width 347 height 55
type input "69"
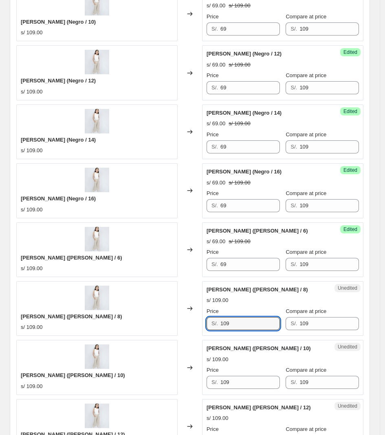
drag, startPoint x: 244, startPoint y: 325, endPoint x: 180, endPoint y: 325, distance: 64.0
click at [180, 325] on div "[PERSON_NAME] ([PERSON_NAME] / 8) s/ 109.00 Changed to Unedited PANTALÓN MIRAND…" at bounding box center [189, 308] width 347 height 55
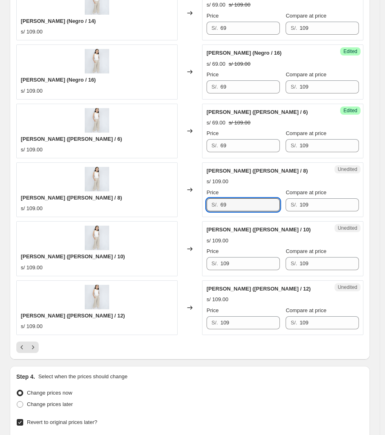
scroll to position [1172, 0]
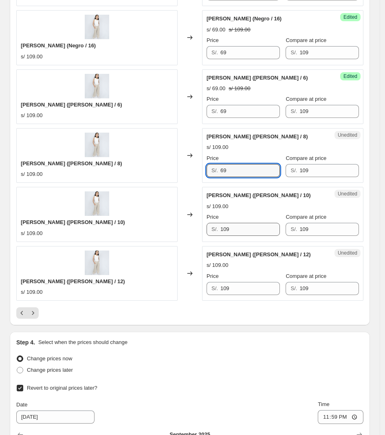
type input "69"
drag, startPoint x: 239, startPoint y: 234, endPoint x: 168, endPoint y: 243, distance: 71.9
click at [168, 241] on div "[PERSON_NAME] ([PERSON_NAME] / 10) s/ 109.00 Changed to Unedited PANTALÓN MIRAN…" at bounding box center [189, 214] width 347 height 55
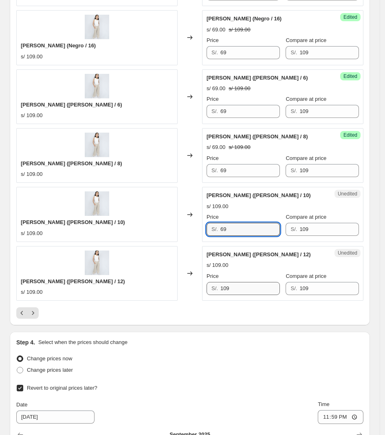
type input "69"
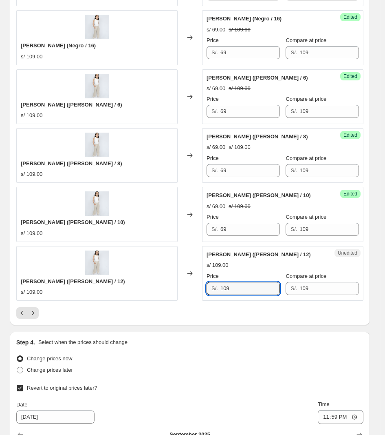
drag, startPoint x: 248, startPoint y: 285, endPoint x: 187, endPoint y: 292, distance: 61.1
click at [187, 292] on div "[PERSON_NAME] ([PERSON_NAME] / 12) s/ 109.00 Changed to Unedited PANTALÓN MIRAN…" at bounding box center [189, 273] width 347 height 55
type input "69"
click at [35, 315] on icon "Next" at bounding box center [33, 313] width 8 height 8
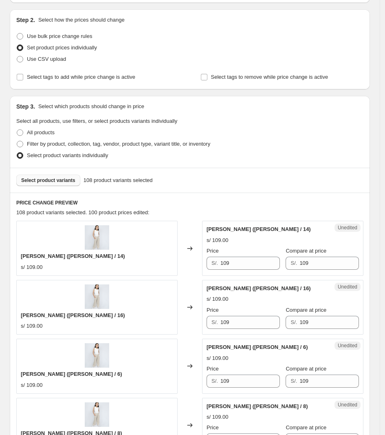
scroll to position [255, 0]
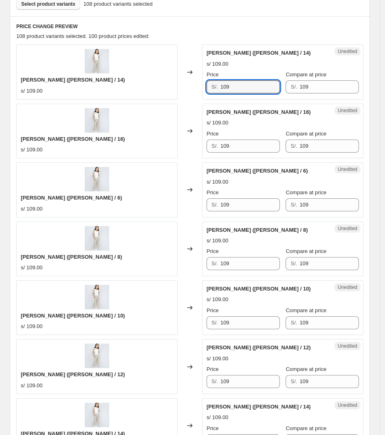
drag, startPoint x: 245, startPoint y: 82, endPoint x: 181, endPoint y: 88, distance: 65.1
click at [181, 88] on div "[PERSON_NAME] ([PERSON_NAME] / 14) s/ 109.00 Changed to Unedited PANTALÓN MIRAN…" at bounding box center [189, 71] width 347 height 55
type input "69"
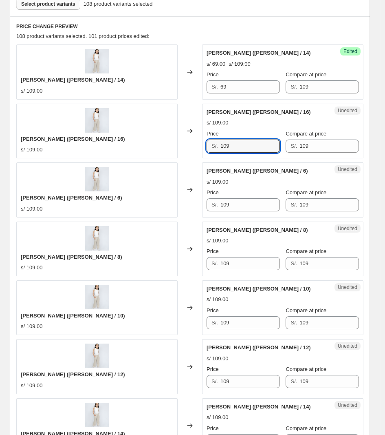
drag, startPoint x: 217, startPoint y: 144, endPoint x: 183, endPoint y: 142, distance: 34.3
click at [174, 143] on div "[PERSON_NAME] ([PERSON_NAME] / 16) s/ 109.00 Changed to Unedited PANTALÓN MIRAN…" at bounding box center [189, 131] width 347 height 55
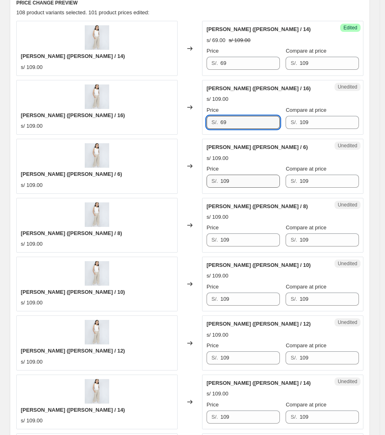
scroll to position [306, 0]
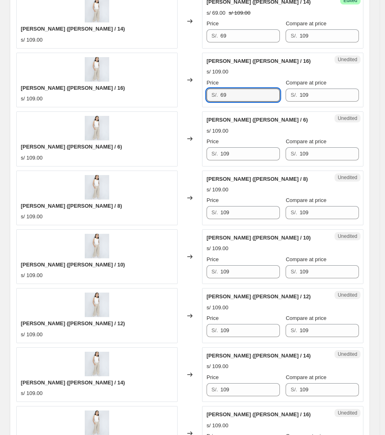
type input "69"
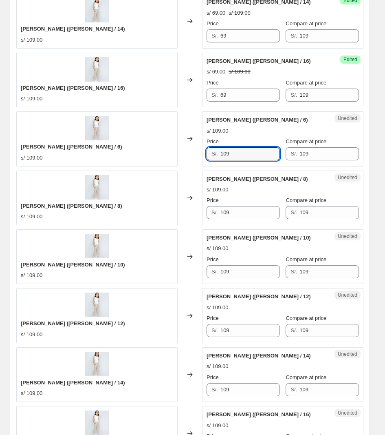
drag, startPoint x: 192, startPoint y: 162, endPoint x: 95, endPoint y: 161, distance: 96.6
click at [94, 162] on div "[PERSON_NAME] ([PERSON_NAME] / 6) s/ 109.00 Changed to Unedited [PERSON_NAME] (…" at bounding box center [189, 138] width 347 height 55
type input "69"
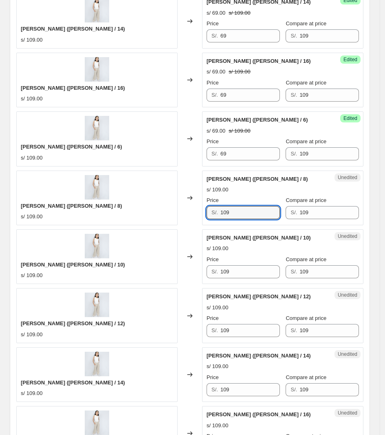
drag, startPoint x: 233, startPoint y: 212, endPoint x: 132, endPoint y: 212, distance: 101.5
click at [134, 212] on div "[PERSON_NAME] ([PERSON_NAME] / 8) s/ 109.00 Changed to Unedited [PERSON_NAME] (…" at bounding box center [189, 197] width 347 height 55
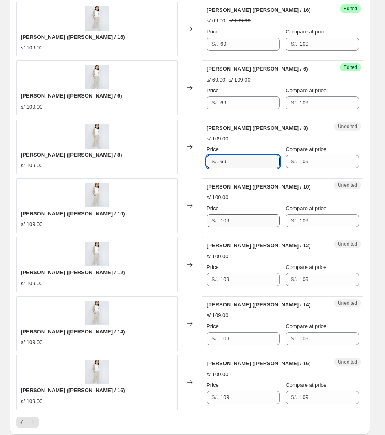
type input "69"
drag, startPoint x: 234, startPoint y: 220, endPoint x: 146, endPoint y: 220, distance: 87.7
click at [146, 220] on div "[PERSON_NAME] ([PERSON_NAME] / 10) s/ 109.00 Changed to Unedited [PERSON_NAME] …" at bounding box center [189, 205] width 347 height 55
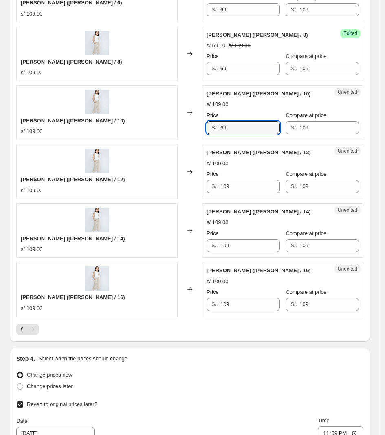
scroll to position [459, 0]
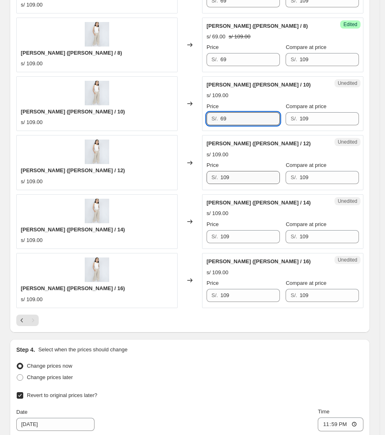
type input "69"
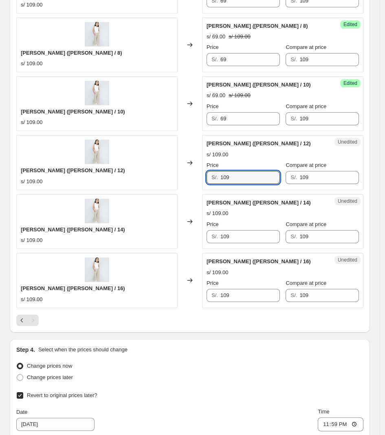
drag, startPoint x: 237, startPoint y: 177, endPoint x: 194, endPoint y: 185, distance: 43.1
click at [195, 183] on div "[PERSON_NAME] ([PERSON_NAME] / 12) s/ 109.00 Changed to Unedited [PERSON_NAME] …" at bounding box center [189, 162] width 347 height 55
type input "69"
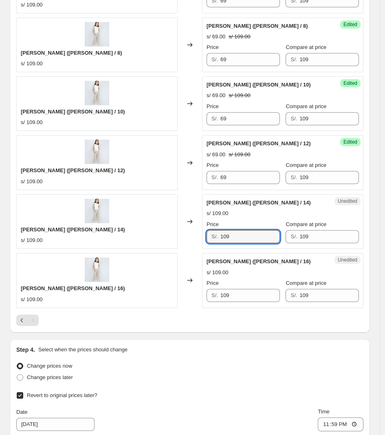
drag, startPoint x: 249, startPoint y: 243, endPoint x: 196, endPoint y: 241, distance: 53.0
click at [196, 241] on div "[PERSON_NAME] ([PERSON_NAME] / 14) s/ 109.00 Changed to Unedited [PERSON_NAME] …" at bounding box center [189, 221] width 347 height 55
type input "69"
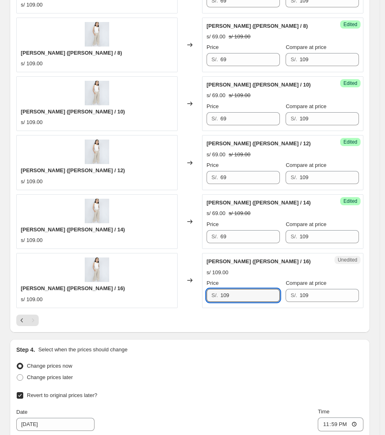
drag, startPoint x: 247, startPoint y: 292, endPoint x: 158, endPoint y: 289, distance: 88.9
click at [172, 292] on div "[PERSON_NAME] ([PERSON_NAME] / 16) s/ 109.00 Changed to Unedited [PERSON_NAME] …" at bounding box center [189, 280] width 347 height 55
type input "69"
click at [32, 320] on div "Pagination" at bounding box center [32, 319] width 11 height 11
click at [198, 356] on div "Step 4. Select when the prices should change Change prices now Change prices la…" at bounding box center [189, 442] width 347 height 195
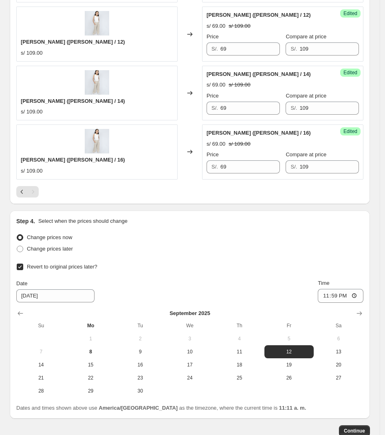
scroll to position [640, 0]
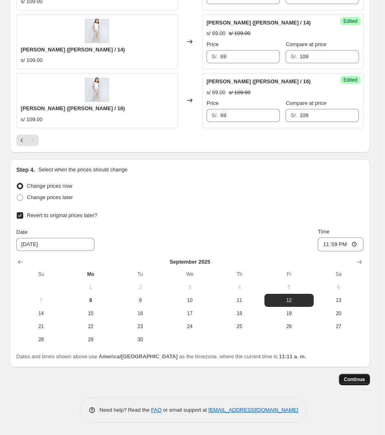
click at [361, 381] on span "Continue" at bounding box center [354, 379] width 21 height 7
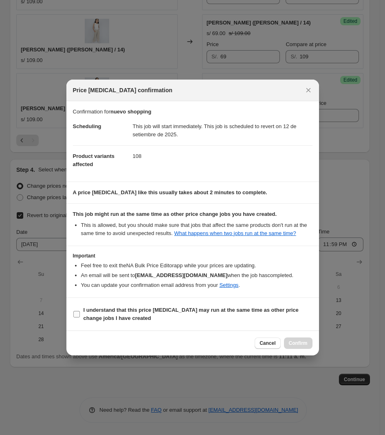
click at [84, 314] on b "I understand that this price [MEDICAL_DATA] may run at the same time as other p…" at bounding box center [191, 314] width 215 height 14
click at [80, 314] on input "I understand that this price [MEDICAL_DATA] may run at the same time as other p…" at bounding box center [76, 314] width 7 height 7
checkbox input "true"
click at [296, 345] on span "Confirm" at bounding box center [298, 343] width 19 height 7
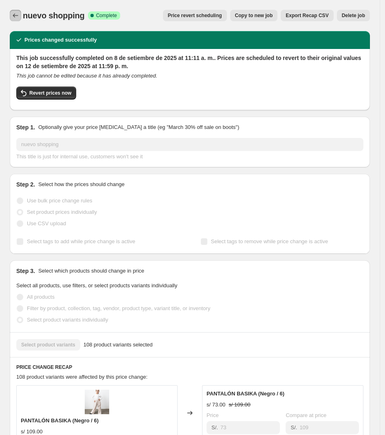
click at [17, 12] on icon "Price change jobs" at bounding box center [15, 15] width 8 height 8
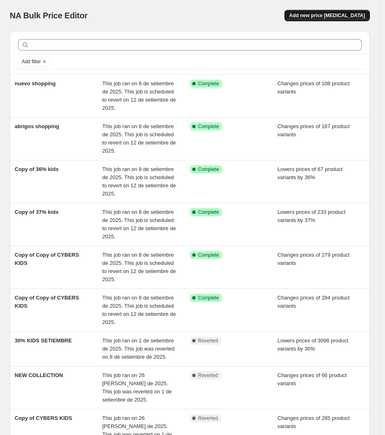
click at [325, 16] on span "Add new price [MEDICAL_DATA]" at bounding box center [328, 15] width 76 height 7
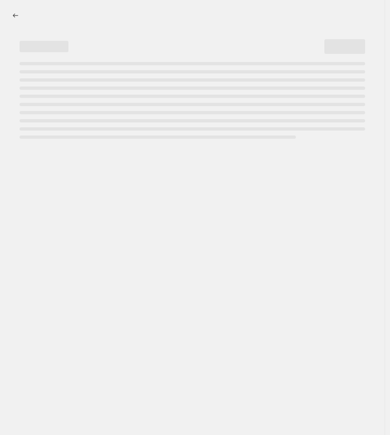
select select "percentage"
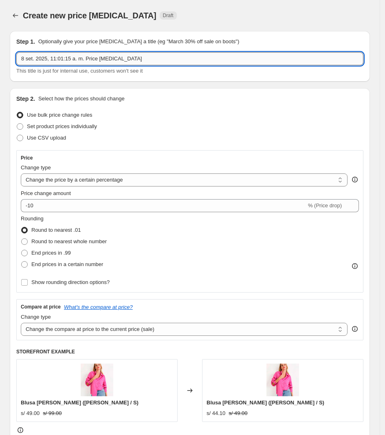
click at [135, 58] on input "8 set. 2025, 11:01:15 a. m. Price [MEDICAL_DATA]" at bounding box center [189, 58] width 347 height 13
click at [135, 57] on input "8 set. 2025, 11:01:15 a. m. Price [MEDICAL_DATA]" at bounding box center [189, 58] width 347 height 13
type input "2 parte de desc shopping"
click at [60, 129] on span "Set product prices individually" at bounding box center [62, 126] width 70 height 6
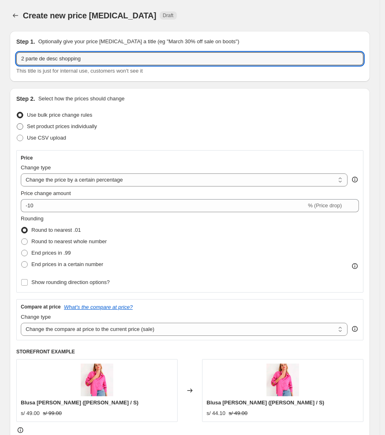
click at [17, 124] on input "Set product prices individually" at bounding box center [17, 123] width 0 height 0
radio input "true"
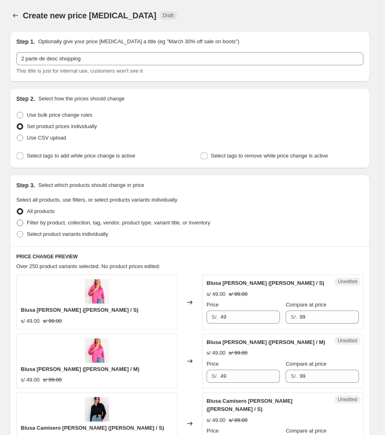
click at [80, 222] on span "Filter by product, collection, tag, vendor, product type, variant title, or inv…" at bounding box center [119, 222] width 184 height 6
click at [17, 220] on input "Filter by product, collection, tag, vendor, product type, variant title, or inv…" at bounding box center [17, 219] width 0 height 0
radio input "true"
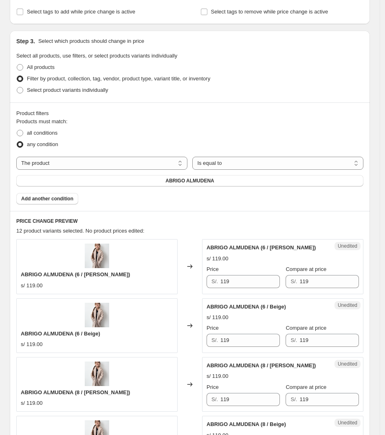
scroll to position [153, 0]
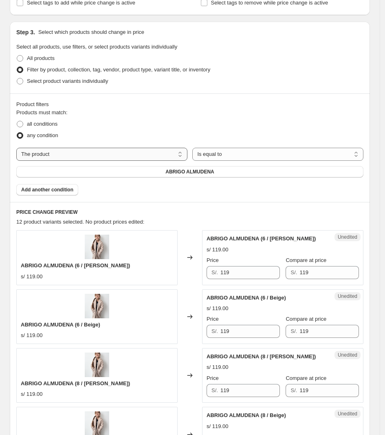
click at [154, 154] on select "The product The product's collection The product's tag The product's vendor The…" at bounding box center [101, 154] width 171 height 13
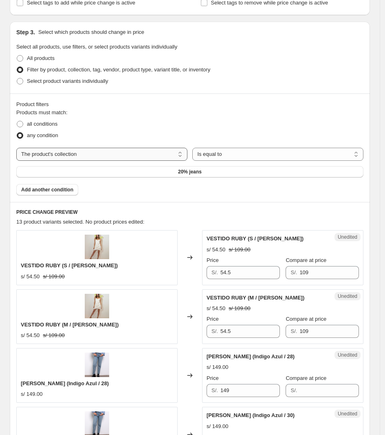
click at [162, 155] on select "The product The product's collection The product's tag The product's vendor The…" at bounding box center [101, 154] width 171 height 13
select select "product"
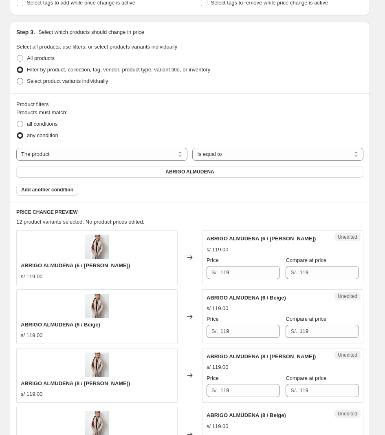
click at [55, 85] on label "Select product variants individually" at bounding box center [62, 80] width 92 height 11
click at [17, 78] on input "Select product variants individually" at bounding box center [17, 78] width 0 height 0
radio input "true"
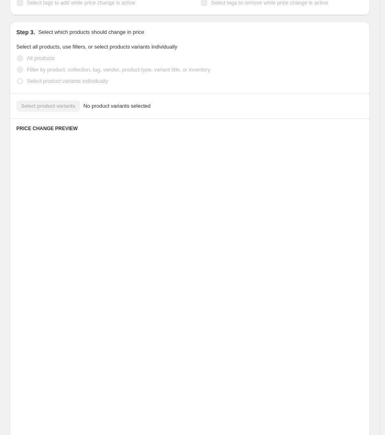
scroll to position [10, 0]
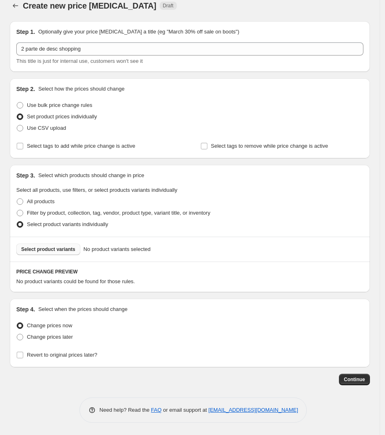
click at [66, 244] on button "Select product variants" at bounding box center [48, 248] width 64 height 11
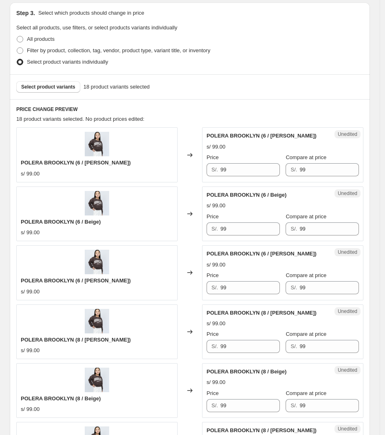
scroll to position [214, 0]
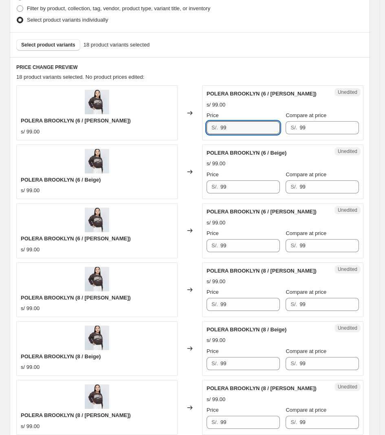
drag, startPoint x: 245, startPoint y: 122, endPoint x: 183, endPoint y: 139, distance: 65.0
click at [182, 139] on div "POLERA BROOKLYN (6 / [PERSON_NAME]) s/ 99.00 Changed to Unedited POLERA BROOKLY…" at bounding box center [189, 112] width 347 height 55
drag, startPoint x: 258, startPoint y: 125, endPoint x: 139, endPoint y: 126, distance: 118.7
click at [139, 126] on div "POLERA BROOKLYN (6 / [PERSON_NAME]) s/ 99.00 Changed to Unedited POLERA BROOKLY…" at bounding box center [189, 112] width 347 height 55
type input "59"
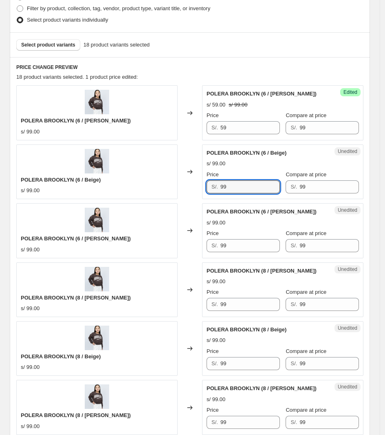
drag, startPoint x: 179, startPoint y: 182, endPoint x: 146, endPoint y: 175, distance: 34.6
click at [144, 177] on div "POLERA BROOKLYN (6 / Beige) s/ 99.00 Changed to Unedited POLERA BROOKLYN (6 / B…" at bounding box center [189, 171] width 347 height 55
paste input "5"
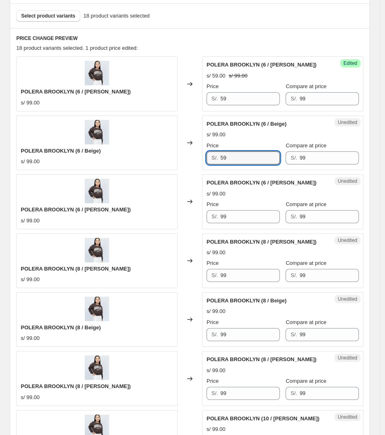
scroll to position [265, 0]
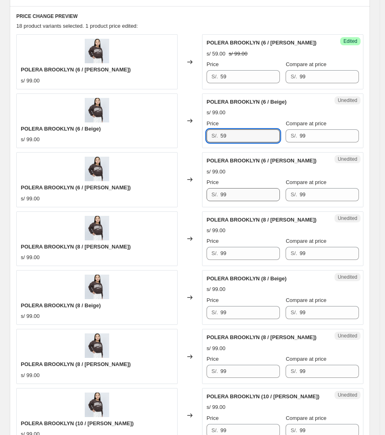
type input "59"
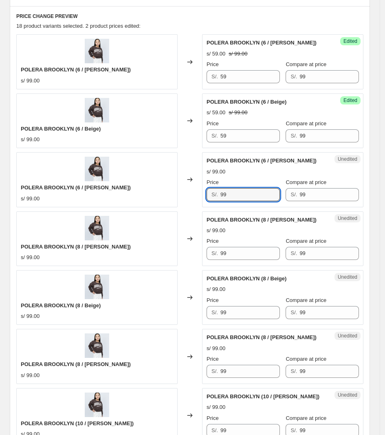
drag, startPoint x: 237, startPoint y: 191, endPoint x: 190, endPoint y: 195, distance: 46.6
click at [190, 195] on div "POLERA BROOKLYN (6 / [PERSON_NAME]) s/ 99.00 Changed to Unedited POLERA BROOKLY…" at bounding box center [189, 179] width 347 height 55
paste input "5"
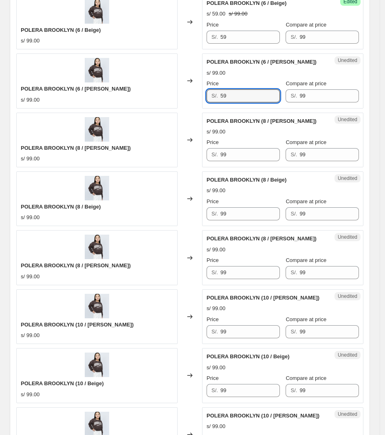
scroll to position [367, 0]
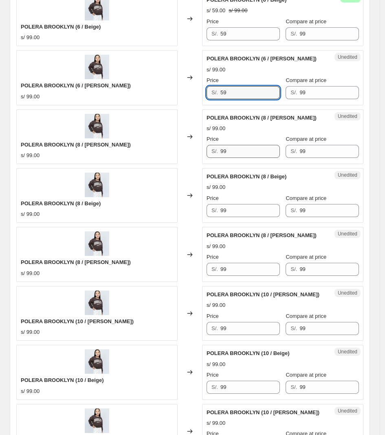
type input "59"
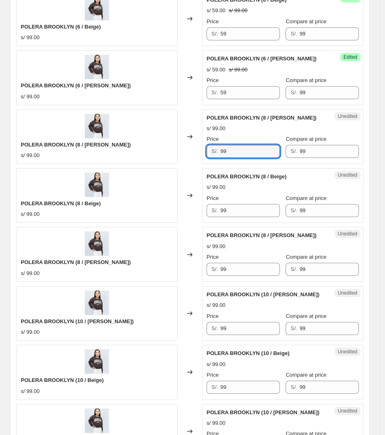
drag, startPoint x: 235, startPoint y: 150, endPoint x: 105, endPoint y: 170, distance: 131.5
paste input "5"
type input "59"
drag, startPoint x: 248, startPoint y: 208, endPoint x: 164, endPoint y: 213, distance: 83.7
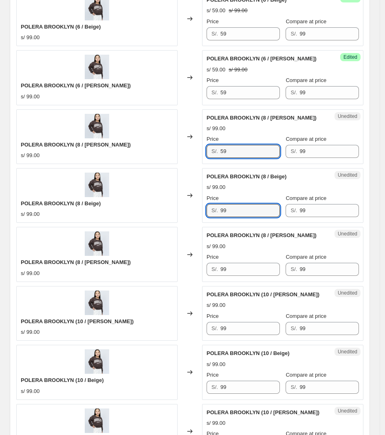
click at [166, 213] on div "POLERA BROOKLYN (8 / Beige) s/ 99.00 Changed to Unedited POLERA [GEOGRAPHIC_DAT…" at bounding box center [189, 195] width 347 height 55
paste input "5"
type input "59"
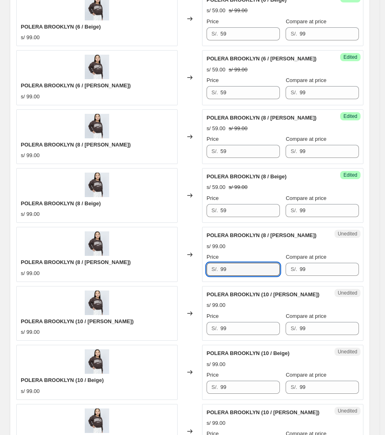
drag, startPoint x: 254, startPoint y: 277, endPoint x: 39, endPoint y: 268, distance: 215.1
click at [39, 270] on div "POLERA BROOKLYN (8 / [PERSON_NAME]) s/ 99.00 Changed to Unedited POLERA [GEOGRA…" at bounding box center [189, 254] width 347 height 55
paste input "5"
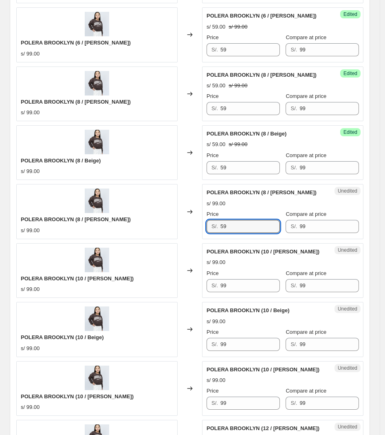
scroll to position [469, 0]
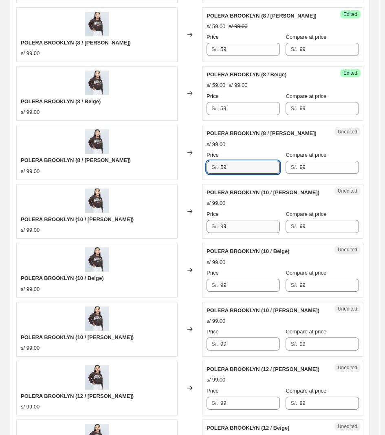
type input "59"
drag, startPoint x: 254, startPoint y: 224, endPoint x: 50, endPoint y: 237, distance: 204.7
click at [50, 237] on div "POLERA BROOKLYN (10 / [PERSON_NAME]) s/ 99.00 Changed to Unedited POLERA BROOKL…" at bounding box center [189, 211] width 347 height 55
paste input "5"
type input "59"
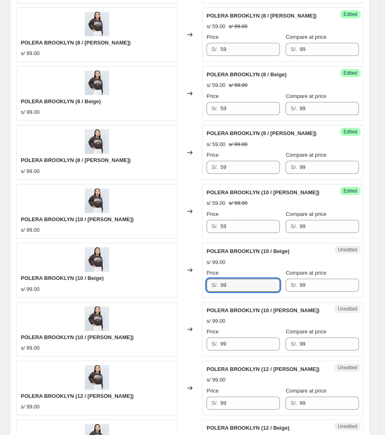
drag, startPoint x: 232, startPoint y: 288, endPoint x: 98, endPoint y: 297, distance: 134.1
click at [97, 302] on div "POLERA BROOKLYN (6 / [PERSON_NAME]) s/ 99.00 Changed to Success Edited POLERA B…" at bounding box center [189, 358] width 347 height 1056
paste input "5"
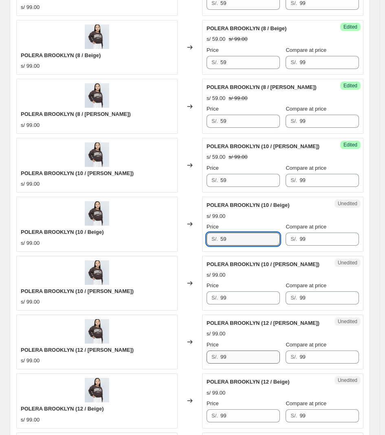
scroll to position [622, 0]
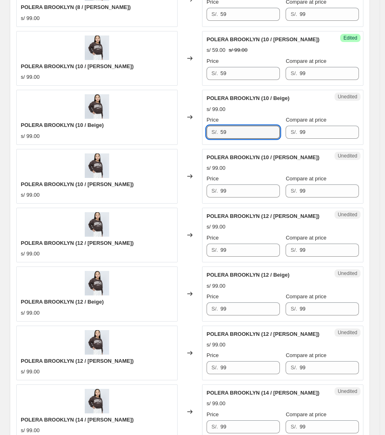
type input "59"
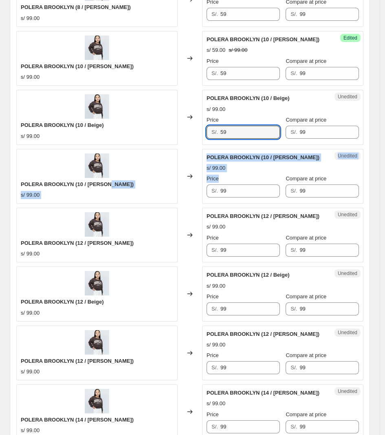
drag, startPoint x: 244, startPoint y: 183, endPoint x: 112, endPoint y: 190, distance: 131.9
click at [112, 190] on div "POLERA BROOKLYN (10 / [PERSON_NAME]) s/ 99.00 Changed to Unedited POLERA BROOKL…" at bounding box center [189, 176] width 347 height 55
click at [247, 183] on div "Price" at bounding box center [243, 179] width 73 height 8
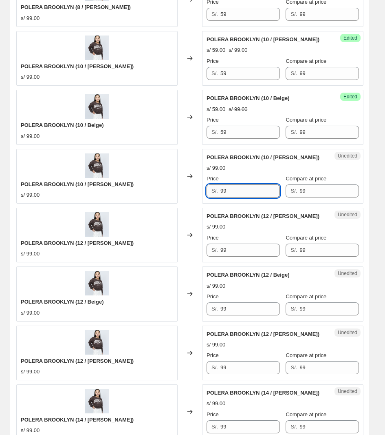
click at [243, 190] on input "99" at bounding box center [251, 190] width 60 height 13
drag, startPoint x: 232, startPoint y: 194, endPoint x: 197, endPoint y: 194, distance: 35.1
click at [197, 194] on div "POLERA BROOKLYN (10 / [PERSON_NAME]) s/ 99.00 Changed to Unedited POLERA BROOKL…" at bounding box center [189, 176] width 347 height 55
paste input "5"
type input "59"
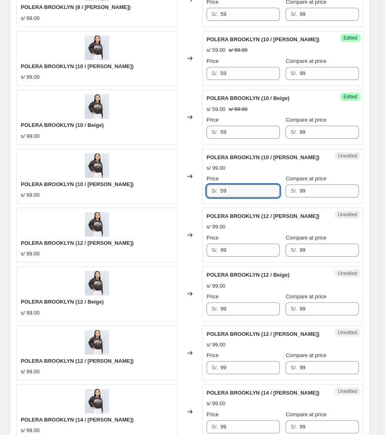
click at [241, 259] on div "Unedited POLERA BROOKLYN (12 / [PERSON_NAME]) s/ 99.00 Price S/. 99 Compare at …" at bounding box center [282, 235] width 161 height 55
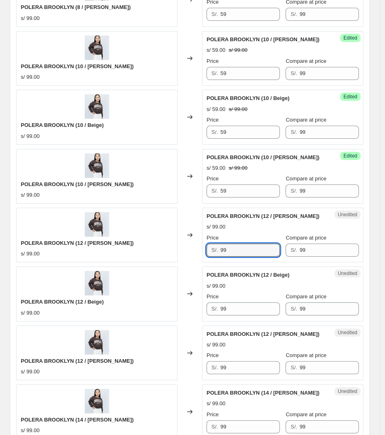
drag, startPoint x: 241, startPoint y: 254, endPoint x: 201, endPoint y: 259, distance: 40.6
click at [201, 258] on div "POLERA BROOKLYN (12 / [PERSON_NAME]) s/ 99.00 Changed to Unedited POLERA BROOKL…" at bounding box center [189, 235] width 347 height 55
paste input "5"
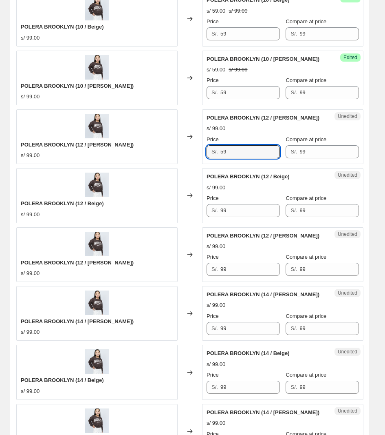
scroll to position [724, 0]
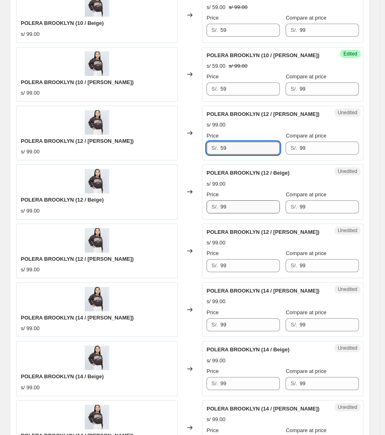
type input "59"
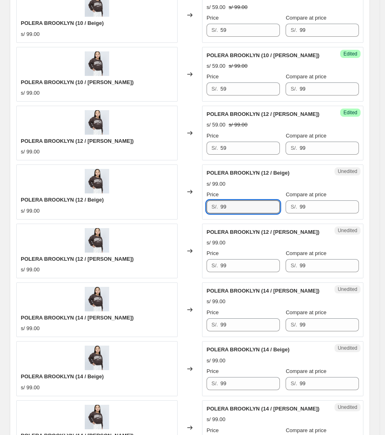
drag, startPoint x: 244, startPoint y: 205, endPoint x: 188, endPoint y: 206, distance: 55.5
click at [189, 206] on div "POLERA BROOKLYN (12 / Beige) s/ 99.00 Changed to Unedited POLERA [GEOGRAPHIC_DA…" at bounding box center [189, 191] width 347 height 55
paste input "5"
type input "59"
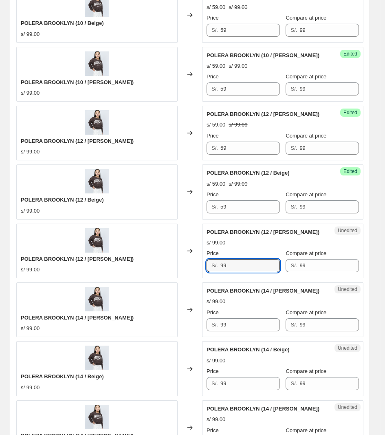
drag, startPoint x: 248, startPoint y: 268, endPoint x: 219, endPoint y: 291, distance: 36.6
click at [177, 272] on div "POLERA BROOKLYN (12 / [PERSON_NAME]) s/ 99.00 Changed to Unedited POLERA BROOKL…" at bounding box center [189, 250] width 347 height 55
paste input "5"
type input "59"
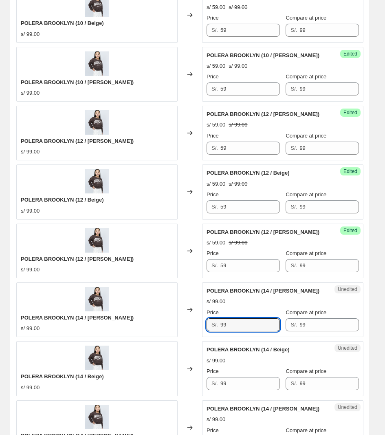
drag, startPoint x: 249, startPoint y: 327, endPoint x: 191, endPoint y: 329, distance: 57.9
click at [191, 329] on div "POLERA BROOKLYN (14 / [PERSON_NAME]) s/ 99.00 Changed to Unedited POLERA BROOKL…" at bounding box center [189, 309] width 347 height 55
paste input "5"
type input "59"
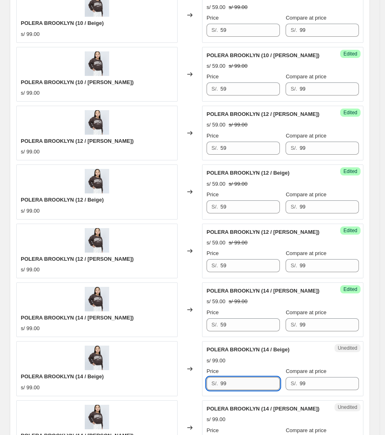
drag, startPoint x: 243, startPoint y: 385, endPoint x: 262, endPoint y: 385, distance: 19.2
click at [188, 392] on div "POLERA BROOKLYN (14 / Beige) s/ 99.00 Changed to Unedited POLERA [GEOGRAPHIC_DA…" at bounding box center [189, 368] width 347 height 55
paste input "5"
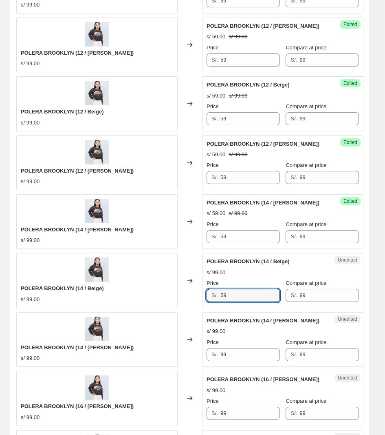
scroll to position [928, 0]
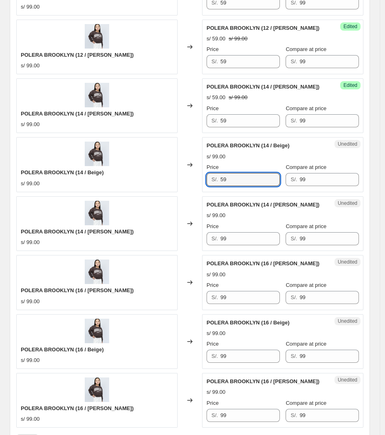
type input "59"
